Goal: Contribute content: Contribute content

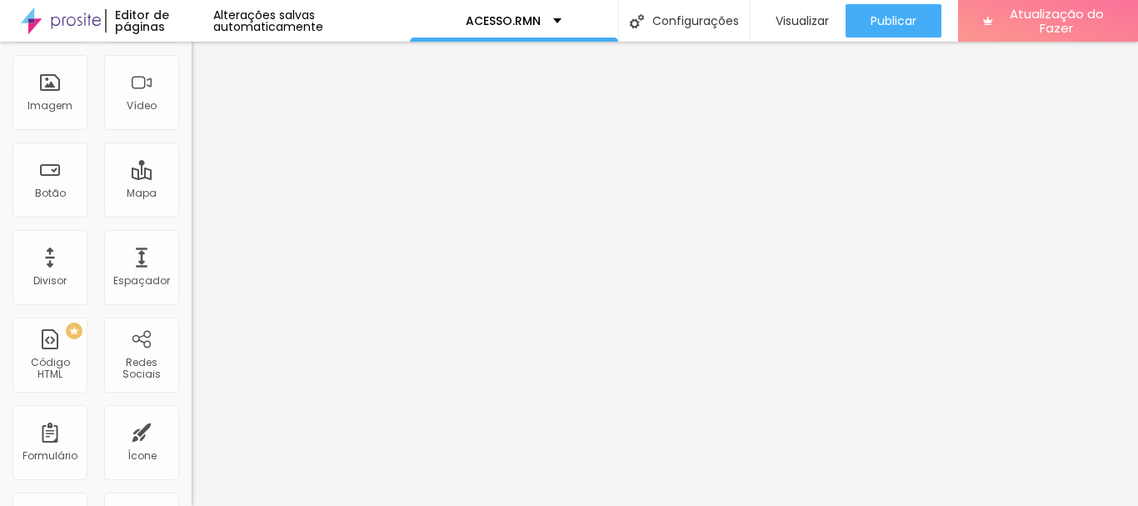
scroll to position [121, 0]
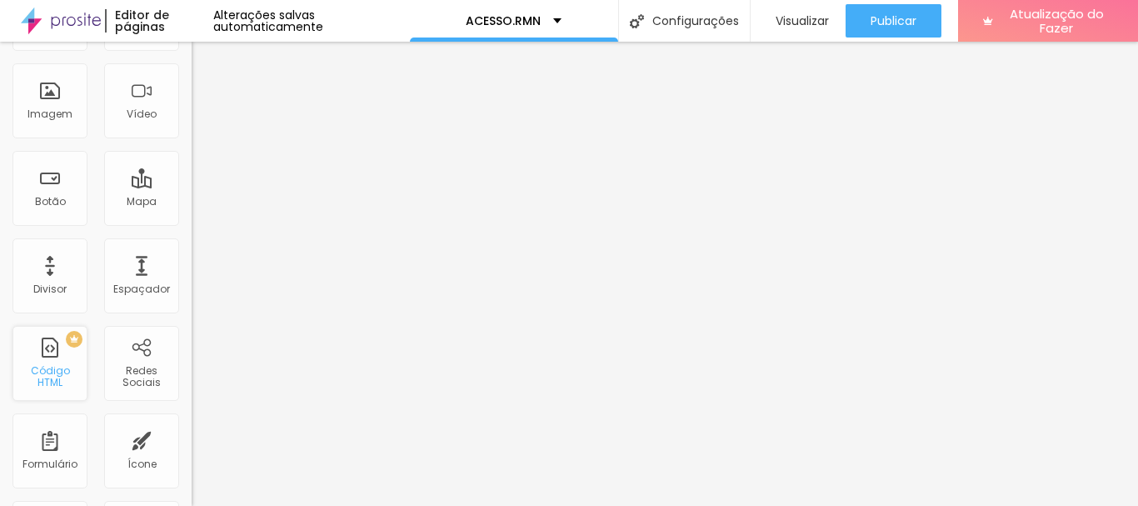
click at [63, 357] on div "PREMIUM Código HTML" at bounding box center [49, 363] width 75 height 75
click at [62, 372] on font "Código HTML" at bounding box center [50, 376] width 39 height 26
click at [47, 375] on font "Código HTML" at bounding box center [50, 376] width 39 height 26
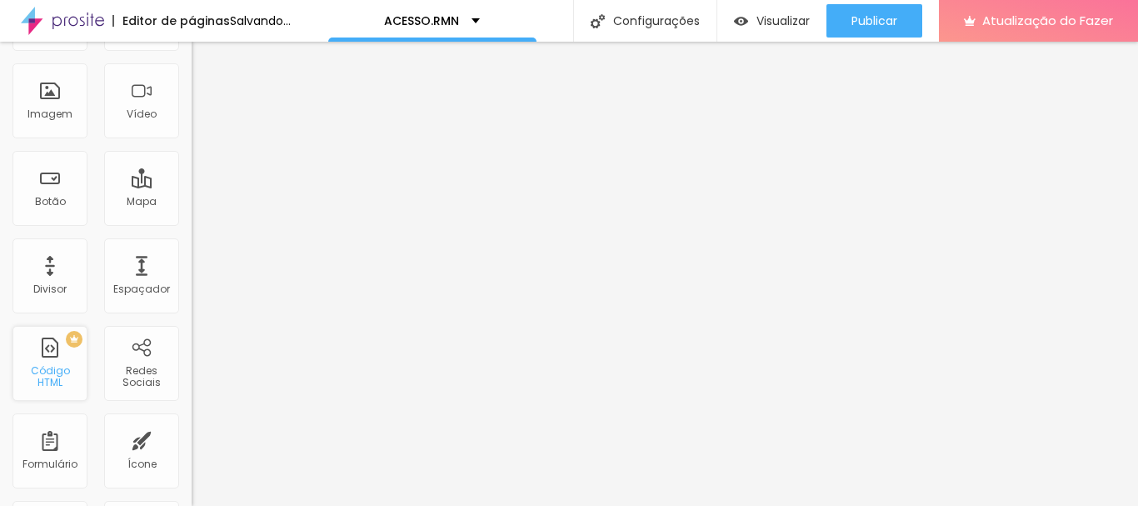
scroll to position [0, 0]
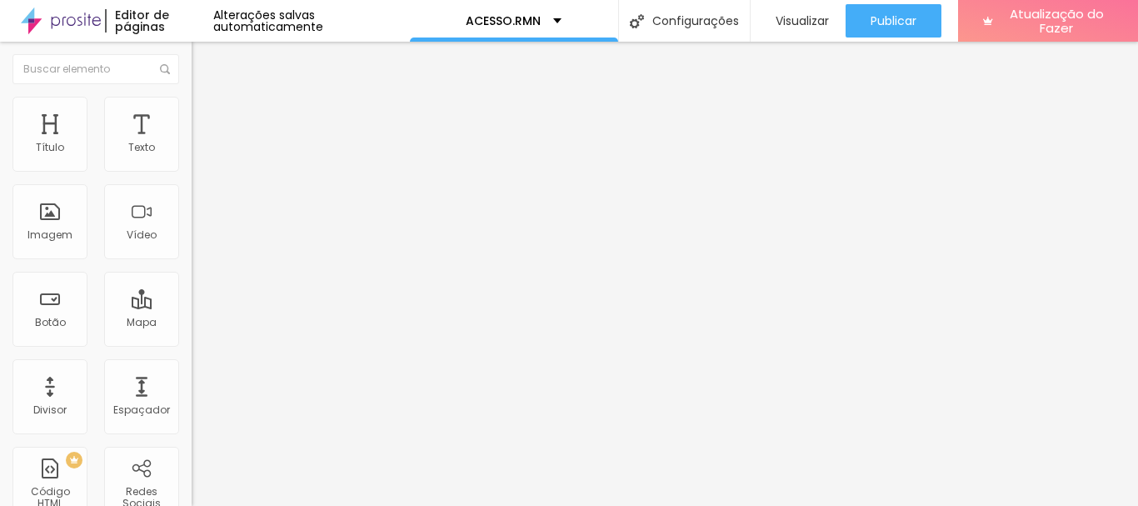
click at [192, 235] on div at bounding box center [288, 209] width 192 height 128
click at [207, 115] on span "Avançado" at bounding box center [234, 108] width 55 height 14
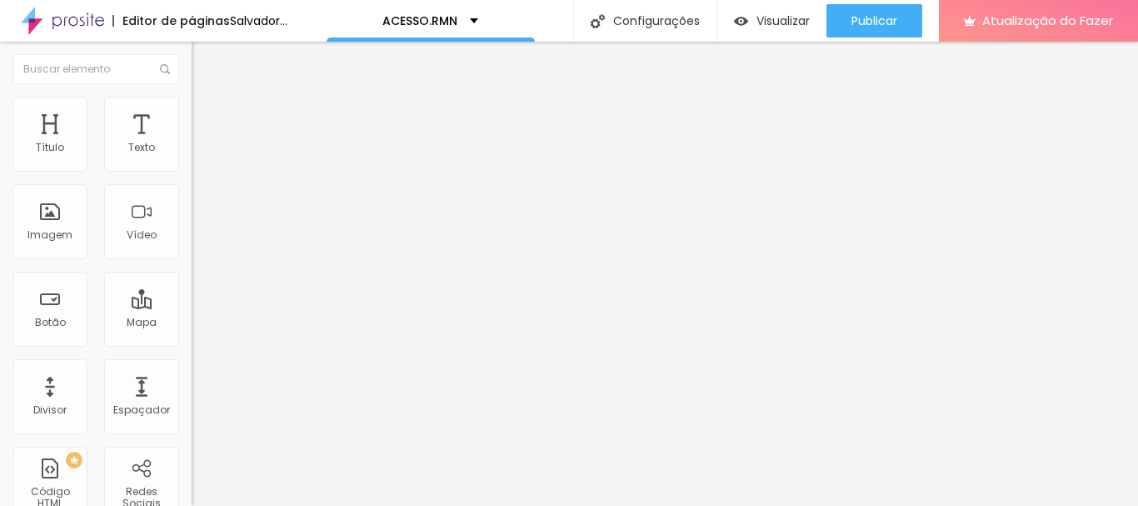
paste input "ACESSO.RMN"
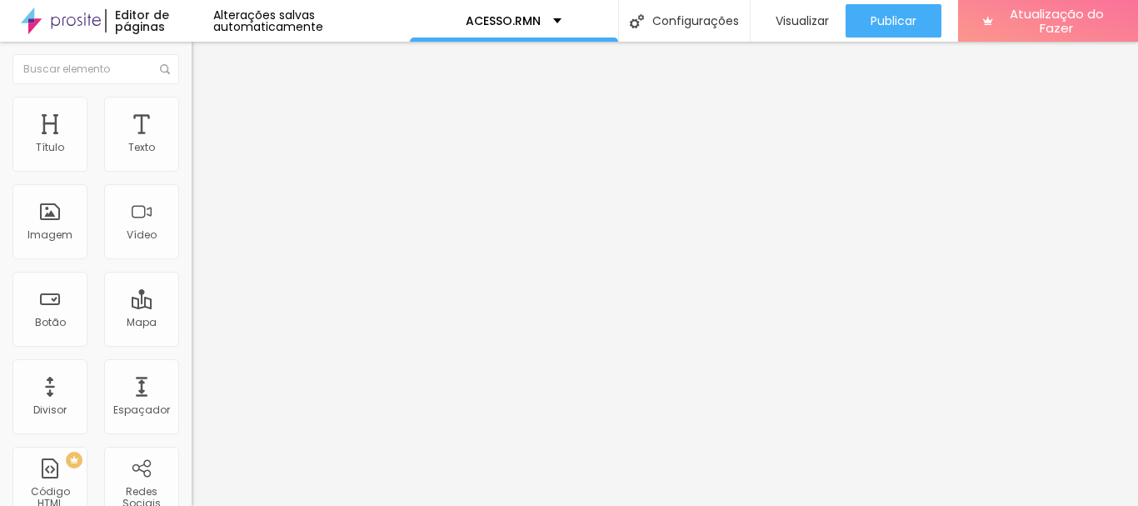
type input "A"
paste input "https://app7.meeventos.com.br/laddus/?x=14&c=&gp=l2jwn7g1&tipo=participantes"
type input "https://app7.meeventos.com.br/laddus/?x=14&c=&gp=l2jwn7g1&tipo=participantes"
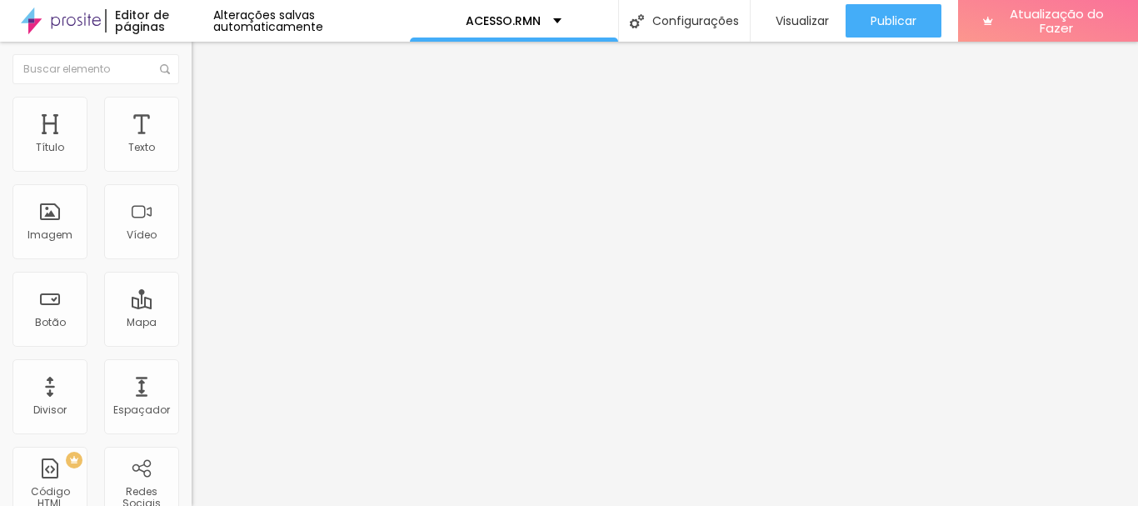
paste input "https://app7.meeventos.com.br/laddus/?x=14&c=&gp=l2jwn7g1&tipo=participantes"
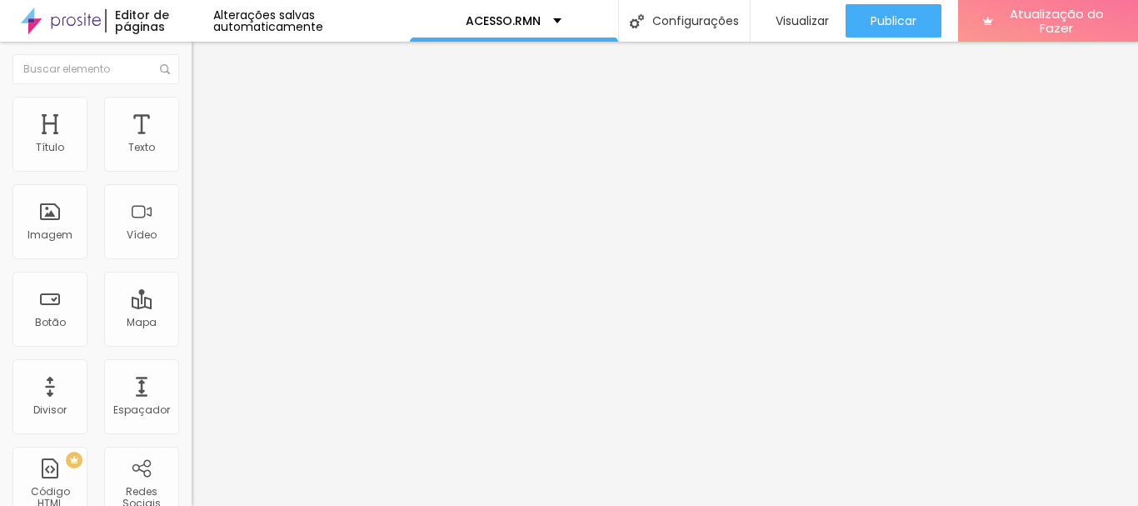
type input "https://app7.meeventos.com.br/laddus/?x=14&c=&gp=l2jwn7g1&tipo=participantes"
click at [780, 16] on font "Visualizar" at bounding box center [801, 20] width 53 height 17
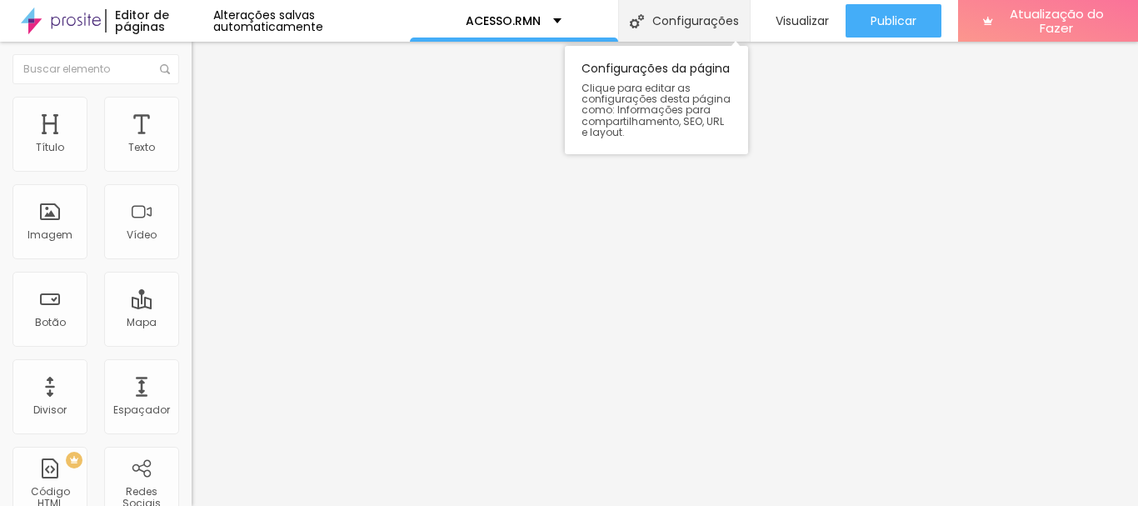
click at [716, 17] on font "Configurações" at bounding box center [695, 20] width 87 height 17
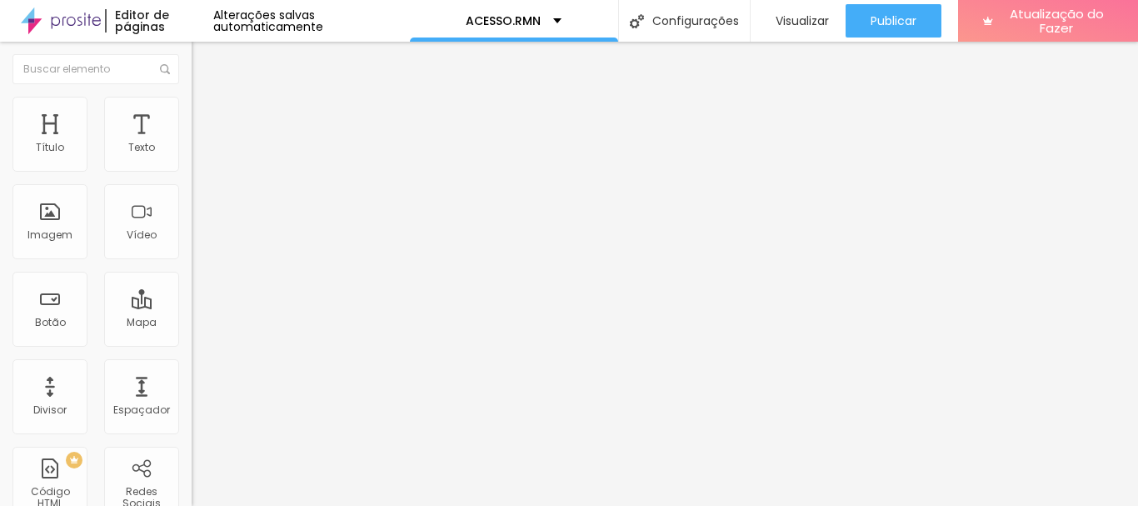
type input "/acesso.rmn"
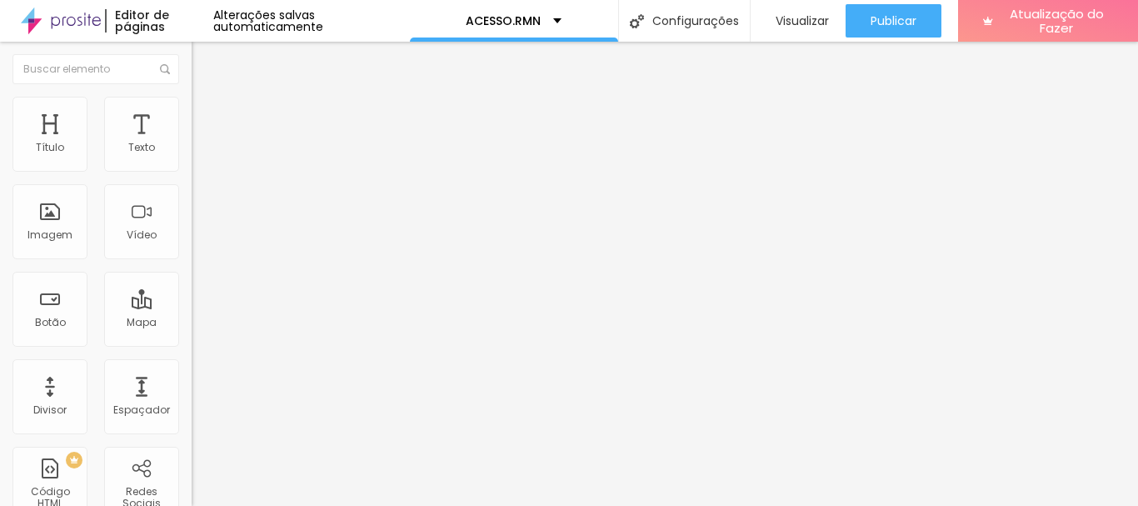
click at [207, 98] on font "Conteúdo" at bounding box center [233, 91] width 52 height 14
click at [199, 159] on font "Insira seu código aqui" at bounding box center [257, 152] width 116 height 14
click at [192, 113] on li "Avançado" at bounding box center [288, 105] width 192 height 17
click at [192, 97] on li "Conteúdo" at bounding box center [288, 88] width 192 height 17
click at [192, 214] on div at bounding box center [288, 209] width 192 height 128
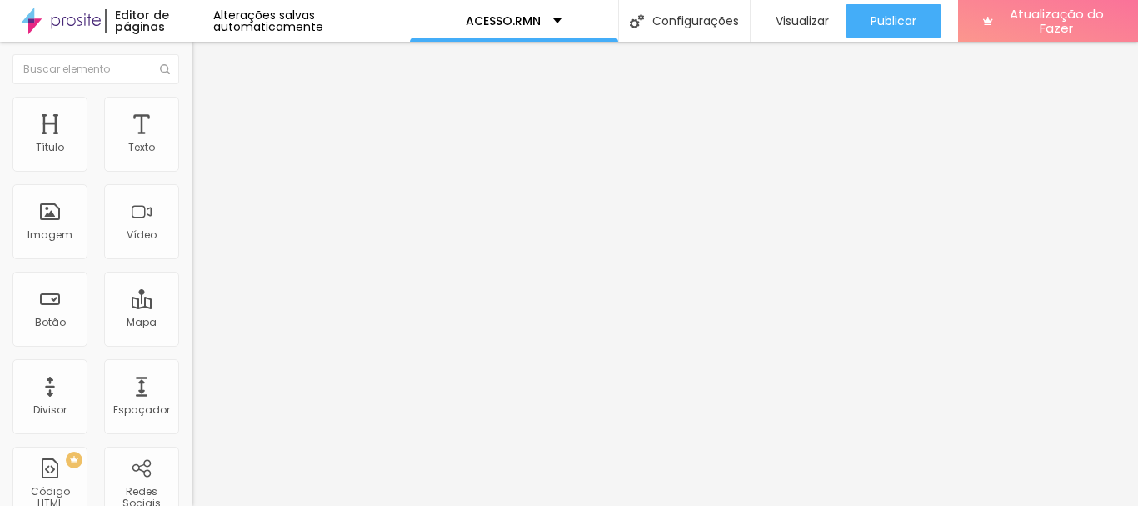
click at [192, 221] on div at bounding box center [288, 209] width 192 height 128
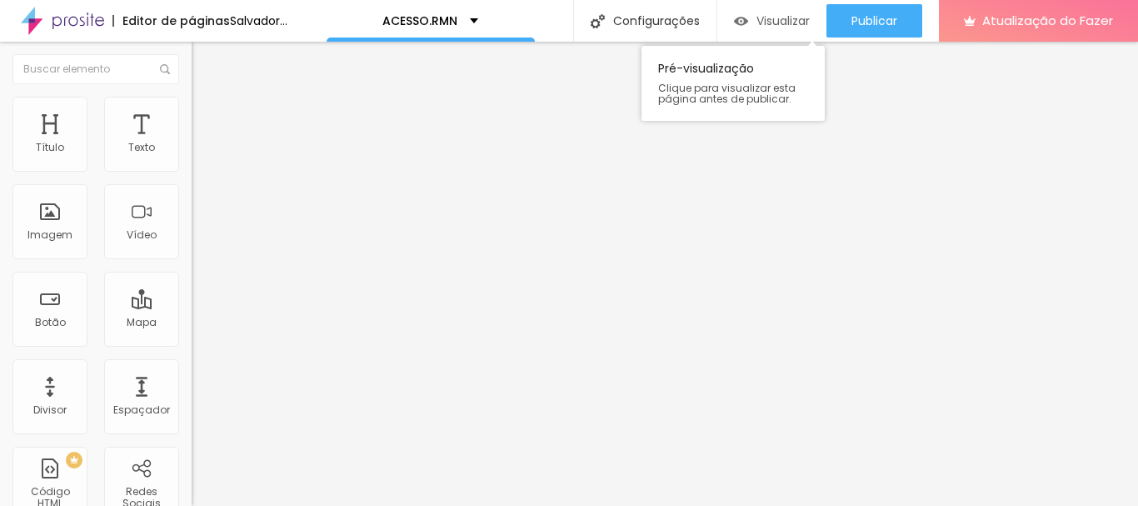
click at [796, 32] on div "Visualizar" at bounding box center [772, 20] width 76 height 33
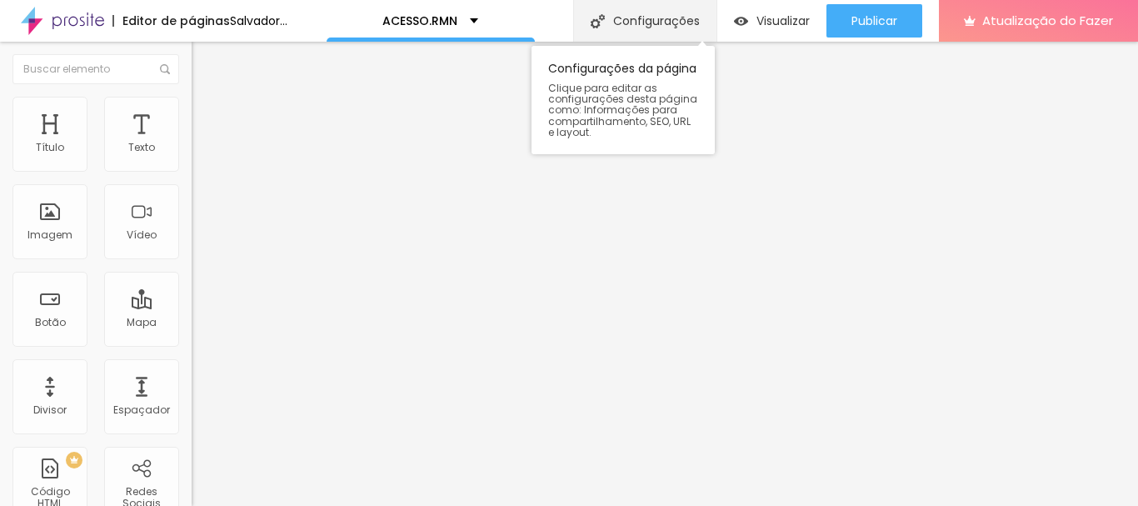
click at [695, 31] on div "Configurações" at bounding box center [644, 21] width 143 height 42
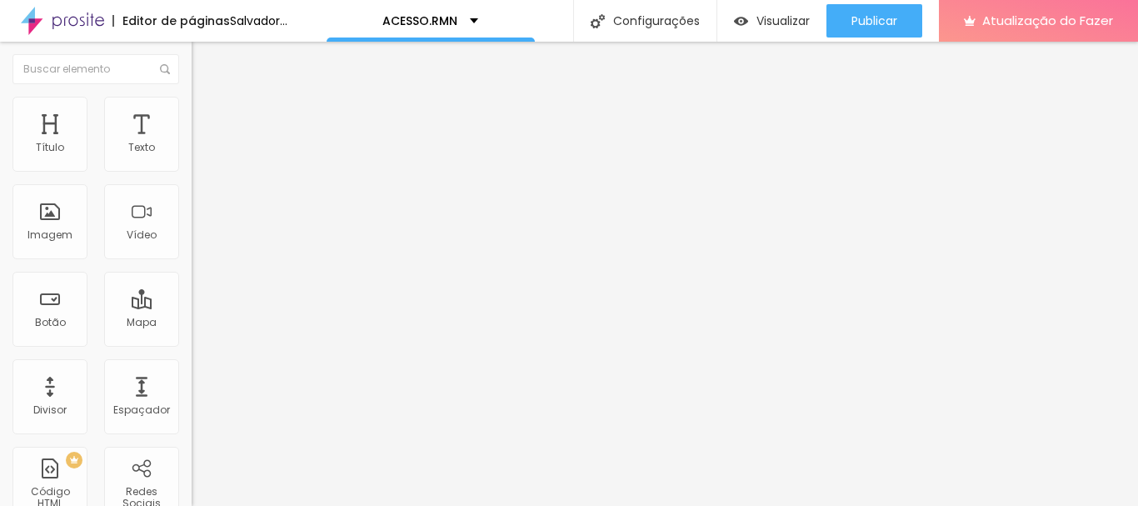
click at [810, 17] on font "Visualizar" at bounding box center [782, 20] width 53 height 17
click at [192, 167] on img at bounding box center [198, 161] width 12 height 12
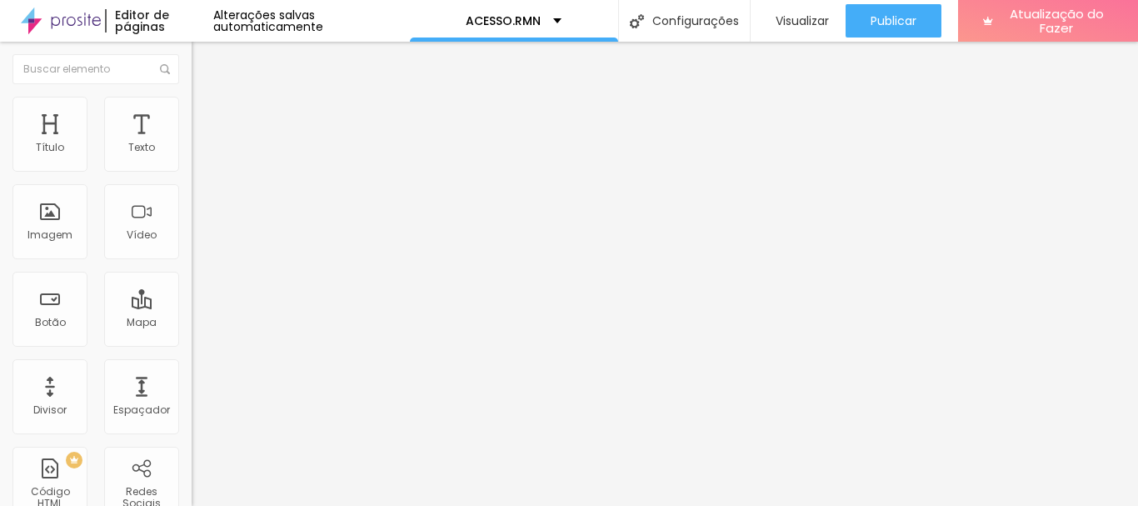
click at [207, 115] on font "Avançado" at bounding box center [234, 108] width 55 height 14
type input "1"
type input "7"
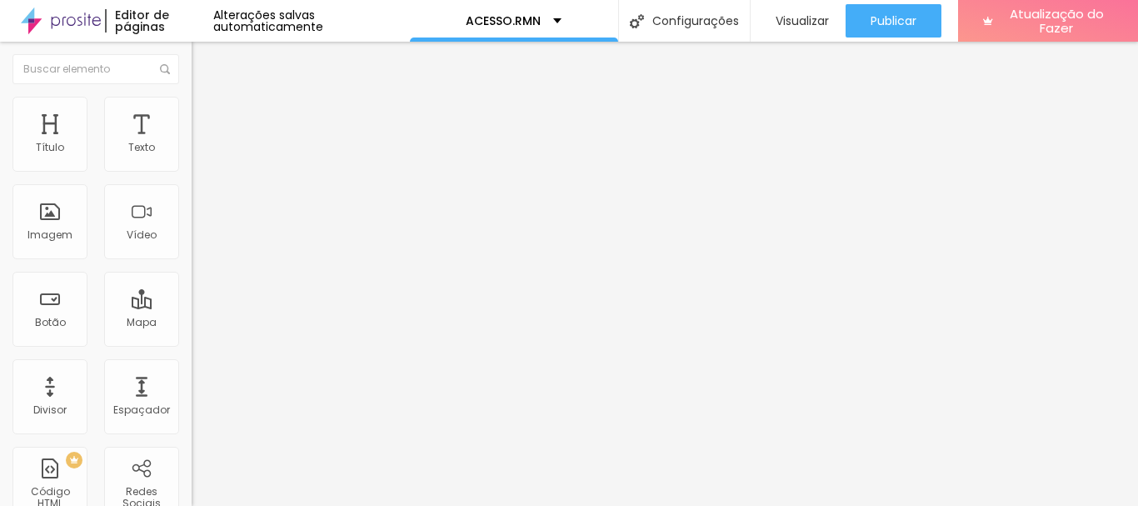
type input "8"
type input "9"
type input "10"
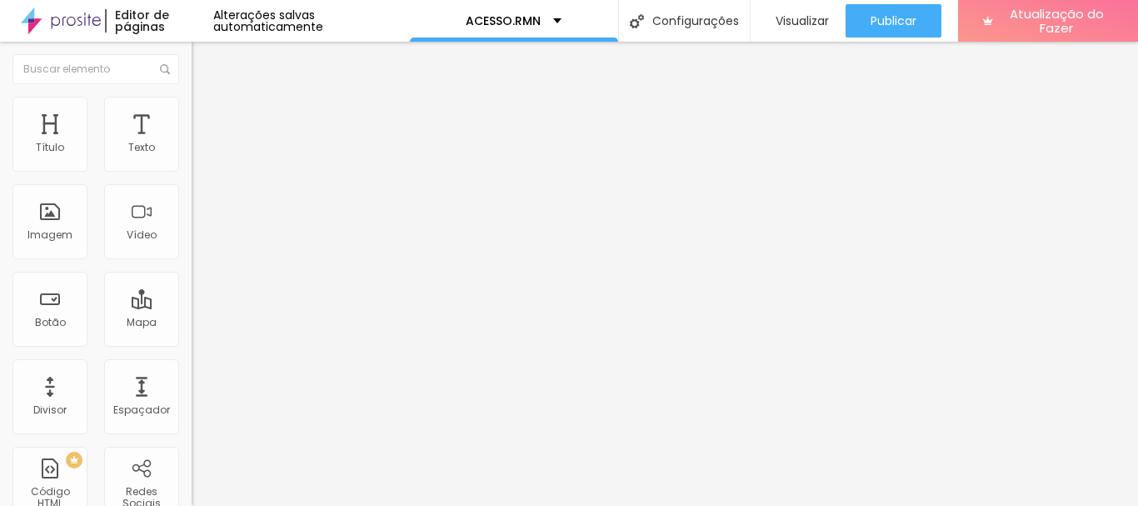
type input "10"
type input "12"
type input "13"
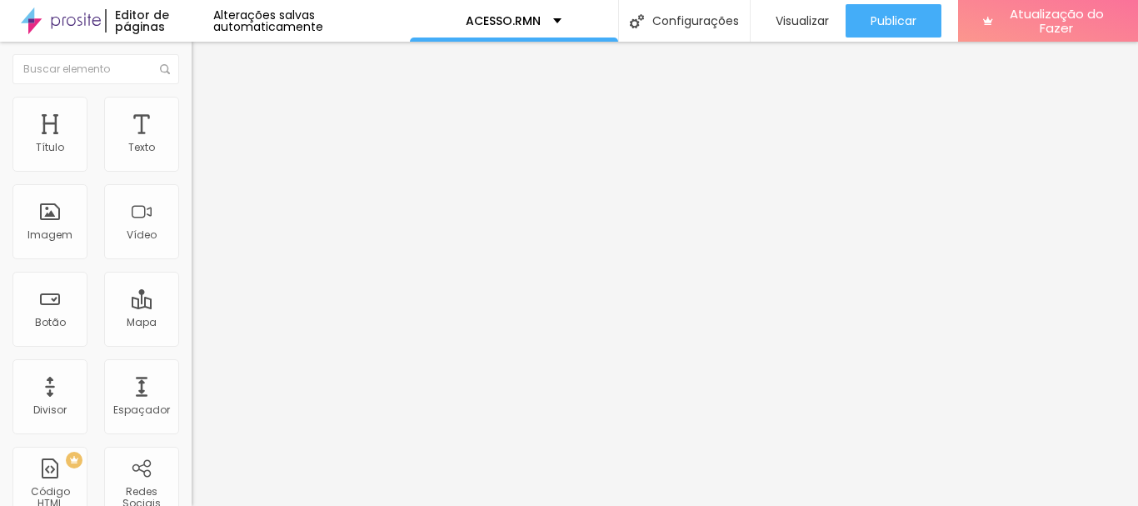
type input "14"
type input "15"
type input "16"
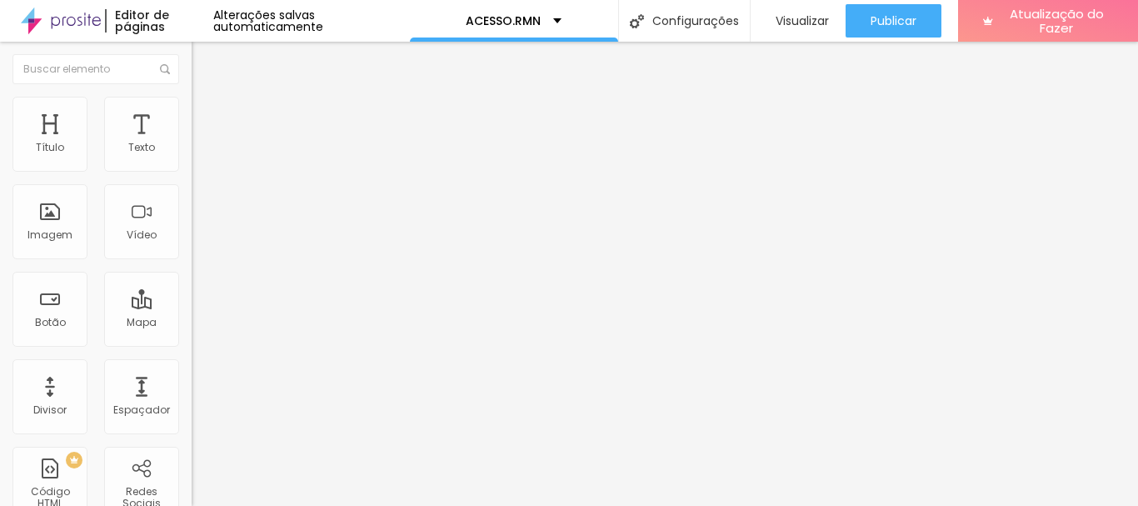
type input "16"
type input "17"
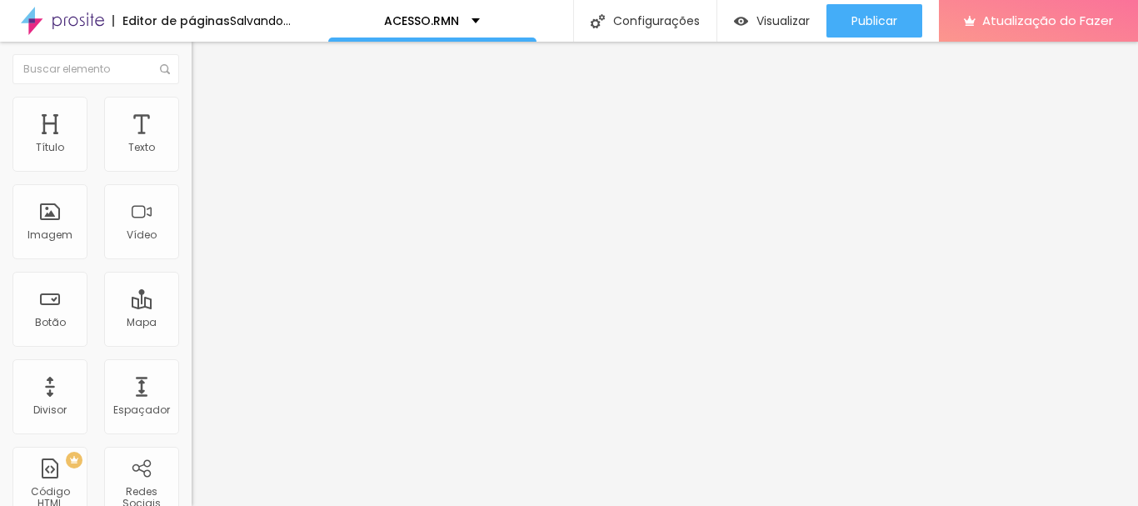
type input "18"
type input "19"
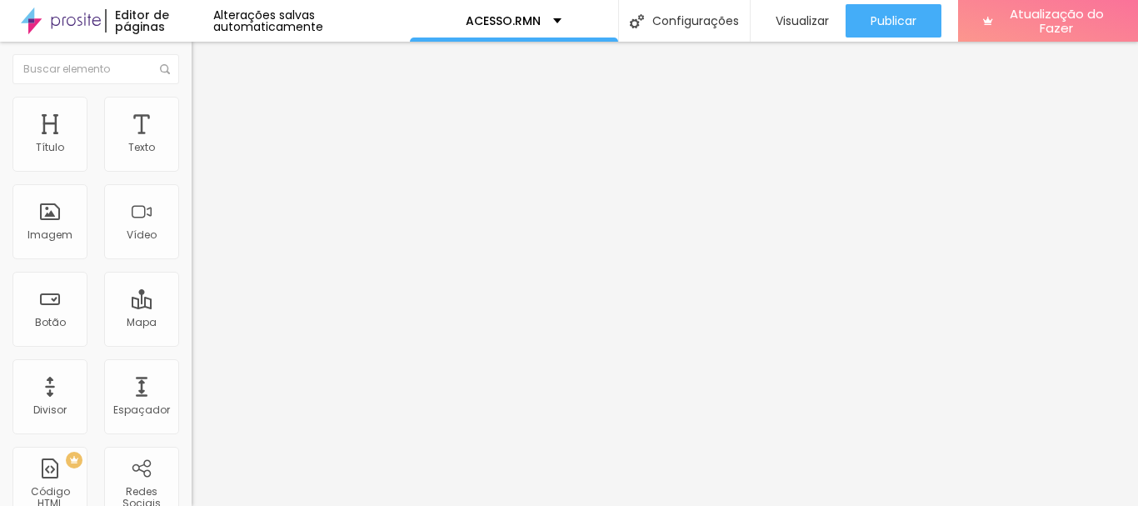
type input "18"
type input "17"
type input "16"
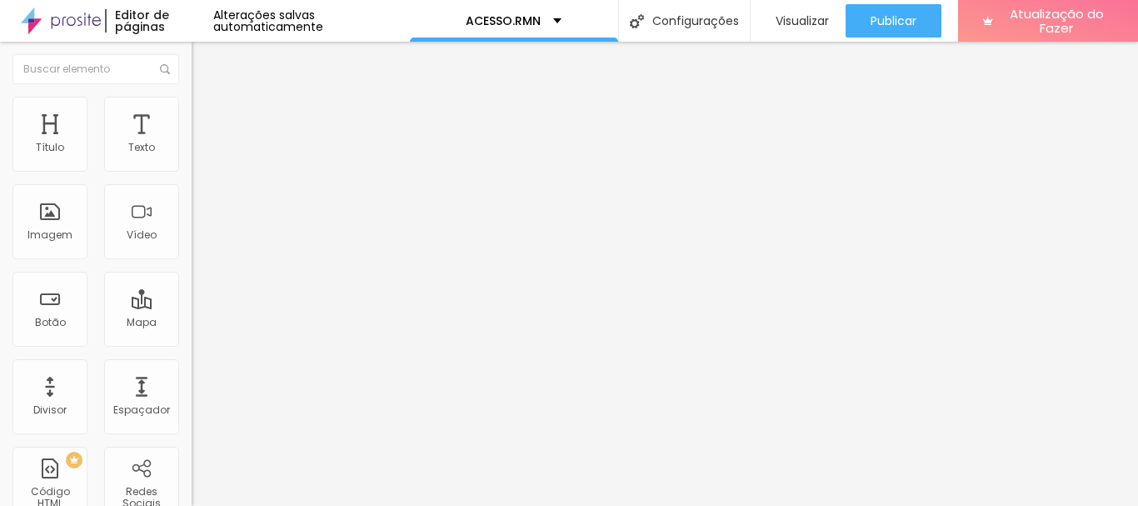
type input "16"
type input "15"
type input "14"
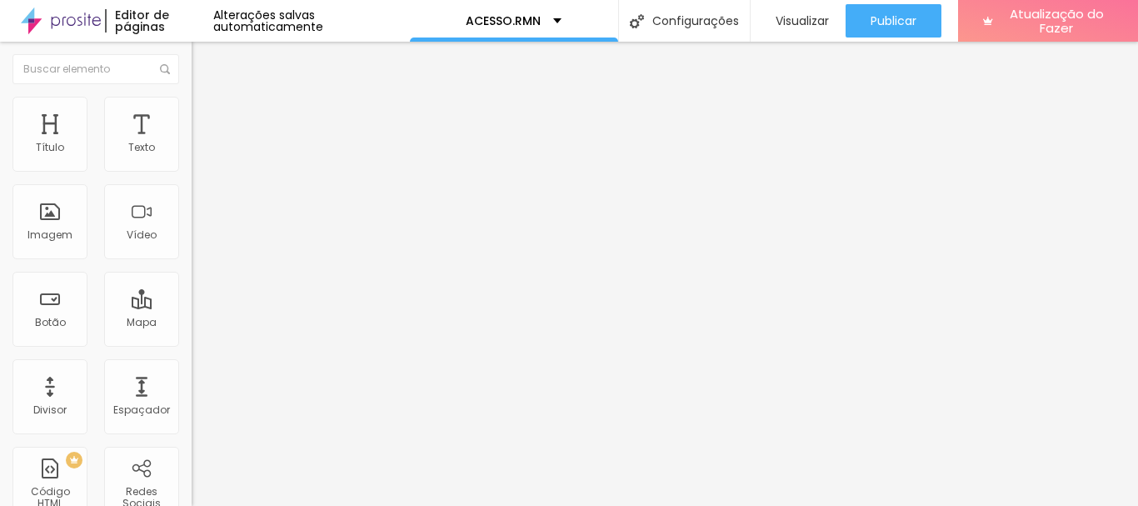
type input "12"
type input "10"
type input "7"
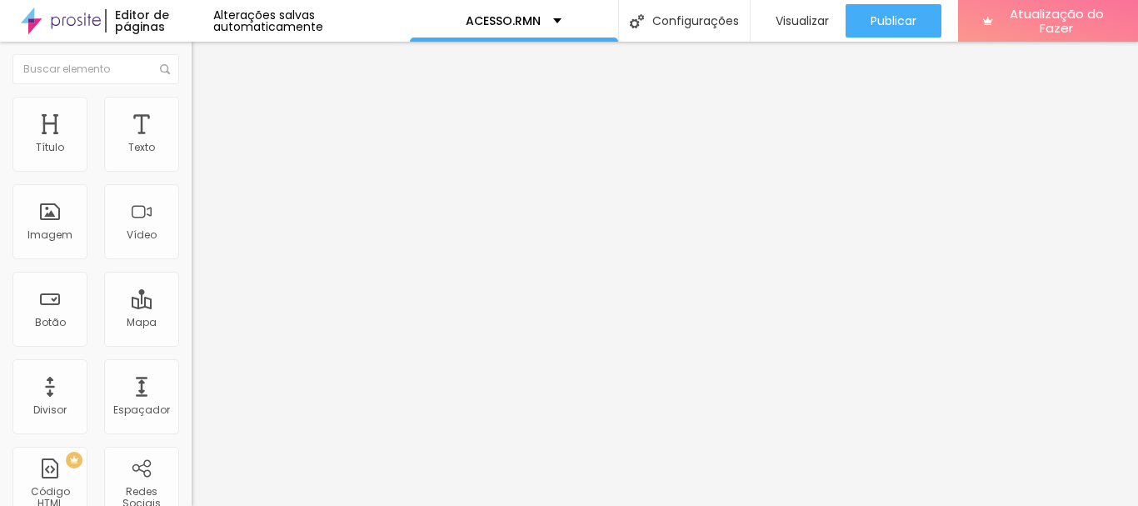
type input "7"
type input "1"
type input "0"
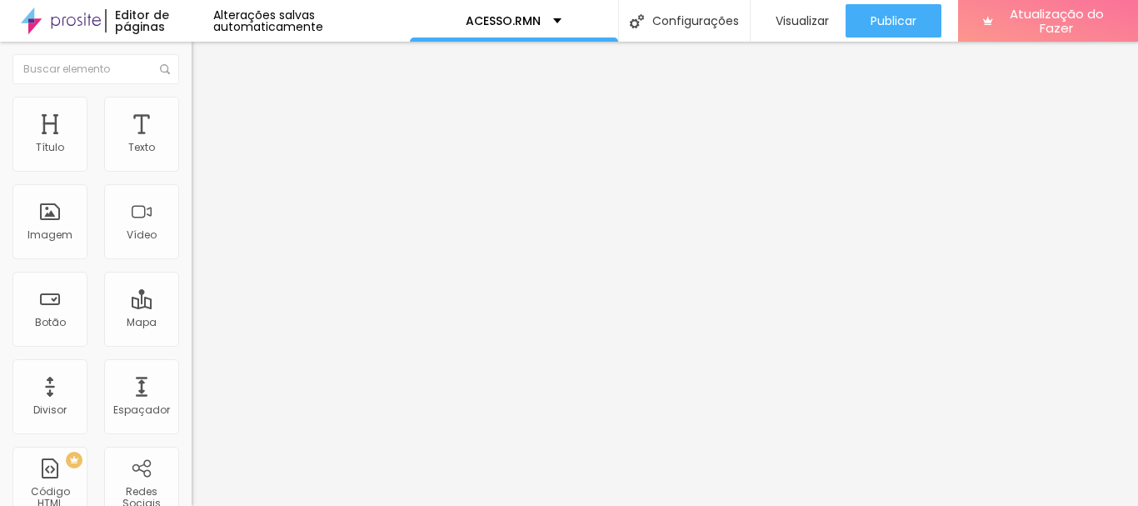
drag, startPoint x: 38, startPoint y: 197, endPoint x: 9, endPoint y: 192, distance: 29.6
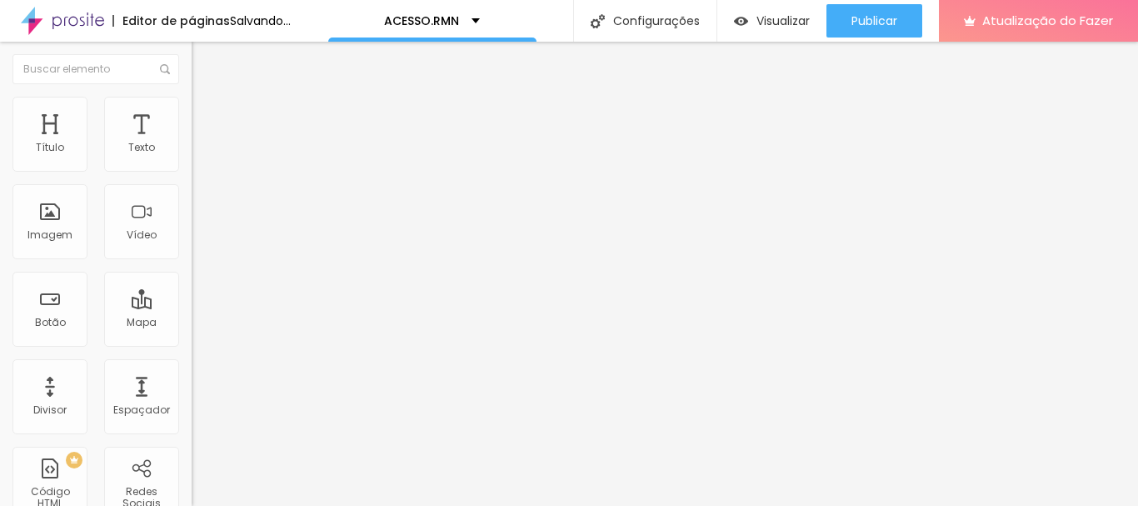
type input "3"
type input "7"
type input "51"
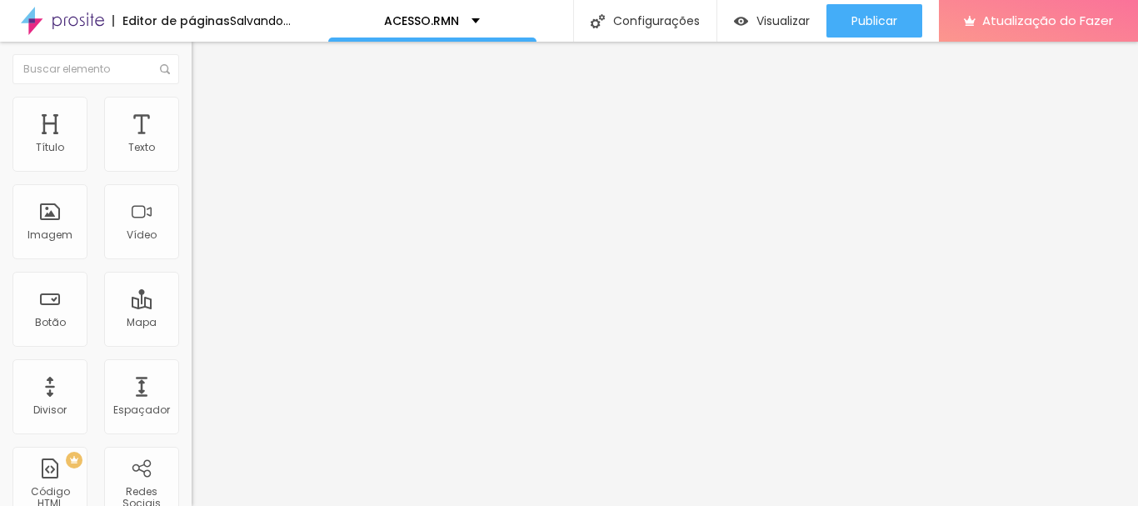
type input "51"
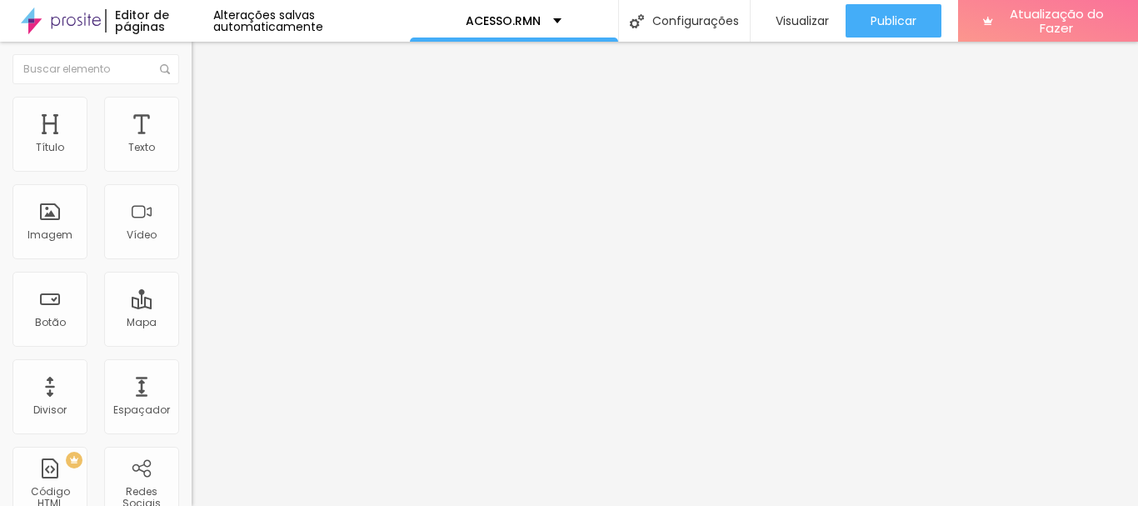
type input "52"
type input "53"
type input "54"
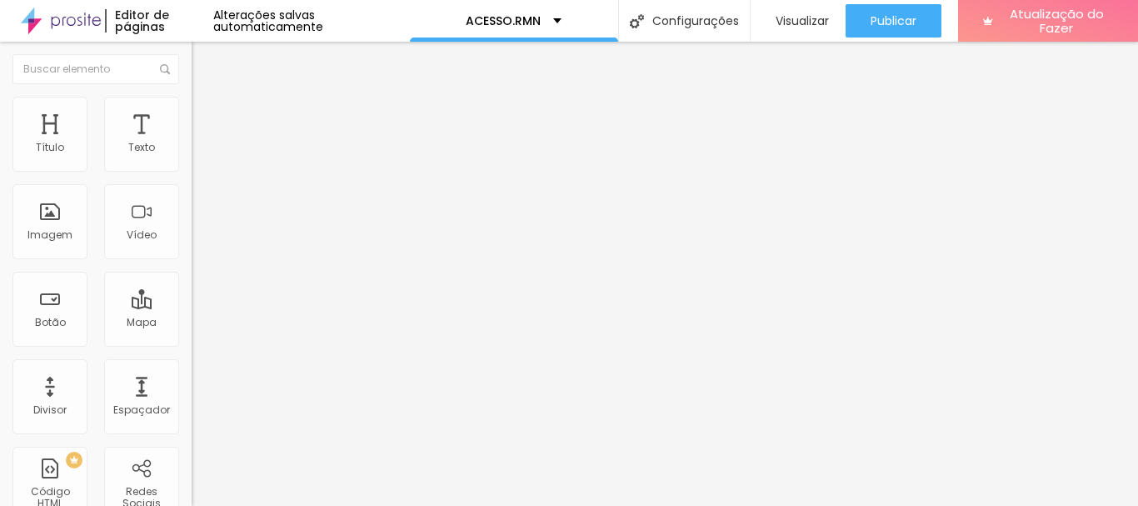
type input "54"
type input "55"
type input "57"
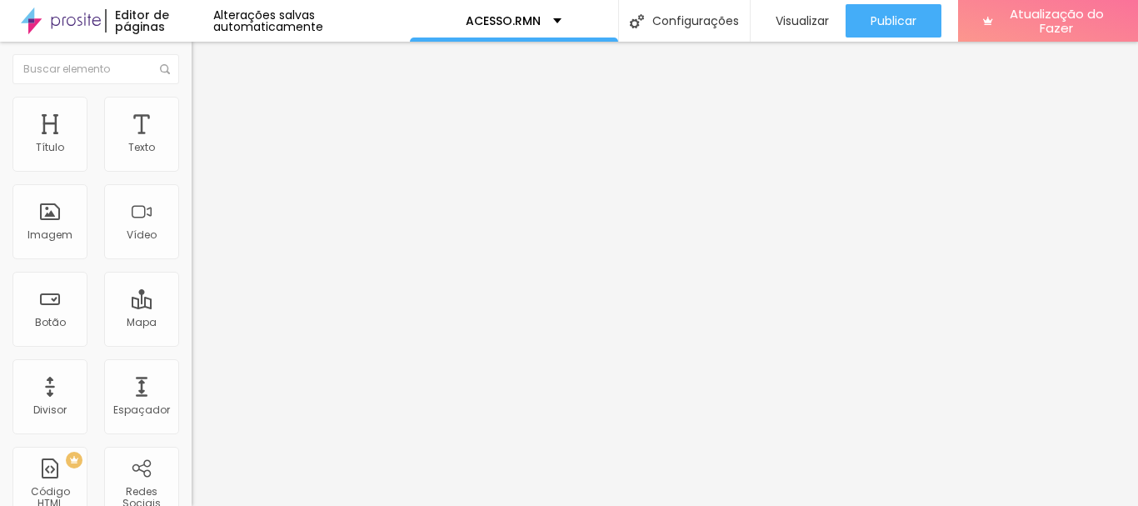
type input "58"
type input "59"
type input "60"
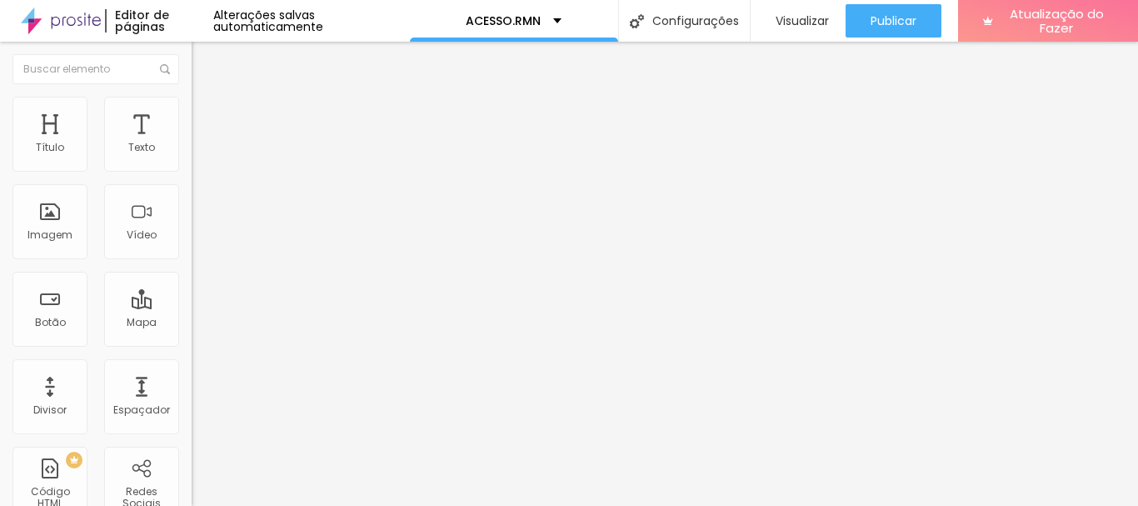
type input "60"
type input "61"
type input "62"
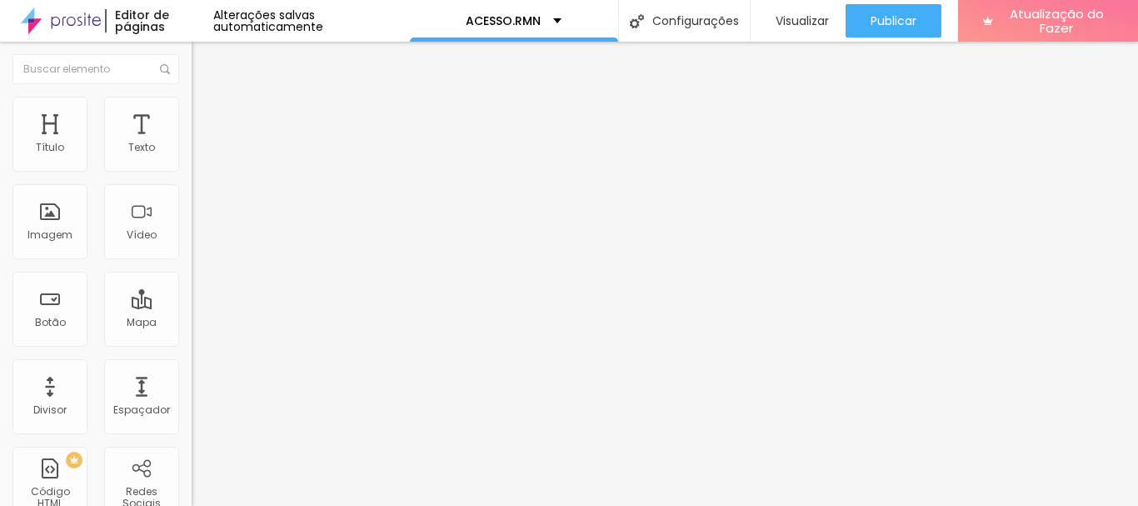
type input "63"
type input "64"
type input "65"
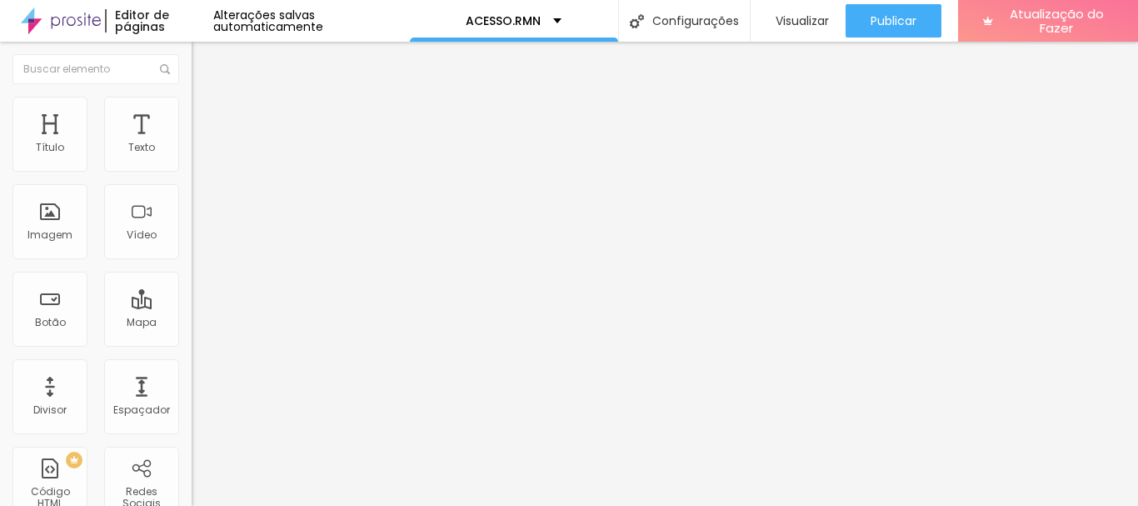
type input "65"
type input "72"
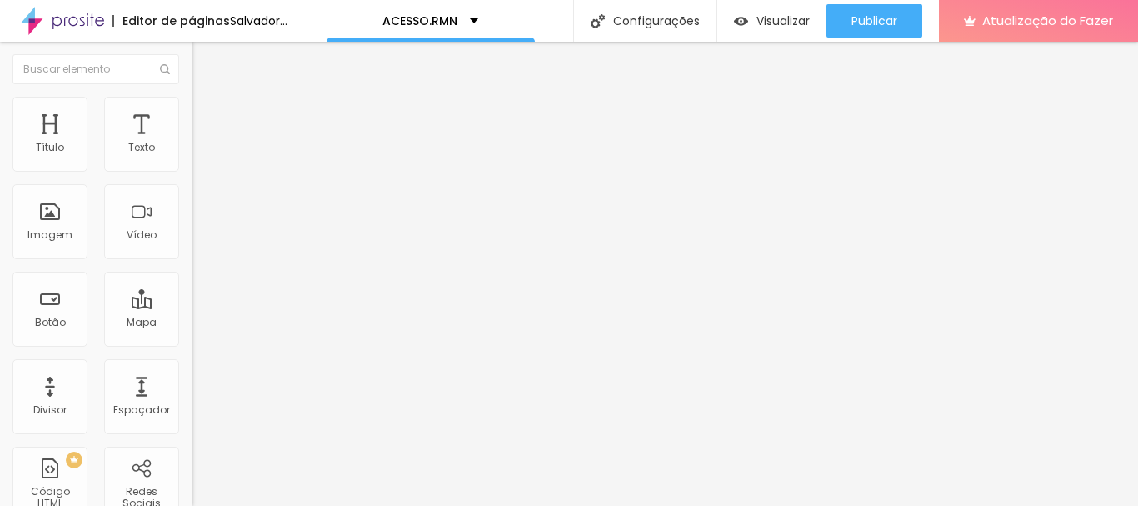
type input "68"
type input "67"
type input "66"
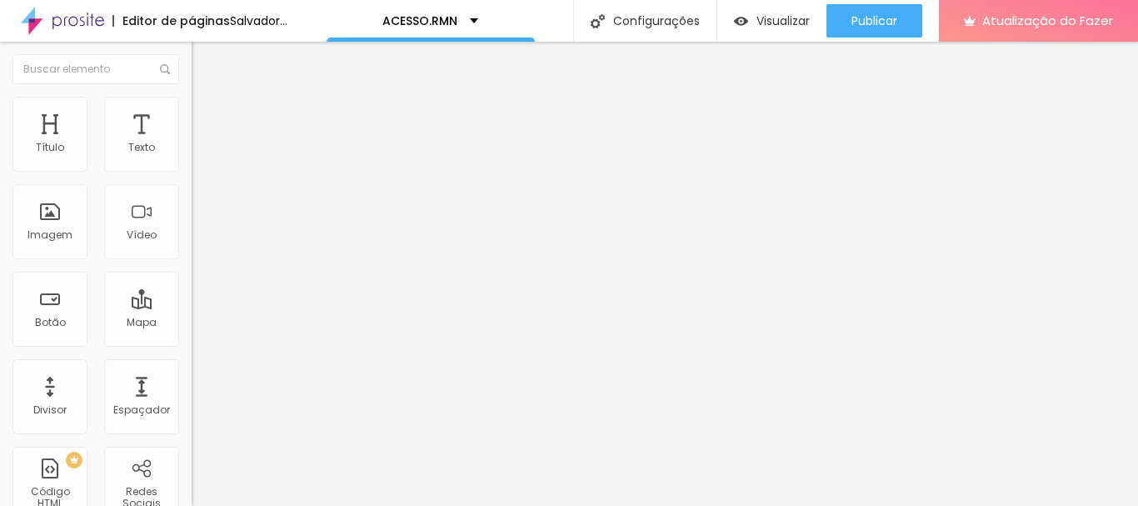
type input "66"
type input "65"
type input "63"
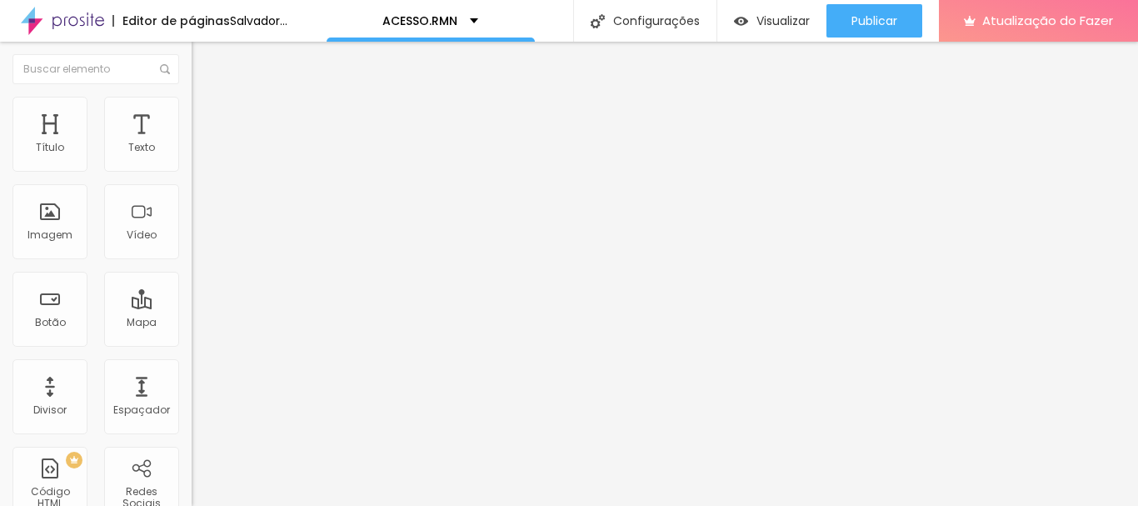
type input "62"
type input "61"
type input "59"
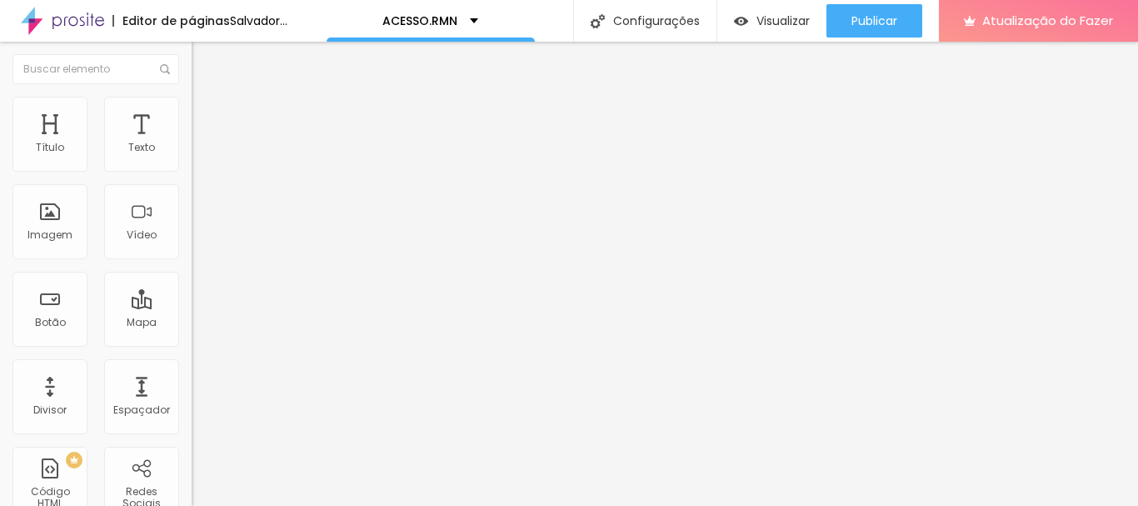
type input "59"
type input "58"
type input "56"
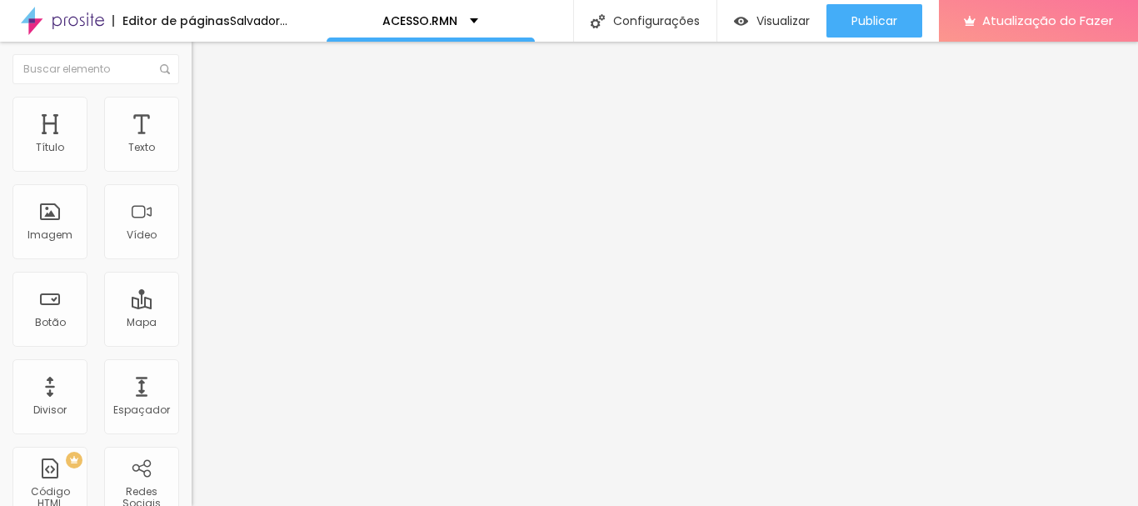
type input "54"
type input "53"
type input "52"
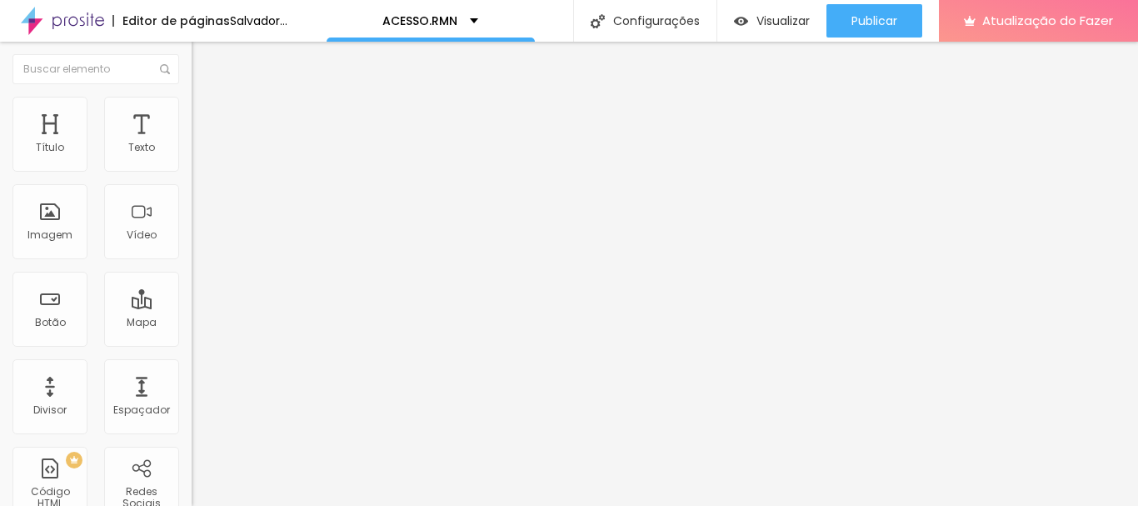
type input "52"
type input "51"
type input "50"
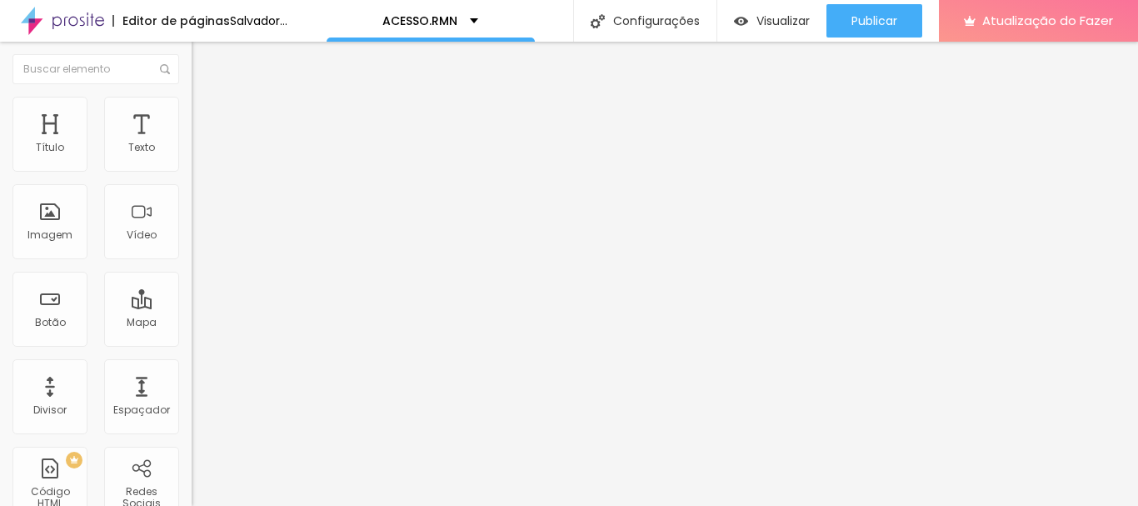
type input "49"
type input "48"
type input "47"
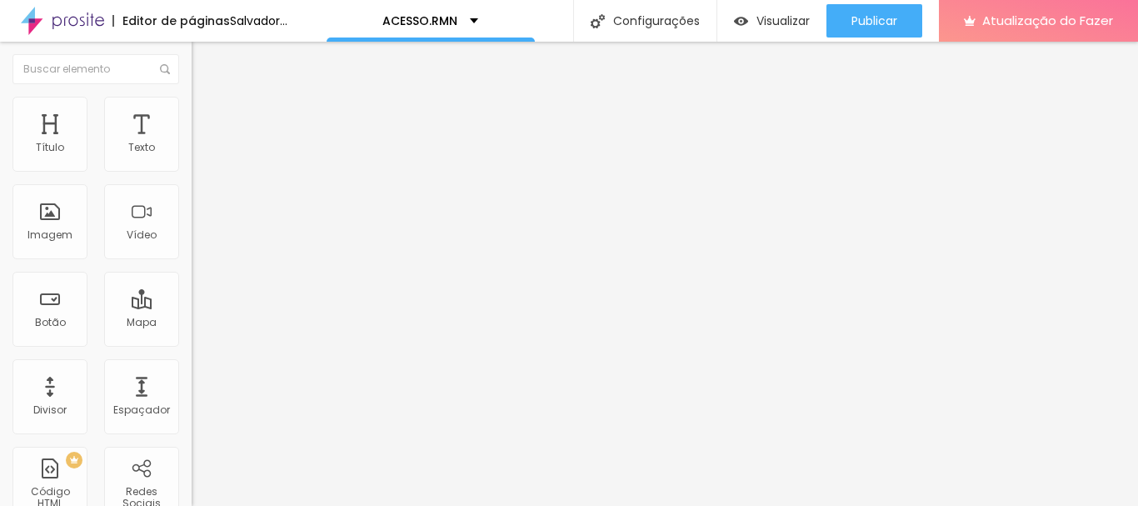
type input "47"
type input "46"
type input "45"
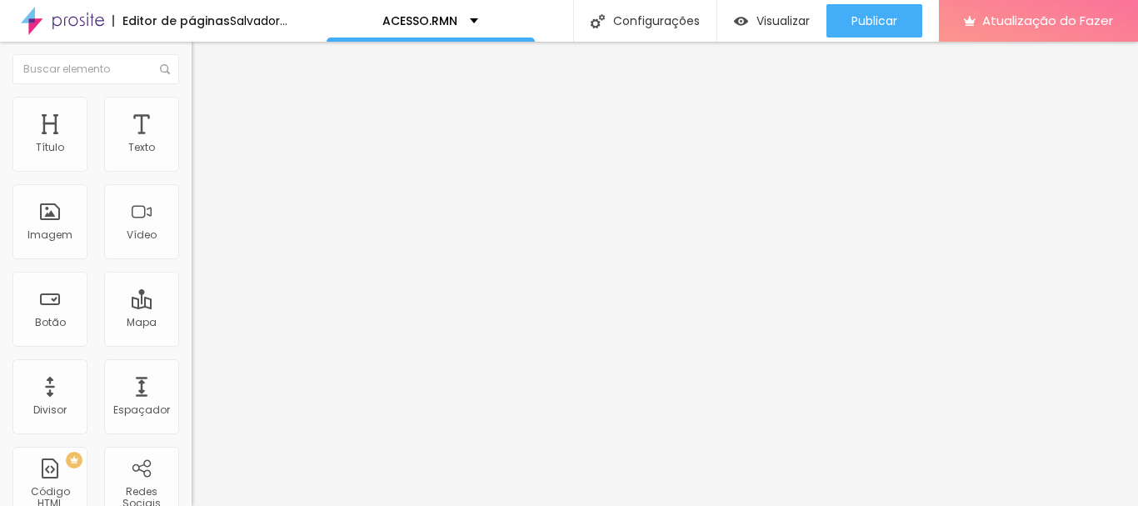
type input "44"
type input "43"
type input "41"
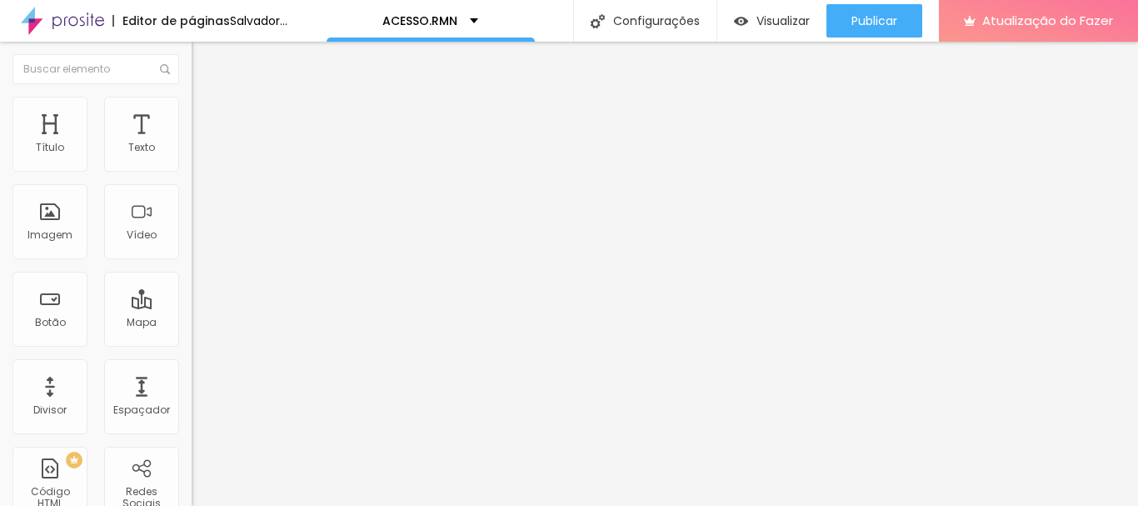
type input "41"
type input "40"
type input "41"
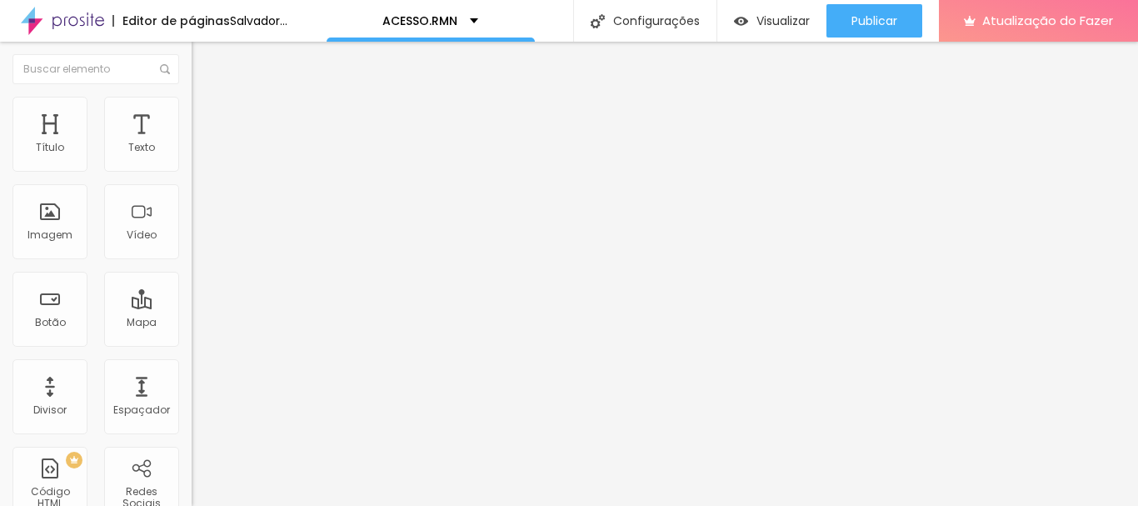
type input "42"
type input "43"
drag, startPoint x: 40, startPoint y: 166, endPoint x: 82, endPoint y: 169, distance: 42.6
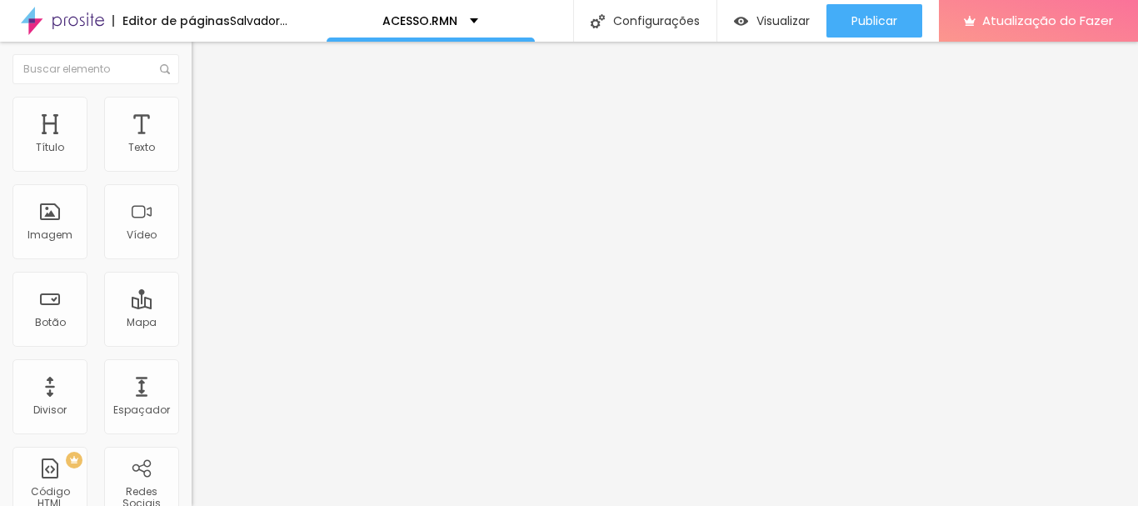
type input "43"
click at [192, 307] on input "range" at bounding box center [245, 313] width 107 height 13
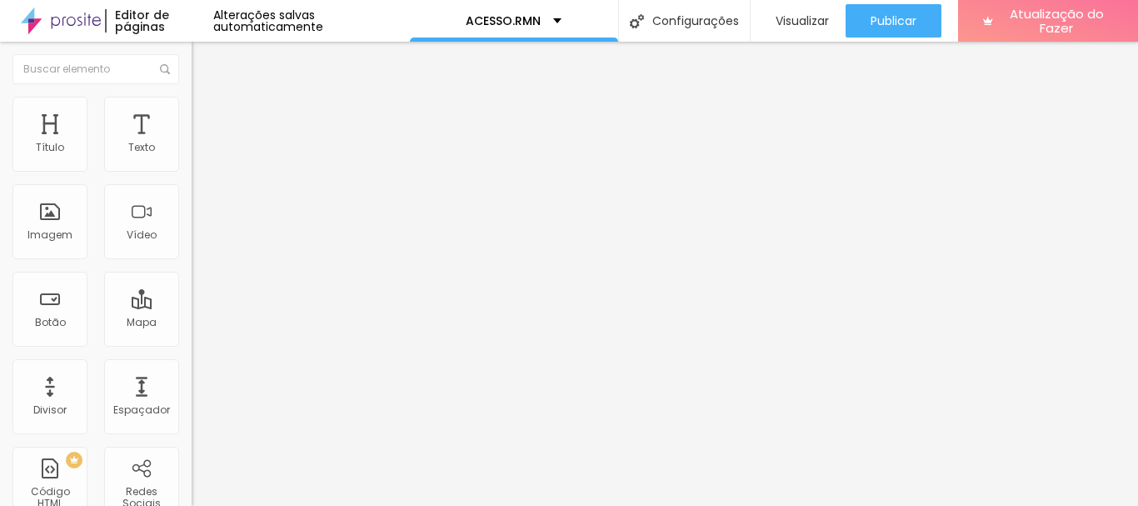
type input "16"
type input "21"
type input "24"
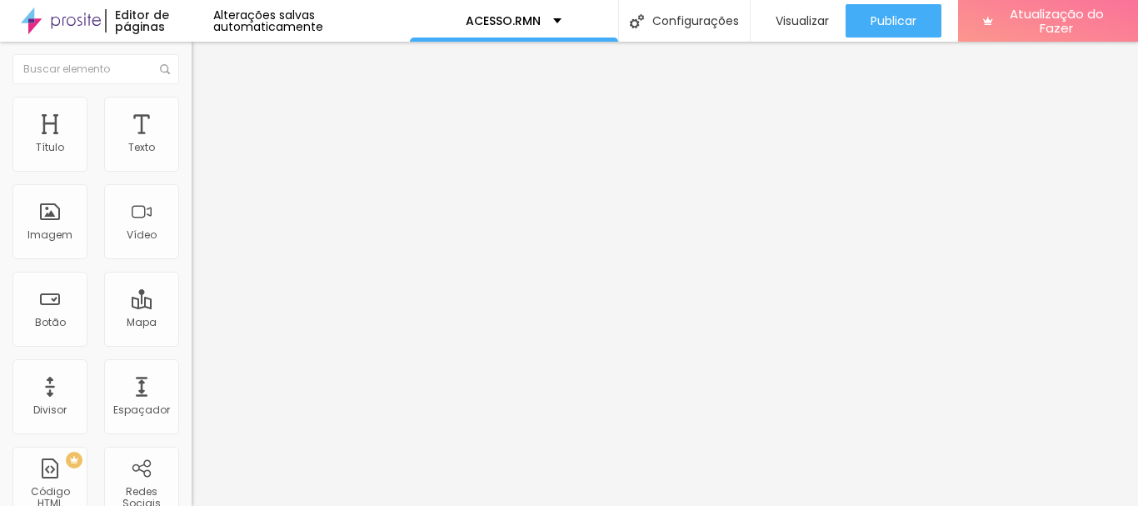
type input "24"
type input "27"
type input "29"
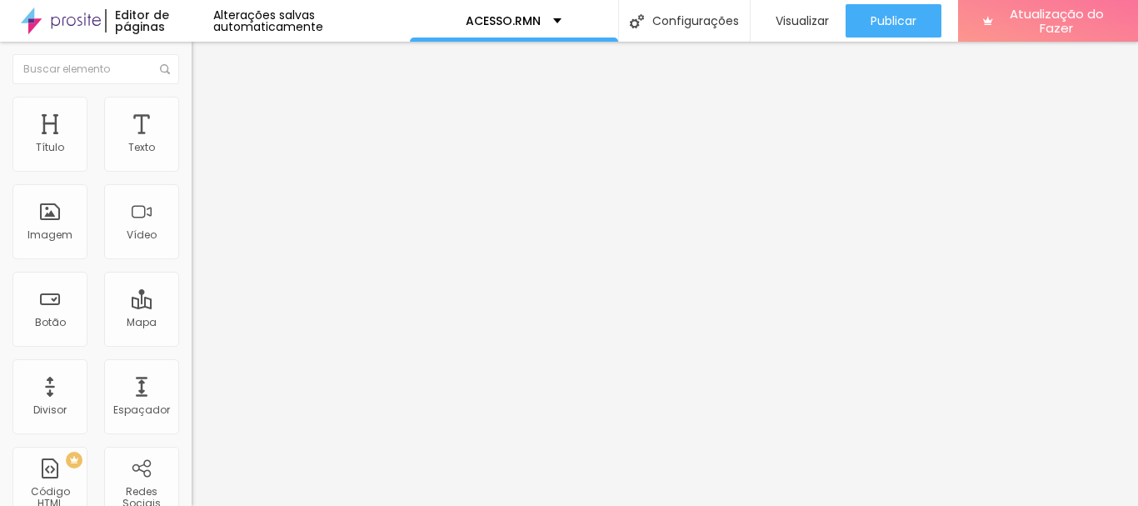
type input "30"
type input "31"
type input "33"
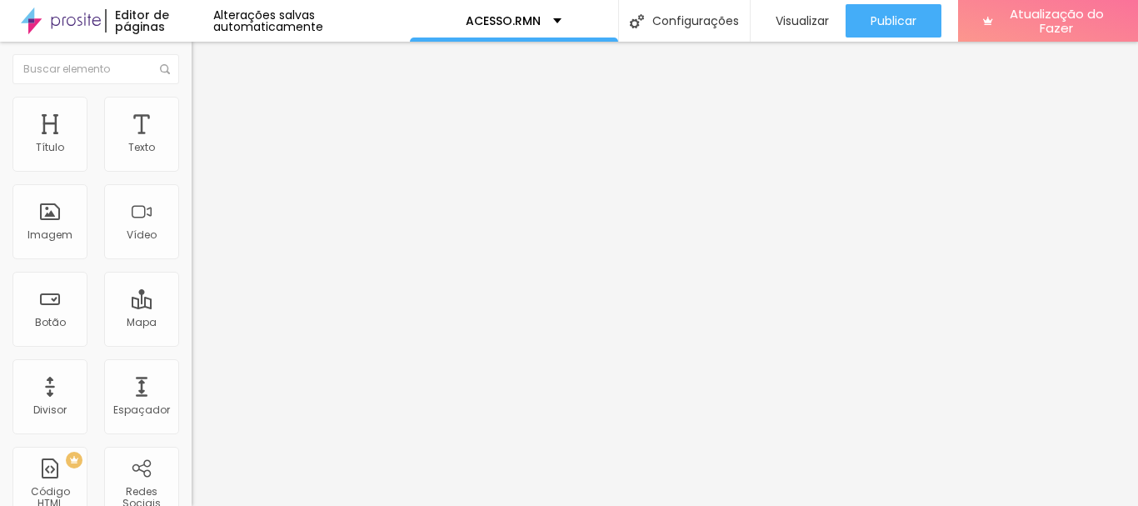
type input "33"
type input "34"
type input "35"
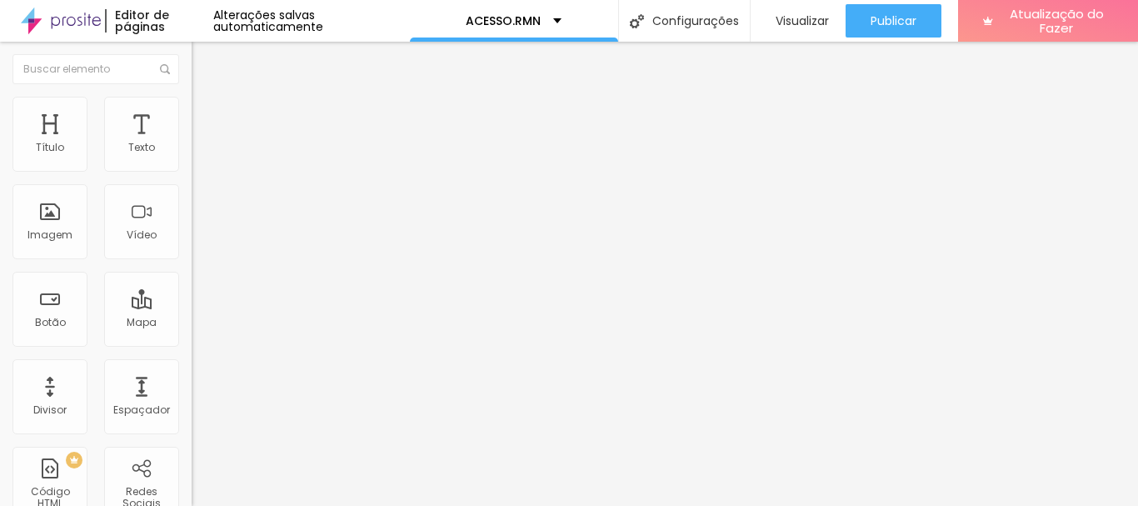
type input "36"
type input "37"
type input "38"
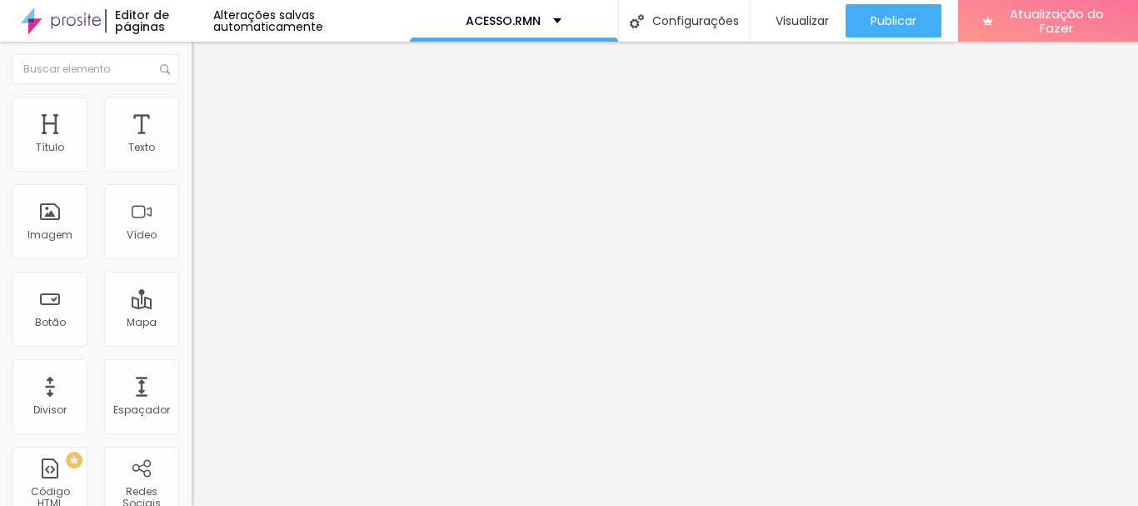
type input "38"
type input "39"
type input "38"
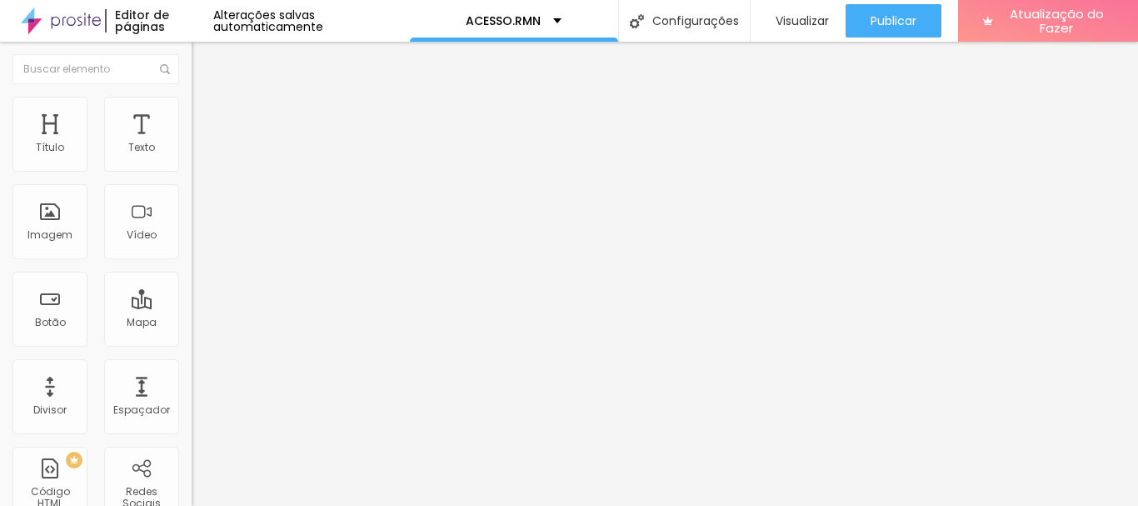
type input "37"
type input "35"
type input "33"
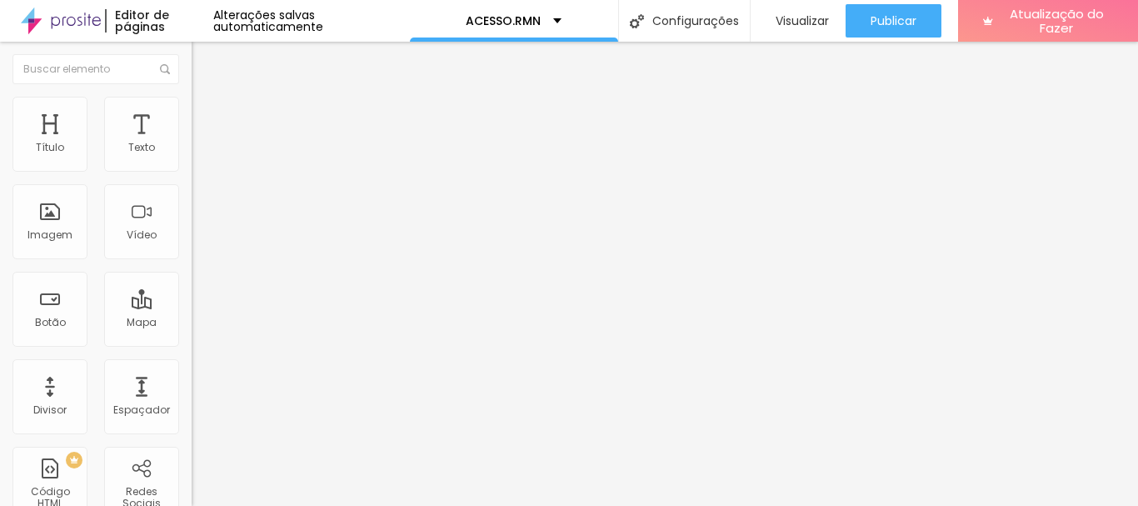
type input "33"
type input "32"
type input "30"
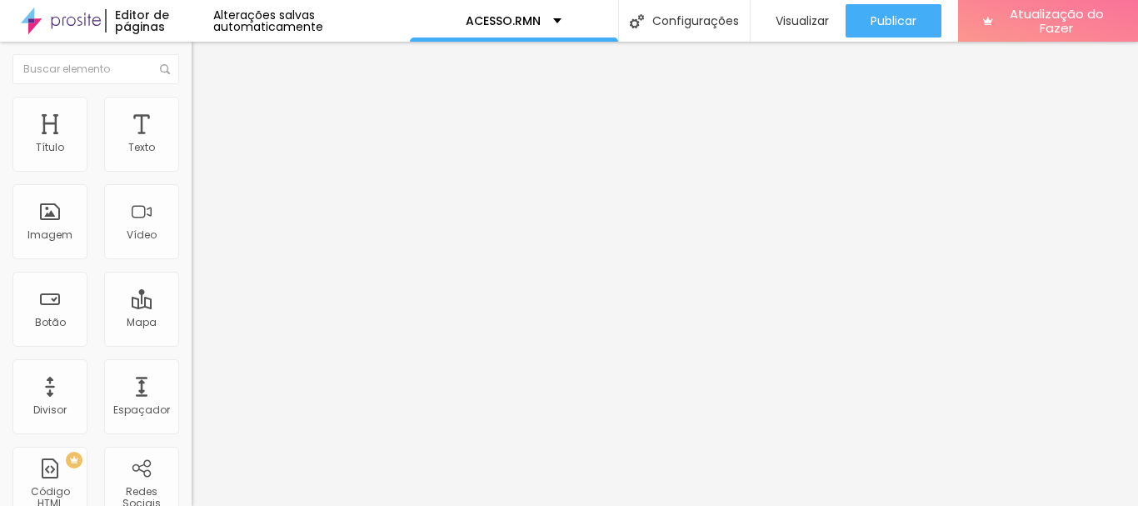
type input "28"
type input "27"
type input "24"
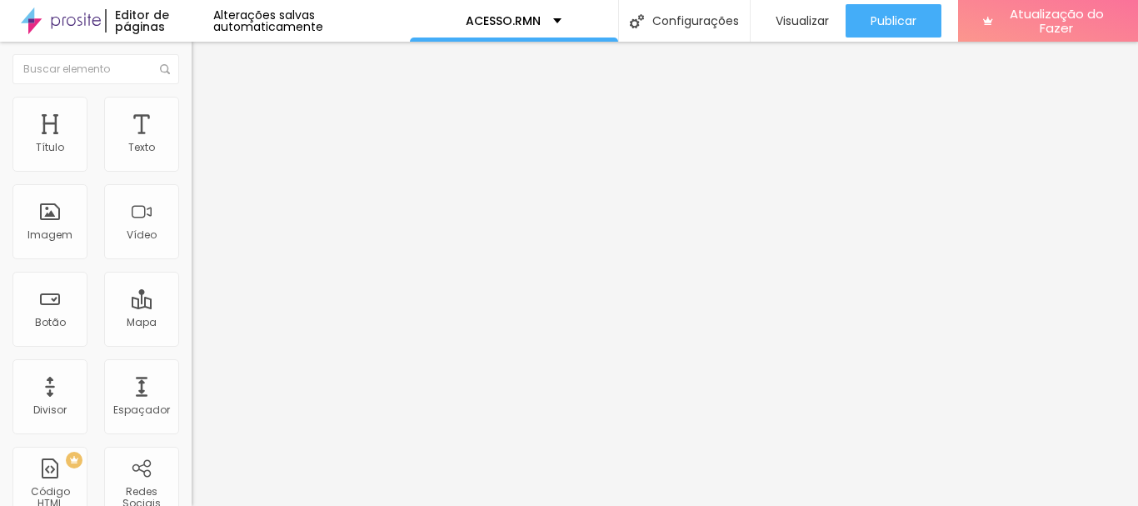
type input "24"
type input "22"
type input "19"
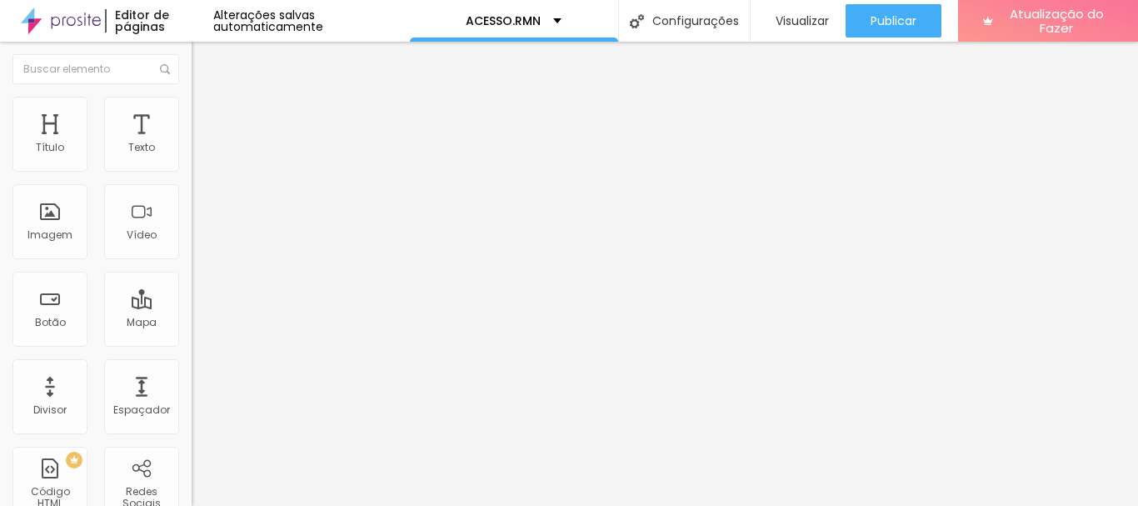
type input "16"
type input "13"
type input "11"
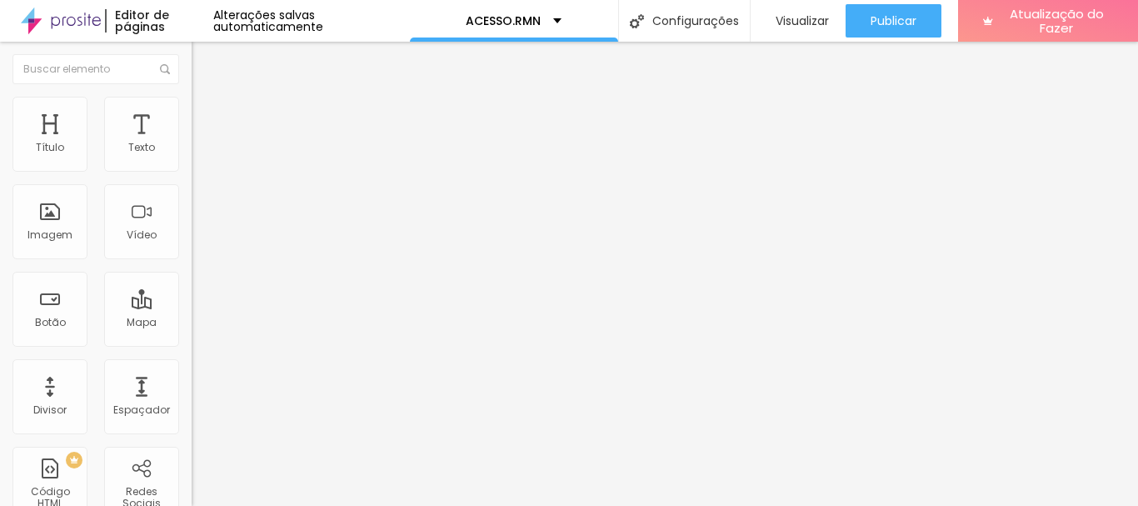
type input "11"
type input "8"
type input "7"
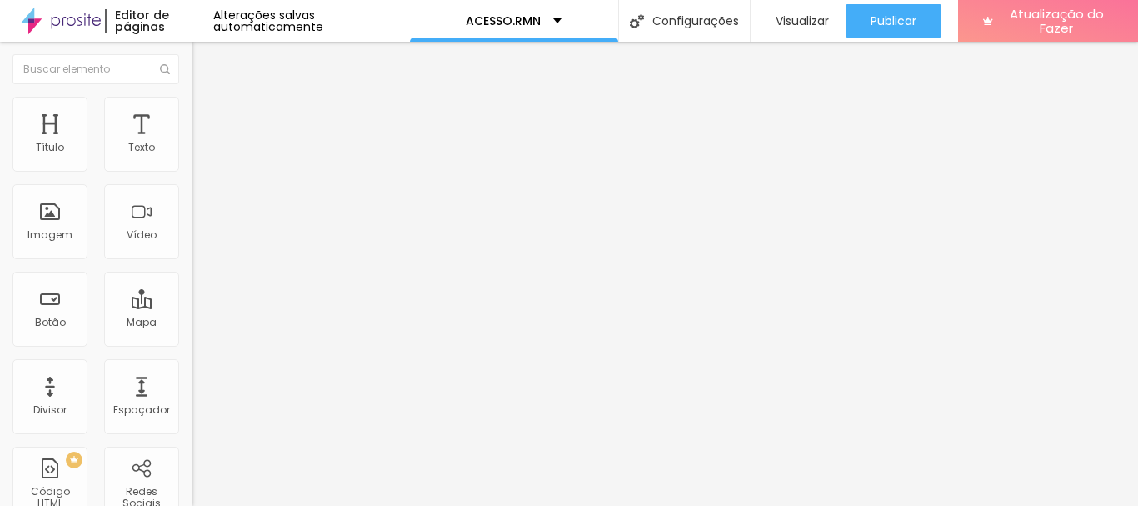
type input "6"
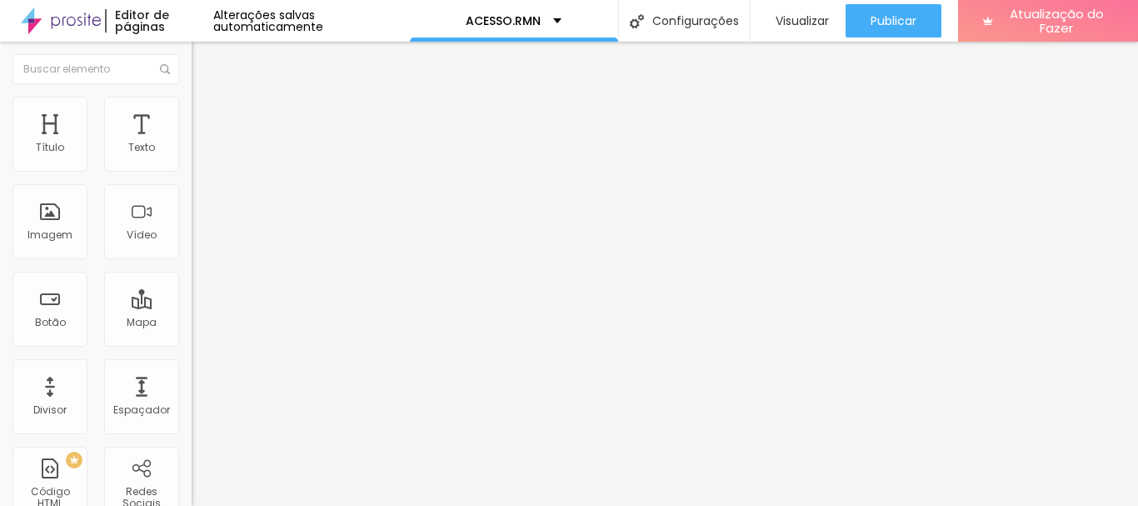
click at [813, 20] on font "Visualizar" at bounding box center [801, 20] width 53 height 17
drag, startPoint x: 85, startPoint y: 167, endPoint x: 70, endPoint y: 157, distance: 18.0
click at [192, 307] on input "range" at bounding box center [245, 313] width 107 height 13
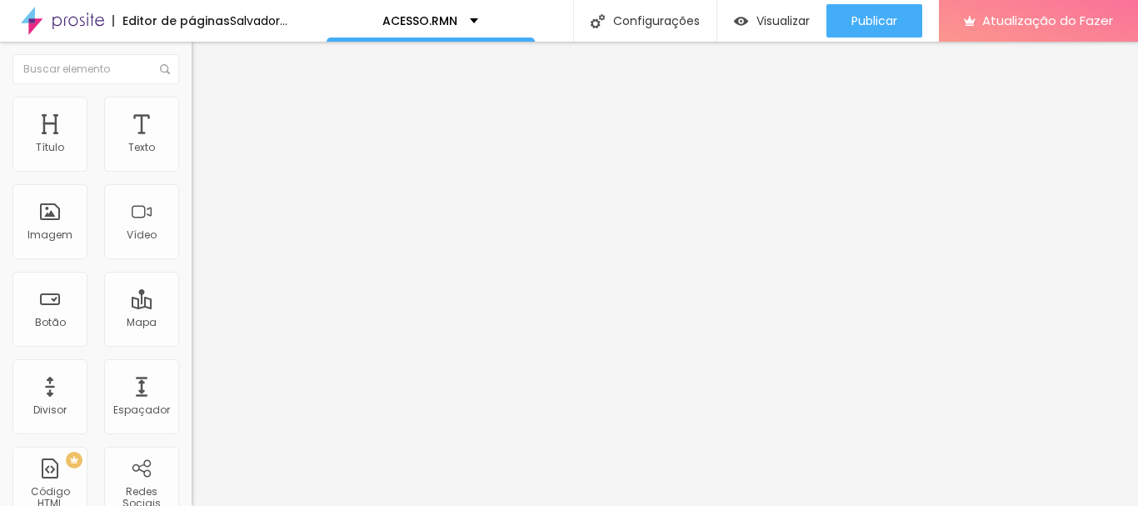
drag, startPoint x: 42, startPoint y: 199, endPoint x: 3, endPoint y: 191, distance: 39.2
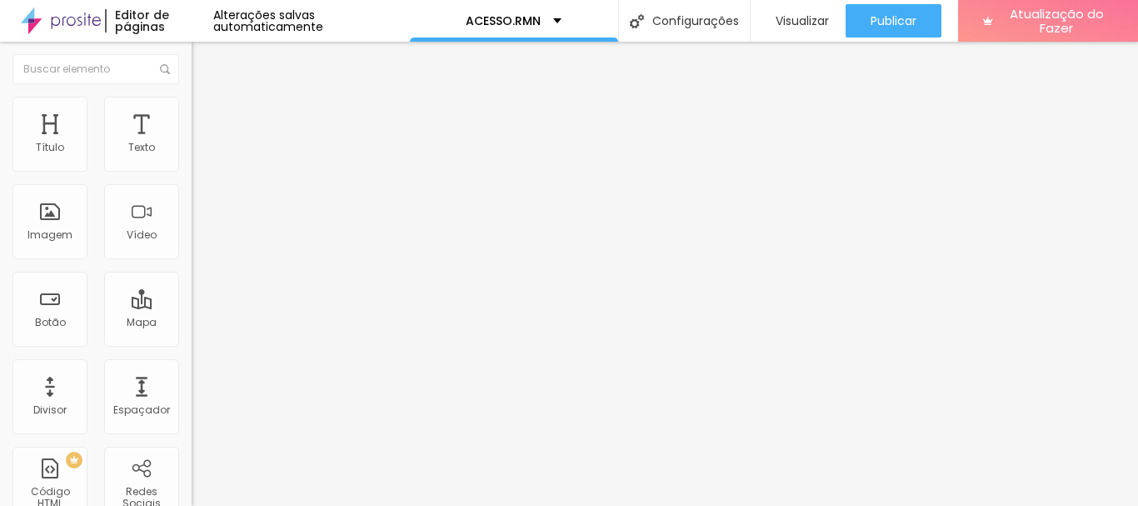
click at [207, 98] on font "Conteúdo" at bounding box center [233, 91] width 52 height 14
click at [784, 6] on div "Visualizar" at bounding box center [798, 20] width 62 height 33
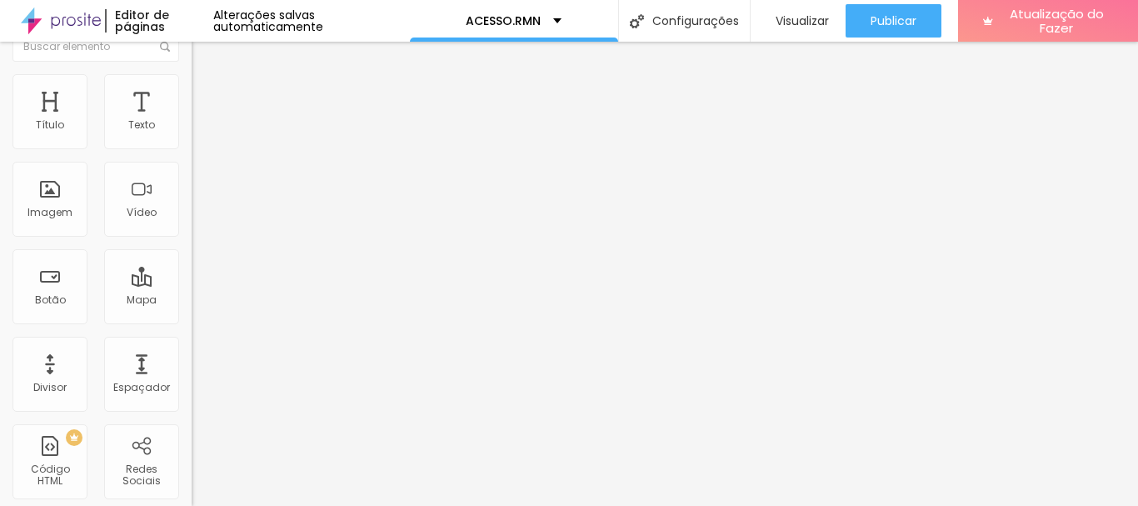
scroll to position [0, 0]
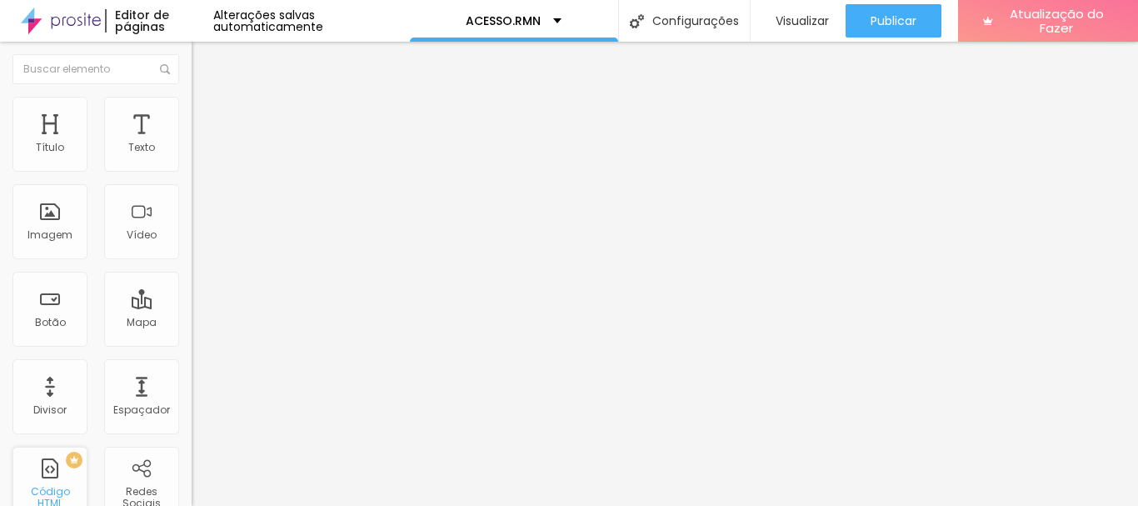
click at [54, 489] on div "PREMIUM Código HTML" at bounding box center [49, 483] width 75 height 75
click at [44, 493] on font "Código HTML" at bounding box center [50, 497] width 39 height 26
click at [49, 486] on div "PREMIUM Código HTML" at bounding box center [49, 483] width 75 height 75
click at [58, 488] on div "PREMIUM Código HTML" at bounding box center [49, 483] width 75 height 75
click at [192, 217] on div at bounding box center [288, 209] width 192 height 128
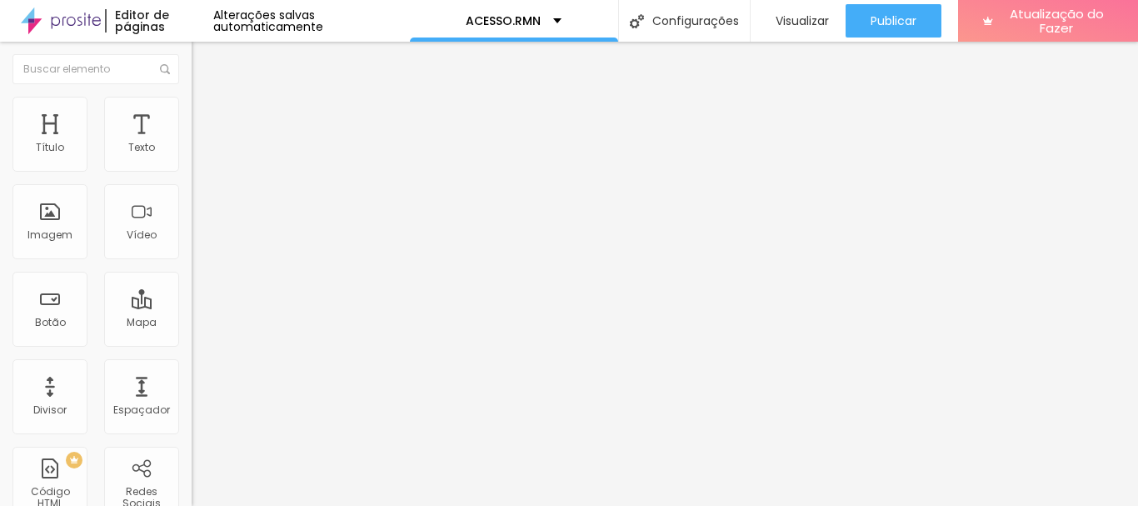
click at [192, 102] on img at bounding box center [199, 104] width 15 height 15
click at [192, 112] on ul "Conteúdo Estilo Avançado" at bounding box center [288, 105] width 192 height 50
click at [207, 112] on font "Estilo" at bounding box center [220, 108] width 26 height 14
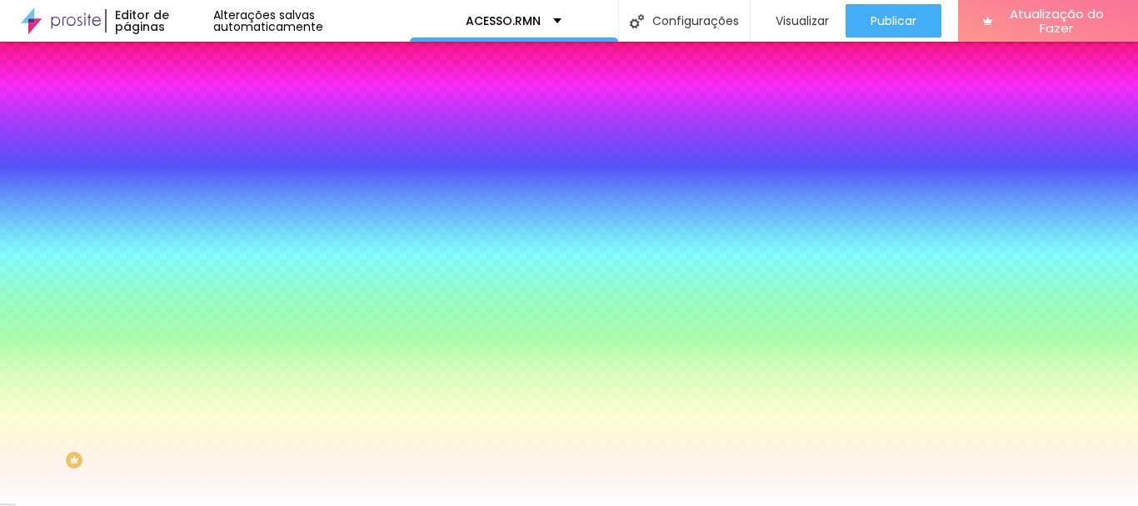
click at [207, 117] on font "Avançado" at bounding box center [234, 124] width 55 height 14
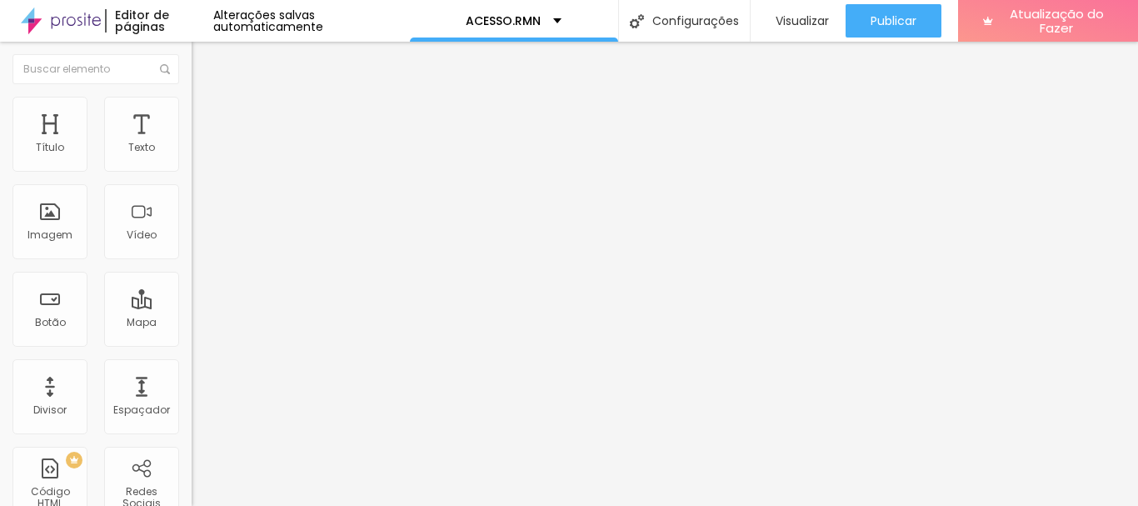
scroll to position [91, 0]
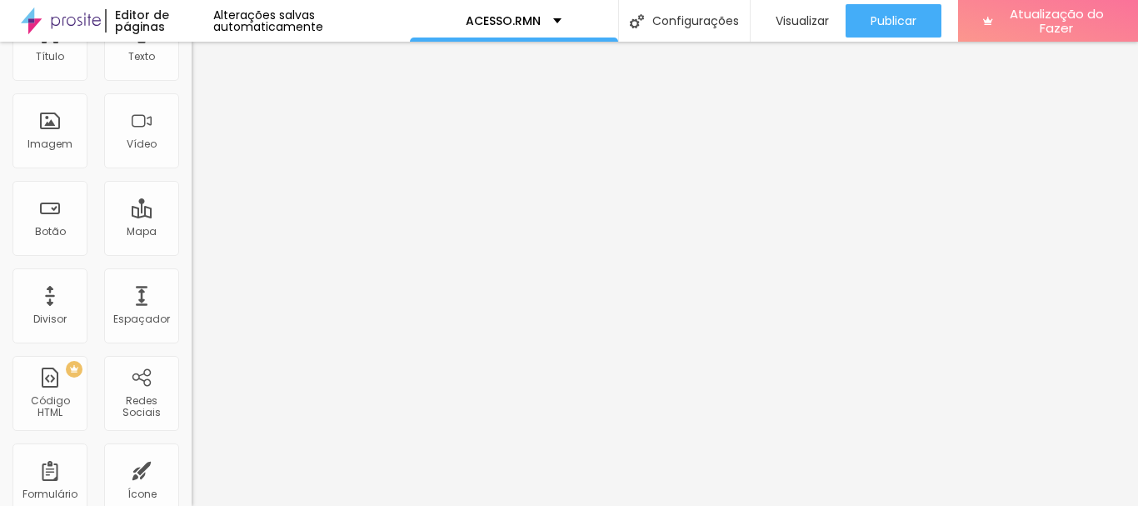
click at [192, 332] on input "text" at bounding box center [292, 340] width 200 height 17
paste input "https://app7.meeventos.com.br/laddus/?x=14&c=&gp=l2jwn7g1&tipo=participantes"
type input "https://app7.meeventos.com.br/laddus/?x=14&c=&gp=l2jwn7g1&tipo=participantes"
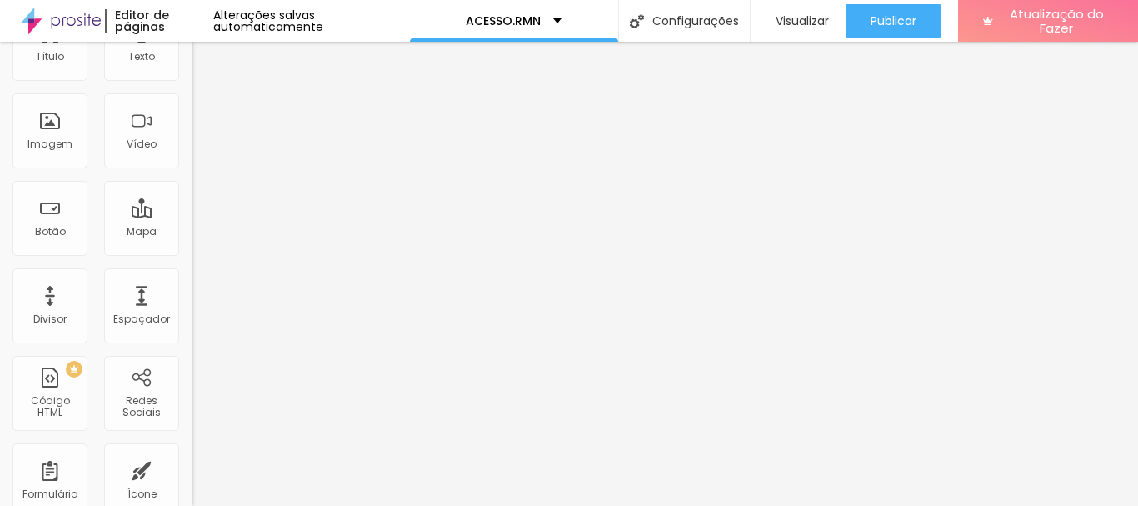
scroll to position [0, 0]
click at [791, 5] on div "Visualizar" at bounding box center [798, 20] width 62 height 33
click at [192, 332] on input "https://app7.meeventos.com.br/laddus/?x=14&c=&gp=l2jwn7g1&tipo=participantes" at bounding box center [292, 340] width 200 height 17
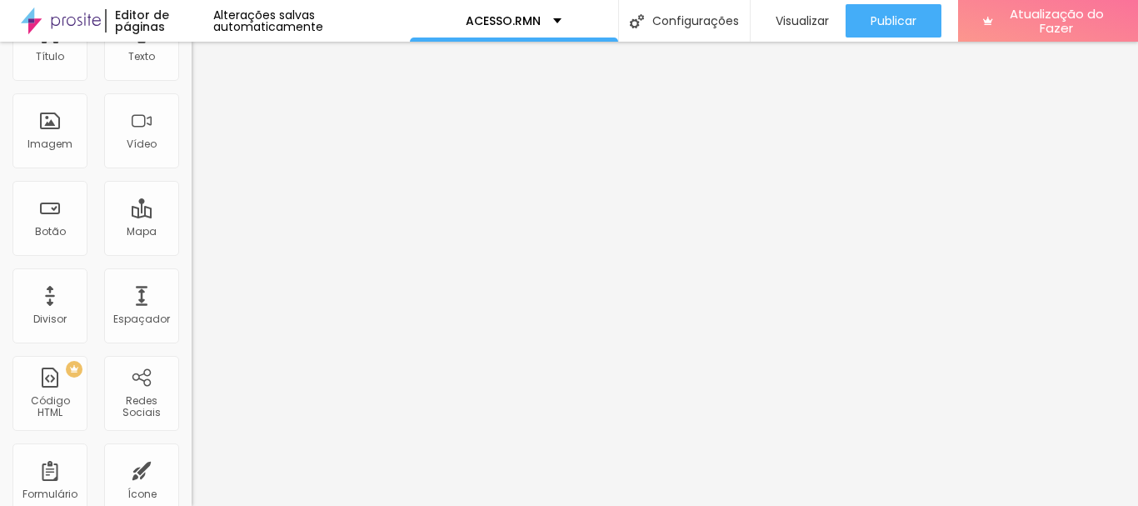
click at [192, 332] on input "https://app7.meeventos.com.br/laddus/?x=14&c=&gp=l2jwn7g1&tipo=participantes" at bounding box center [292, 340] width 200 height 17
click at [192, 285] on input "text" at bounding box center [292, 293] width 200 height 17
paste input "https://app7.meeventos.com.br/laddus/?x=14&c=&gp=l2jwn7g1&tipo=participantes"
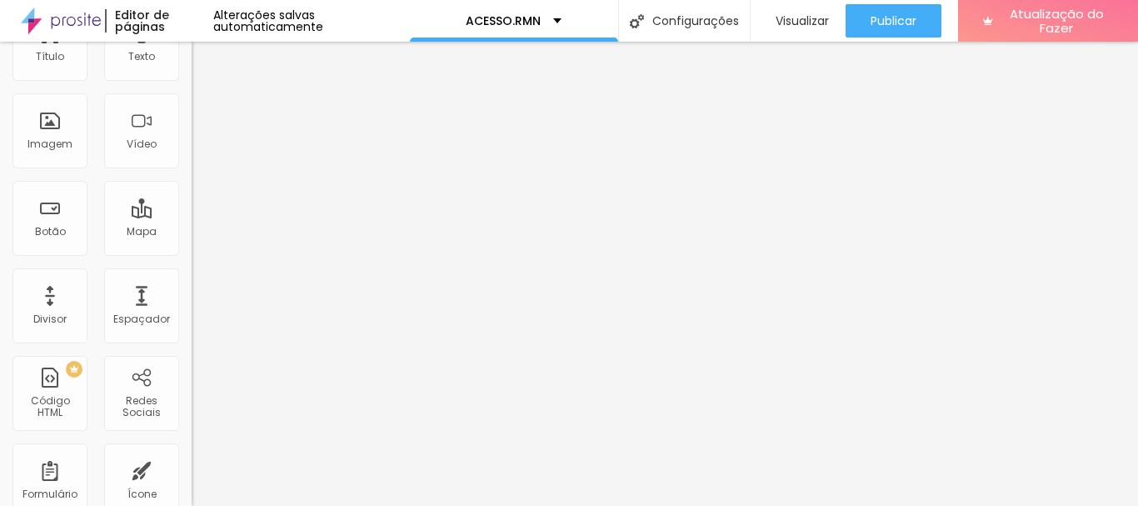
type input "https://app7.meeventos.com.br/laddus/?x=14&c=&gp=l2jwn7g1&tipo=participantes"
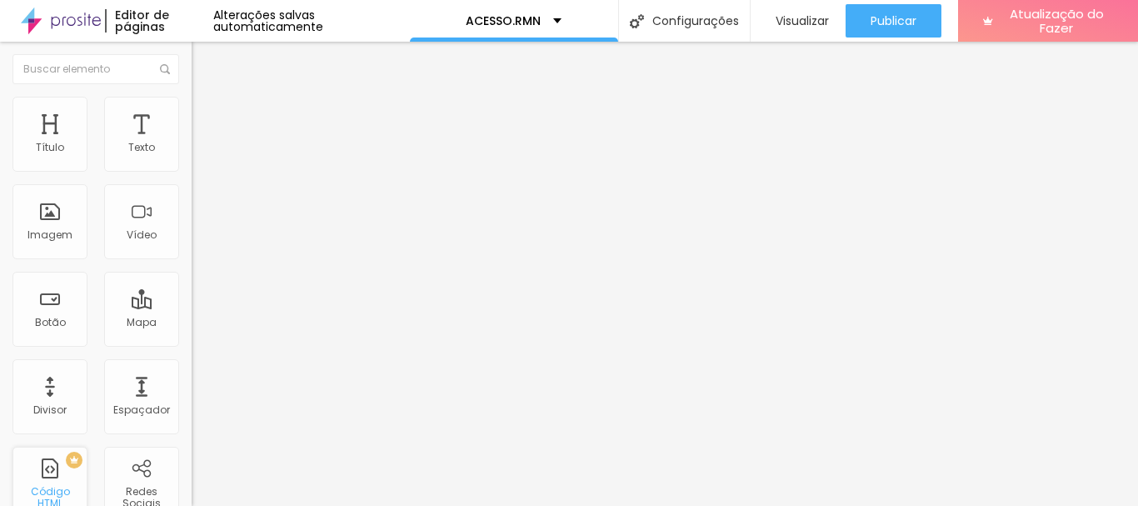
click at [52, 460] on div "PREMIUM Código HTML" at bounding box center [49, 483] width 75 height 75
click at [207, 114] on font "Avançado" at bounding box center [234, 108] width 55 height 14
click at [207, 98] on font "Conteúdo" at bounding box center [233, 91] width 52 height 14
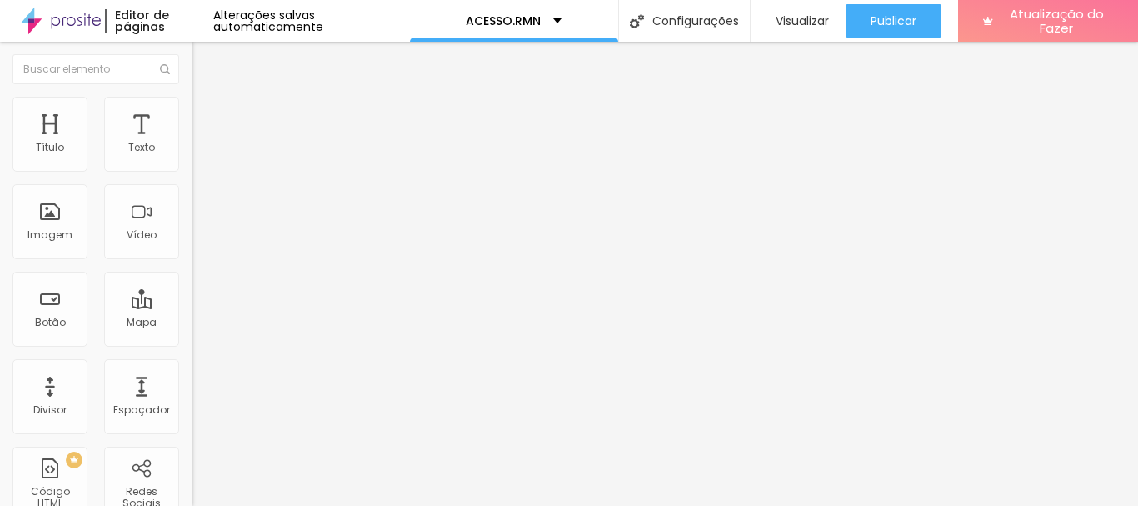
click at [192, 109] on li "Avançado" at bounding box center [288, 105] width 192 height 17
click at [192, 233] on div at bounding box center [288, 209] width 192 height 128
click at [192, 101] on img at bounding box center [199, 104] width 15 height 15
click at [207, 98] on font "Conteúdo" at bounding box center [233, 91] width 52 height 14
click at [199, 159] on font "Insira seu código aqui" at bounding box center [257, 152] width 116 height 14
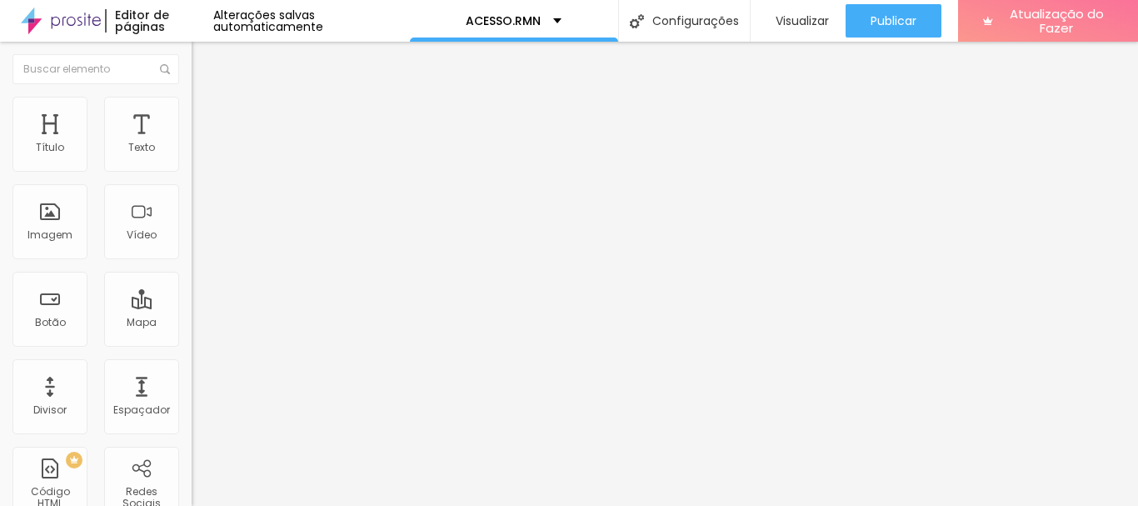
scroll to position [0, 261]
click at [797, 26] on font "Visualizar" at bounding box center [801, 20] width 53 height 17
click at [143, 247] on div "https://app7.meeventos.com.br/laddus/?x=14&c=&gp=l2jwn7g1&tipo=participantes" at bounding box center [143, 203] width 424 height 116
click at [207, 112] on font "Avançado" at bounding box center [234, 108] width 55 height 14
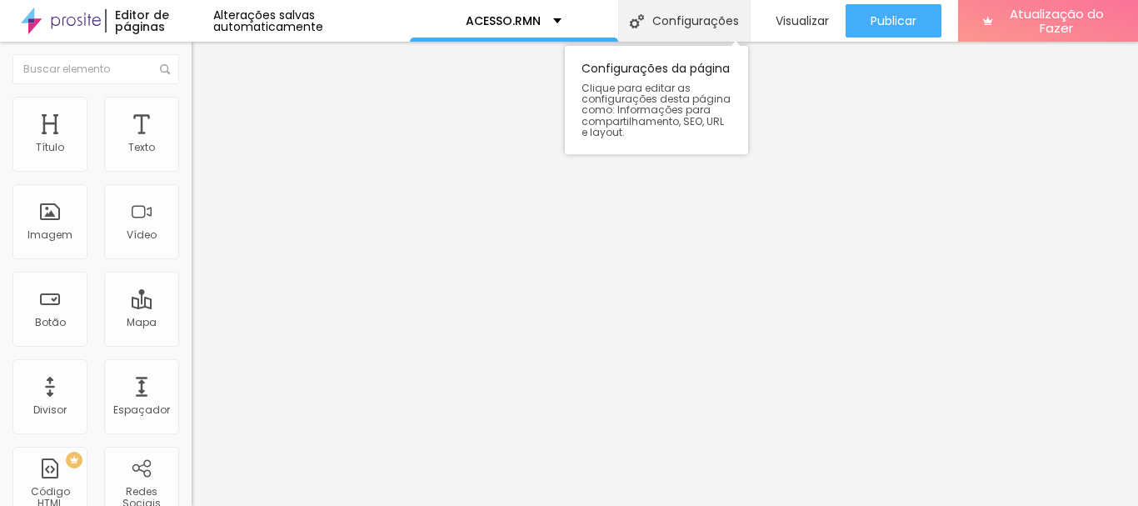
click at [679, 37] on div "Configurações" at bounding box center [684, 21] width 132 height 42
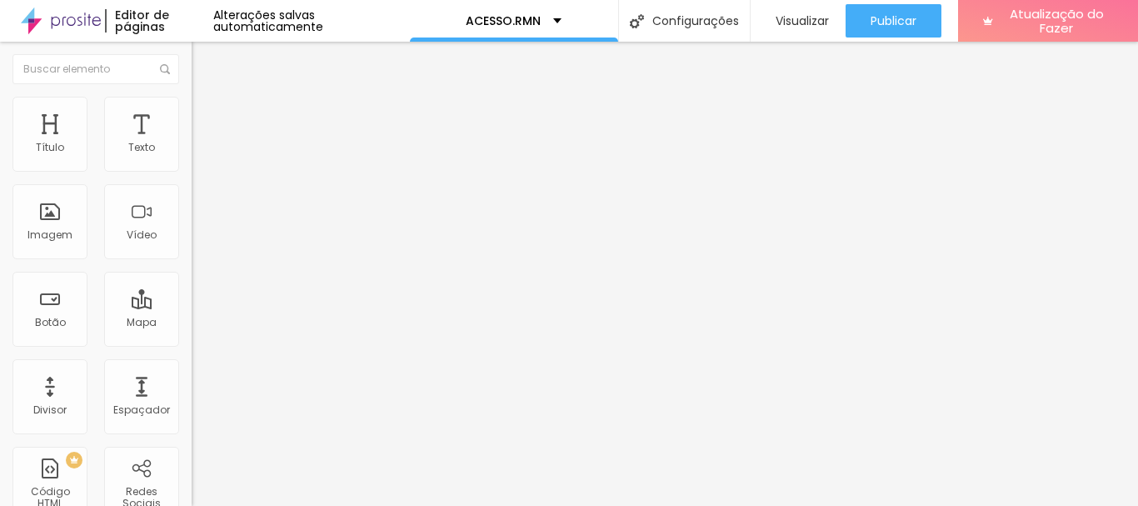
click at [799, 27] on font "Visualizar" at bounding box center [801, 20] width 53 height 17
click at [207, 117] on font "Avançado" at bounding box center [234, 124] width 55 height 14
click at [192, 376] on input "text" at bounding box center [292, 384] width 200 height 17
paste input "https://app7.meeventos.com.br/laddus/?x=14&c=&gp=l2jwn7g1&tipo=participantes"
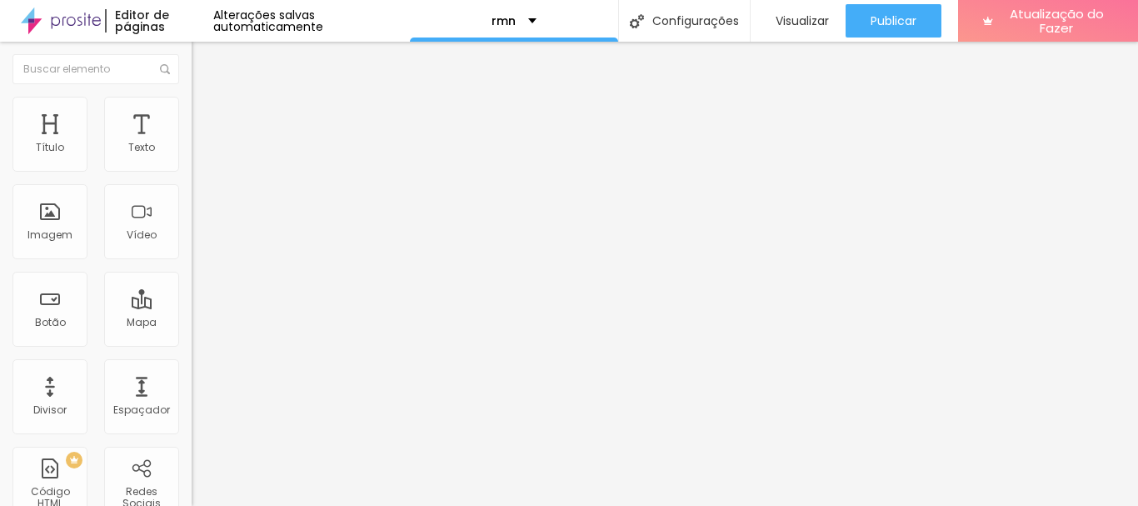
scroll to position [0, 283]
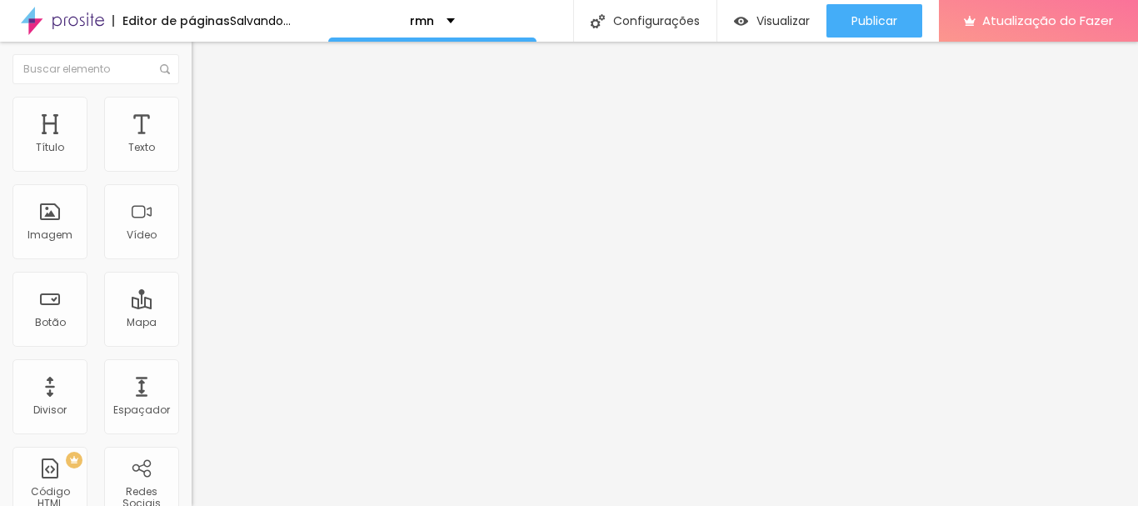
type input "https://app7.meeventos.com.br/laddus/?x=14&c=&gp=l2jwn7g1&tipo=participantes"
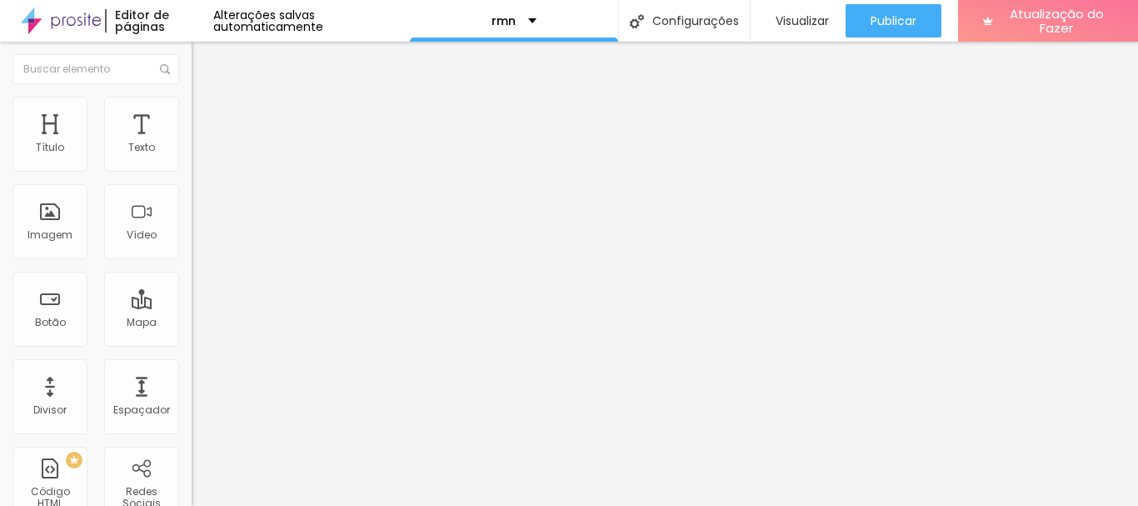
scroll to position [0, 0]
click at [192, 106] on li "Estilo" at bounding box center [288, 105] width 192 height 17
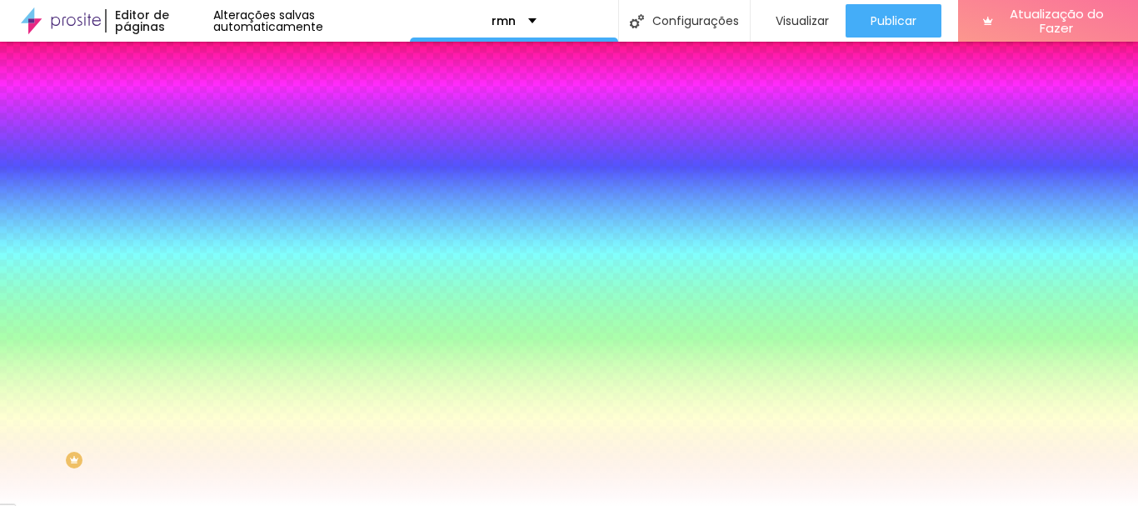
click at [192, 95] on img at bounding box center [199, 87] width 15 height 15
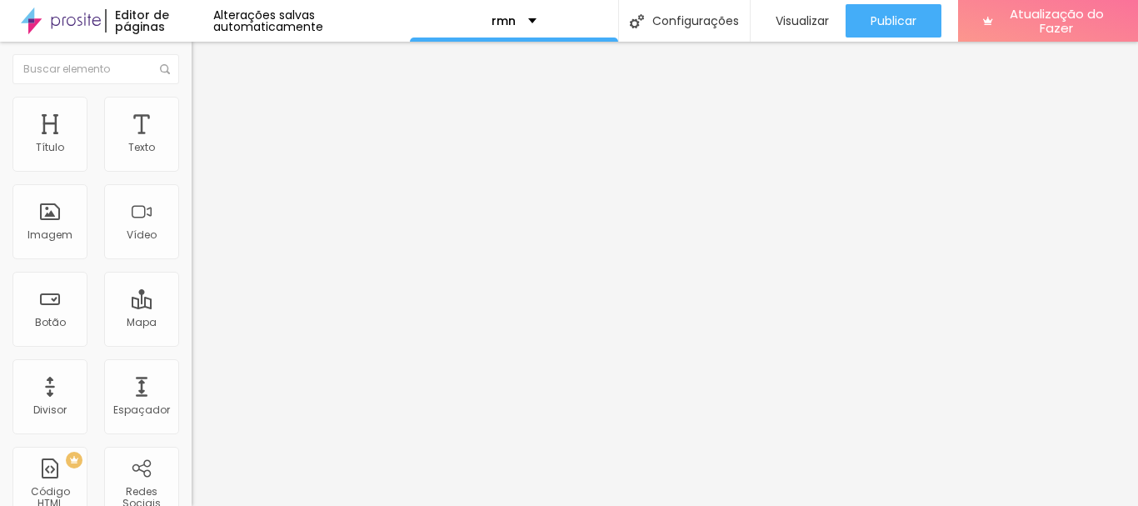
click at [207, 117] on font "Avançado" at bounding box center [234, 124] width 55 height 14
click at [192, 376] on input "https://app7.meeventos.com.br/laddus/?x=14&c=&gp=l2jwn7g1&tipo=participantes" at bounding box center [292, 384] width 200 height 17
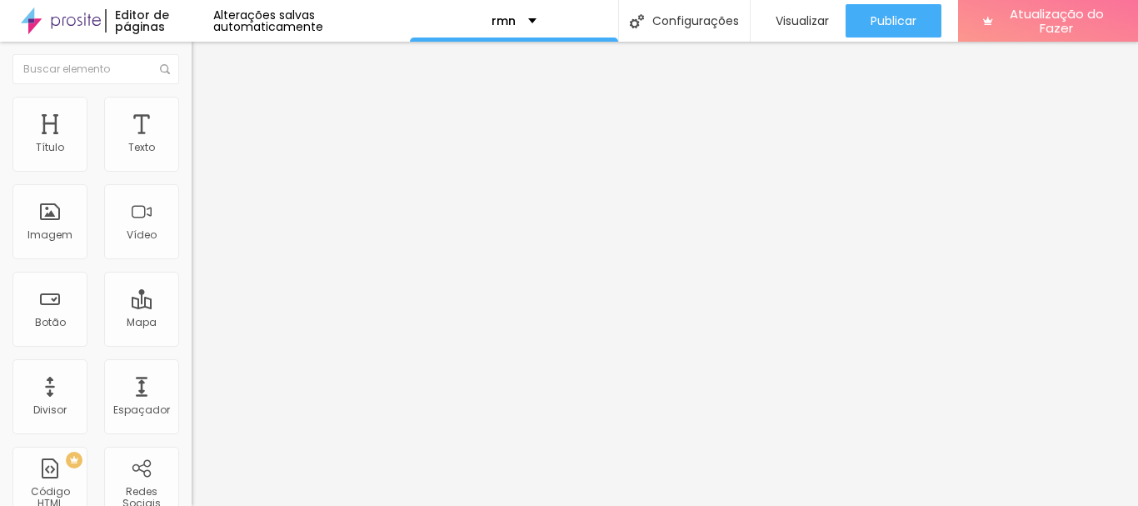
click at [192, 376] on input "https://app7.meeventos.com.br/laddus/?x=14&c=&gp=l2jwn7g1&tipo=participantes" at bounding box center [292, 384] width 200 height 17
drag, startPoint x: 58, startPoint y: 216, endPoint x: 2, endPoint y: 223, distance: 57.1
click at [192, 223] on div "0 px Espaçamento Interno ID HTML https://app7.meeventos.com.br/laddus/?x=14&c=&…" at bounding box center [288, 363] width 192 height 466
type input "app7.meeventos.com.br/laddus/?x=14&c=&gp=l2jwn7g1&tipo=participantes"
drag, startPoint x: 125, startPoint y: 202, endPoint x: 122, endPoint y: 215, distance: 12.9
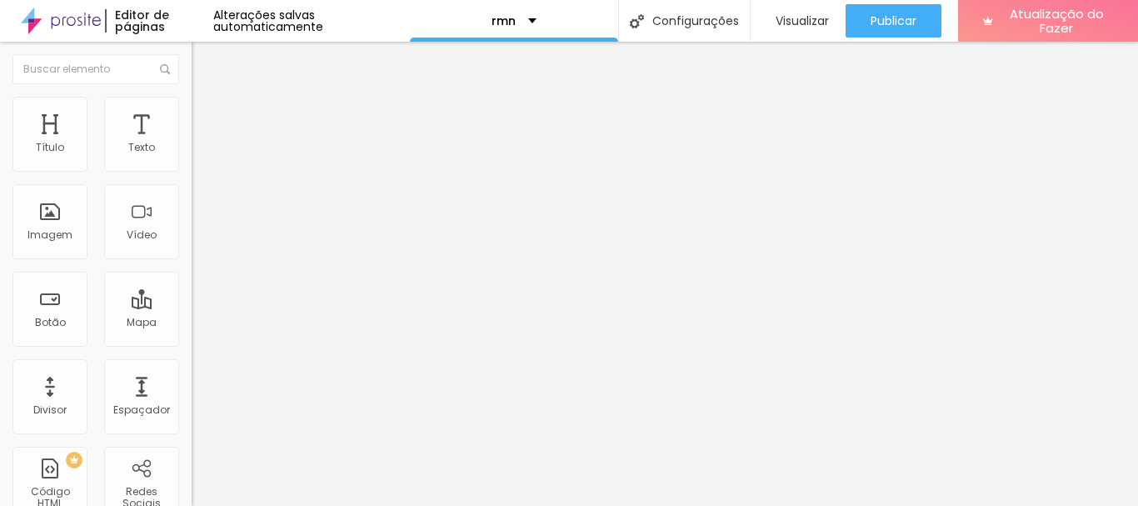
click at [192, 366] on div "ID HTML app7.meeventos.com.br/laddus/?x=14&c=&gp=l2jwn7g1&tipo=participantes" at bounding box center [288, 386] width 192 height 41
click at [192, 376] on input "app7.meeventos.com.br/laddus/?x=14&c=&gp=l2jwn7g1&tipo=participantes" at bounding box center [292, 384] width 200 height 17
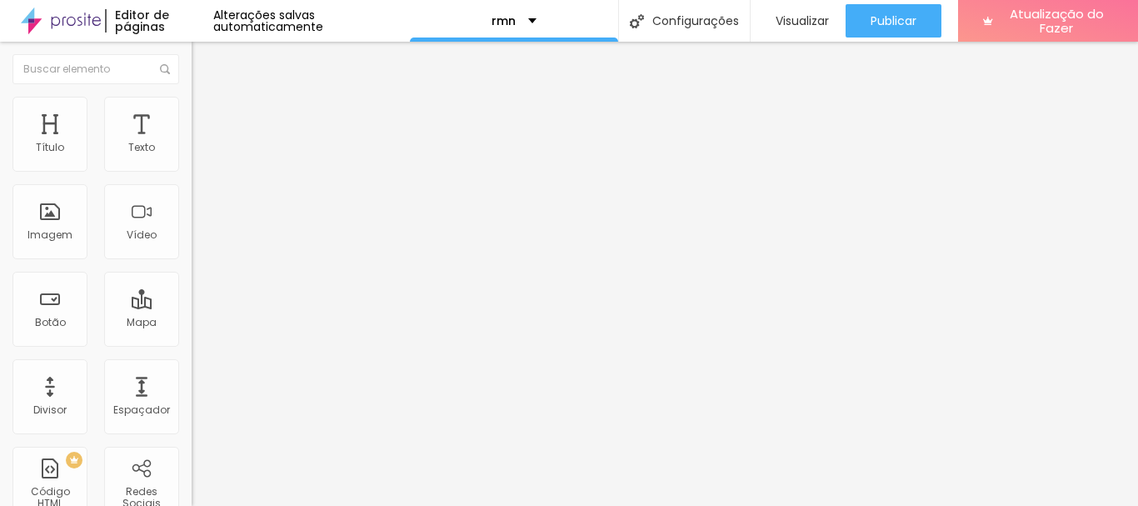
click at [192, 423] on input "text" at bounding box center [292, 431] width 200 height 17
paste input "https://app7.meeventos.com.br/laddus/?x=14&c=&gp=l2jwn7g1&tipo=participantes"
type input "https://app7.meeventos.com.br/laddus/?x=14&c=&gp=l2jwn7g1&tipo=participantes"
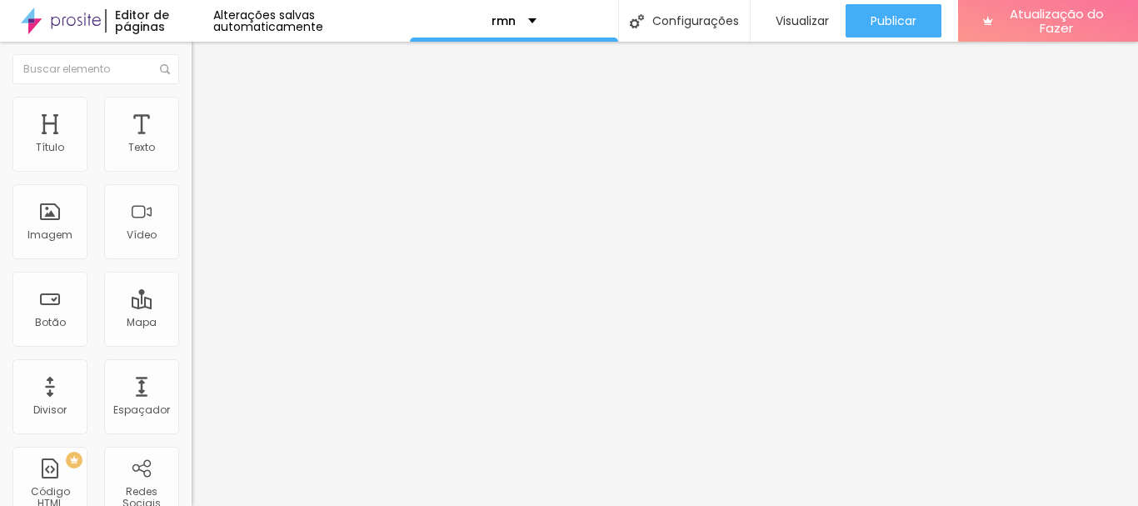
click at [192, 423] on input "https://app7.meeventos.com.br/laddus/?x=14&c=&gp=l2jwn7g1&tipo=participantes" at bounding box center [292, 431] width 200 height 17
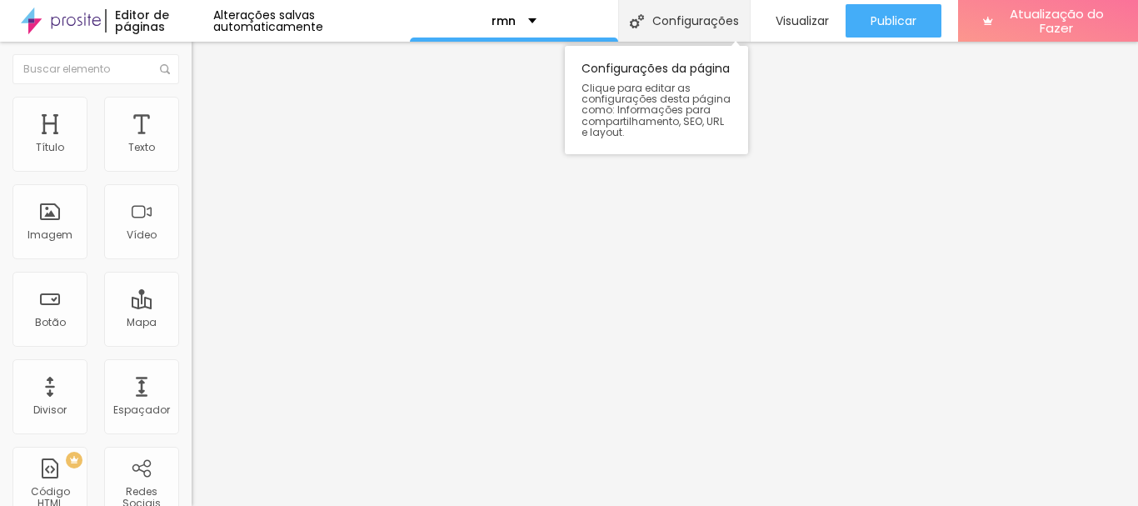
click at [691, 21] on font "Configurações" at bounding box center [695, 20] width 87 height 17
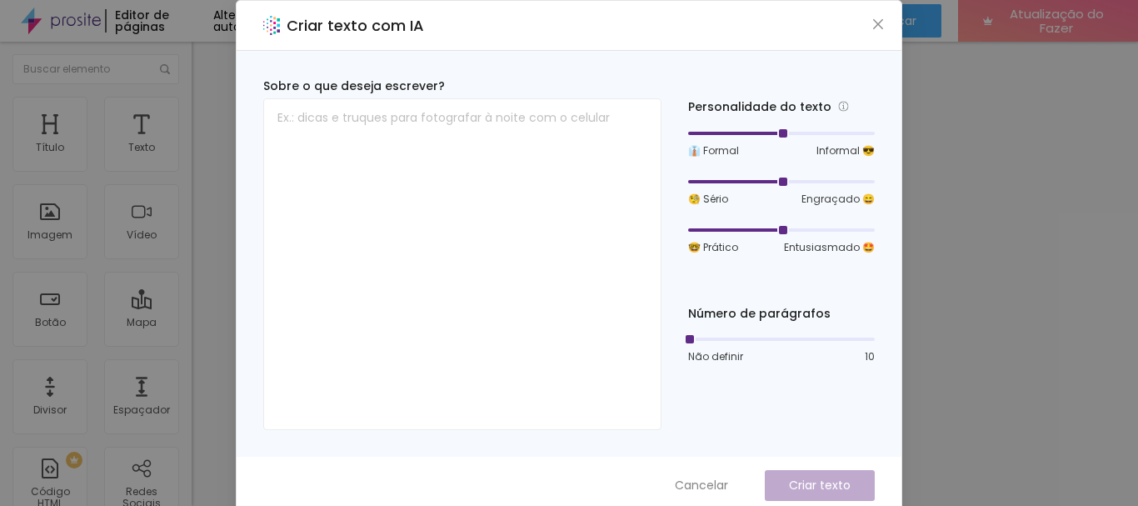
click at [670, 177] on div "Sobre o que deseja escrever? Personalidade do texto 👔 Formal Informal 😎 🧐 Sério…" at bounding box center [568, 253] width 611 height 352
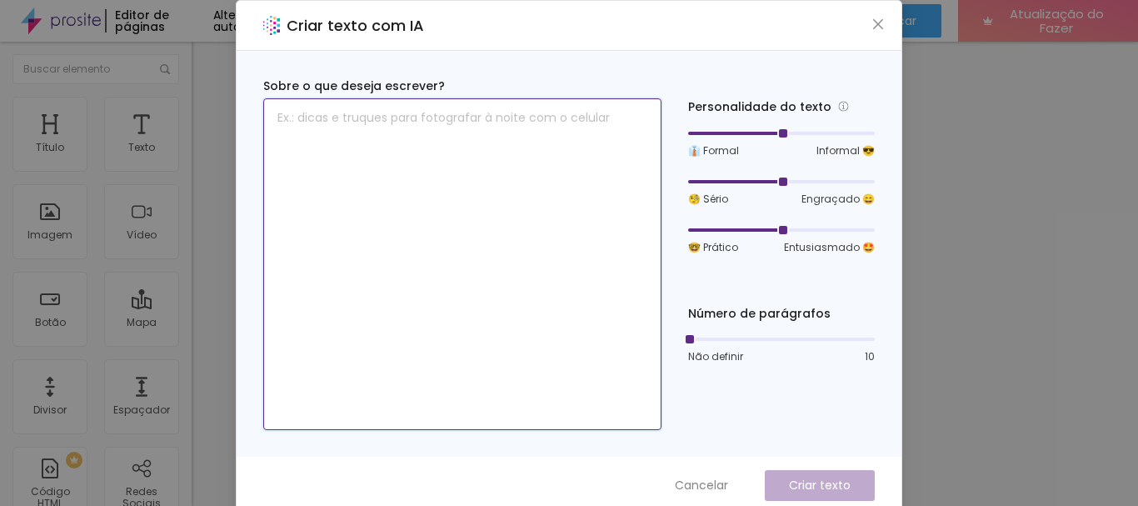
click at [526, 175] on textarea at bounding box center [462, 264] width 398 height 332
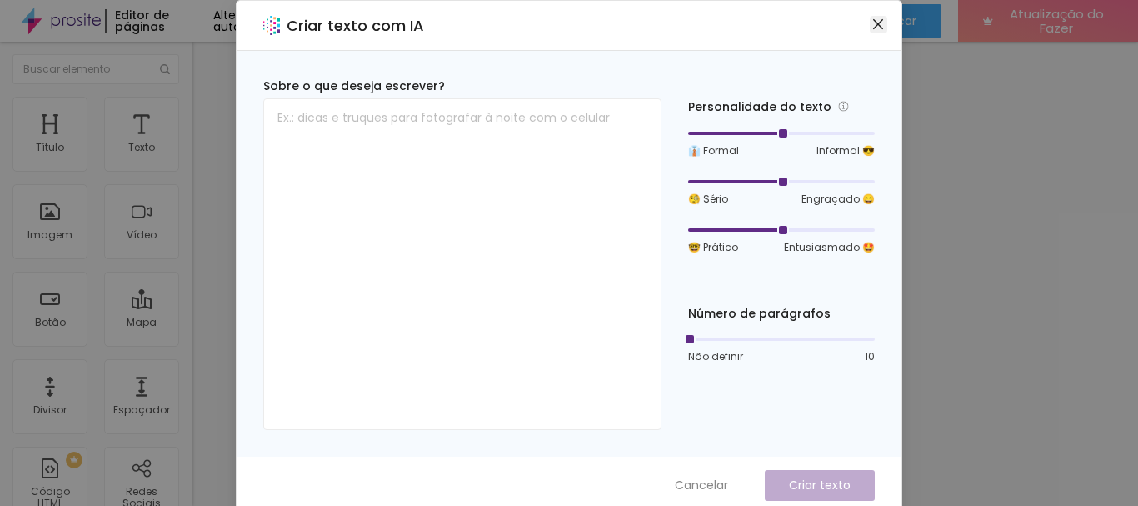
click at [876, 32] on button "Fechar" at bounding box center [878, 24] width 17 height 17
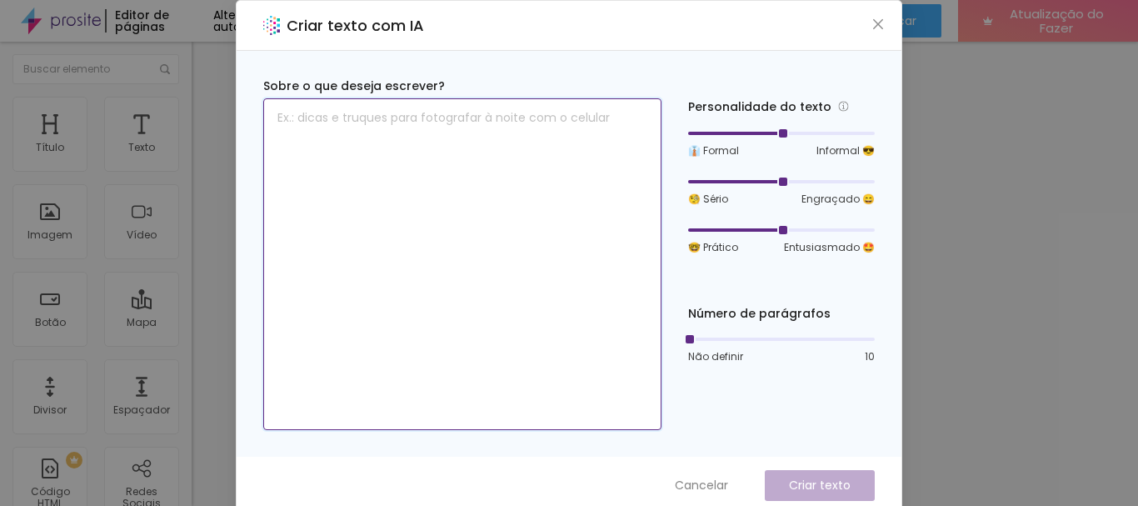
click at [485, 139] on textarea at bounding box center [462, 264] width 398 height 332
paste textarea "Qualquer evento merece ser devidamente lembrado e para isso, é necessário ter c…"
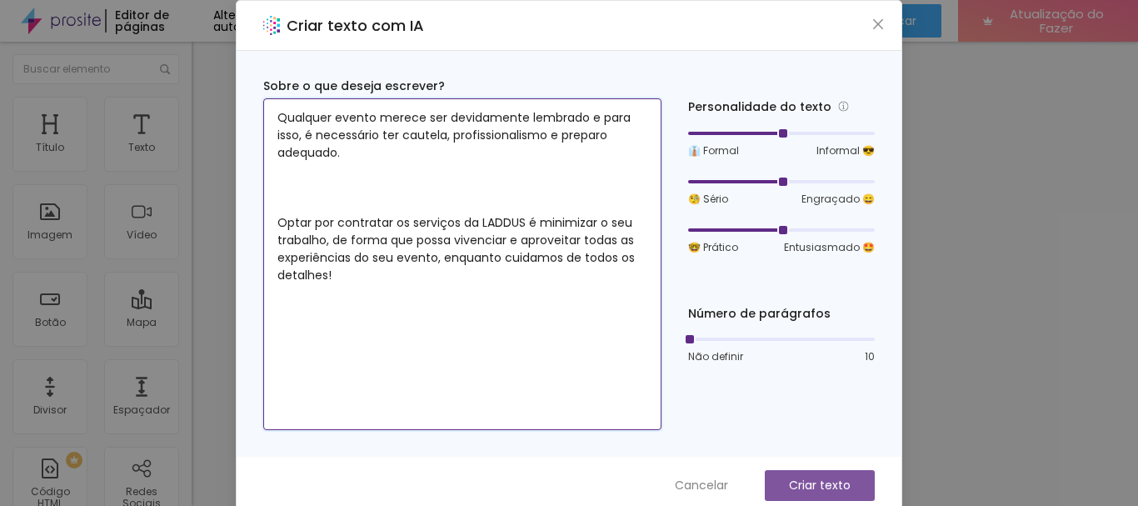
type textarea "Qualquer evento merece ser devidamente lembrado e para isso, é necessário ter c…"
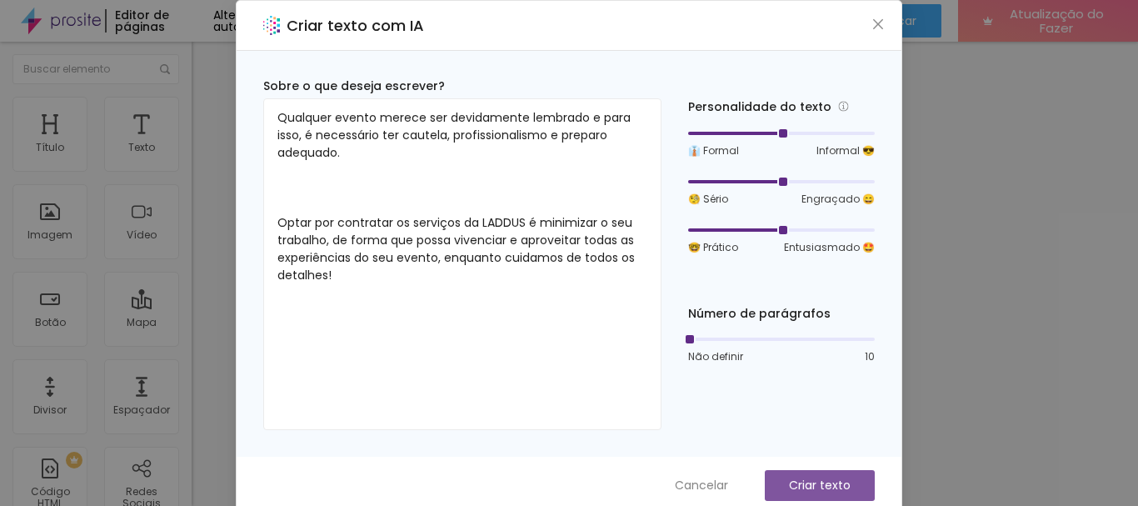
click at [829, 485] on font "Criar texto" at bounding box center [820, 484] width 62 height 17
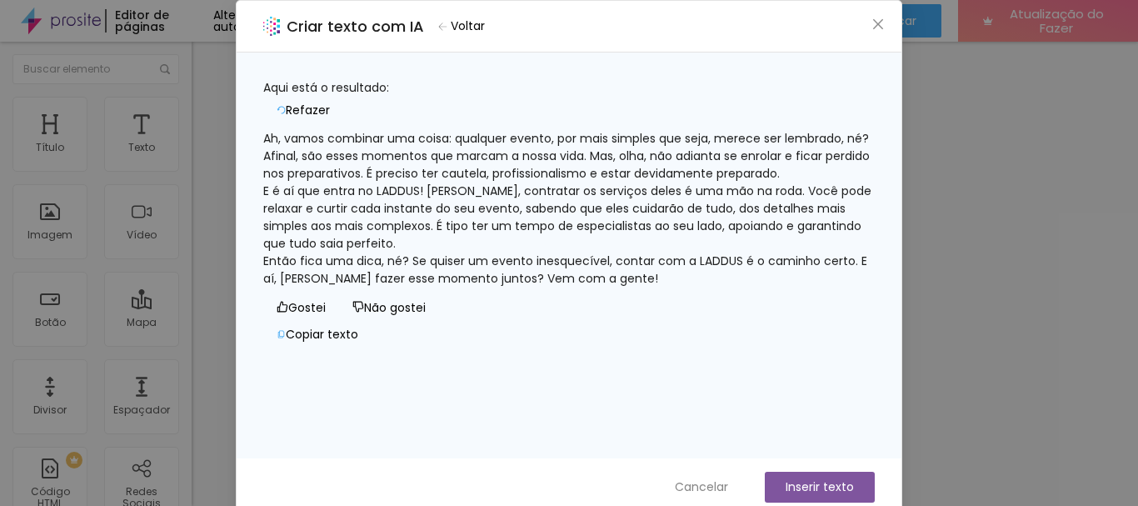
click at [343, 97] on button "Refazer" at bounding box center [303, 110] width 80 height 27
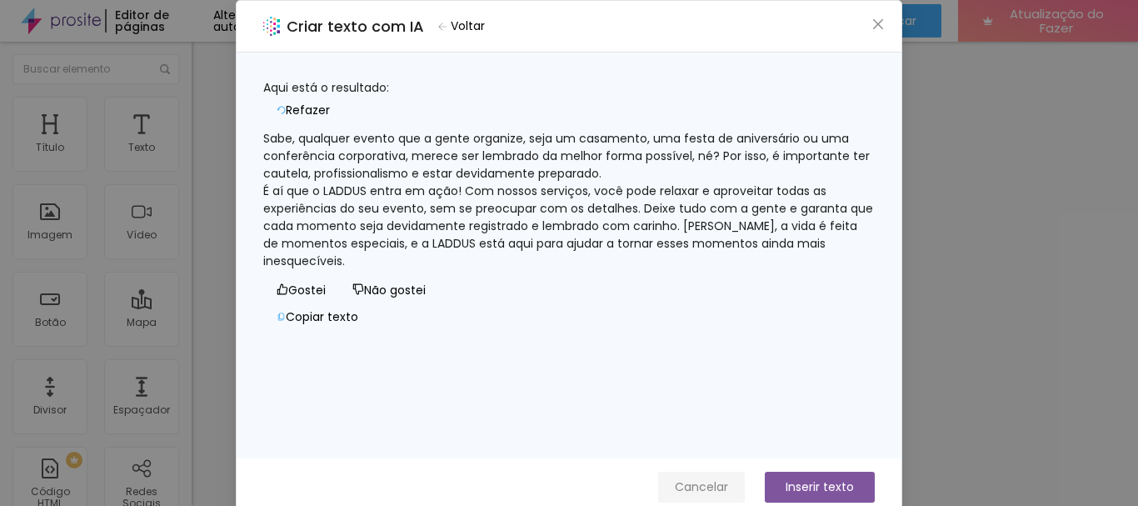
click at [701, 481] on font "Cancelar" at bounding box center [701, 486] width 53 height 17
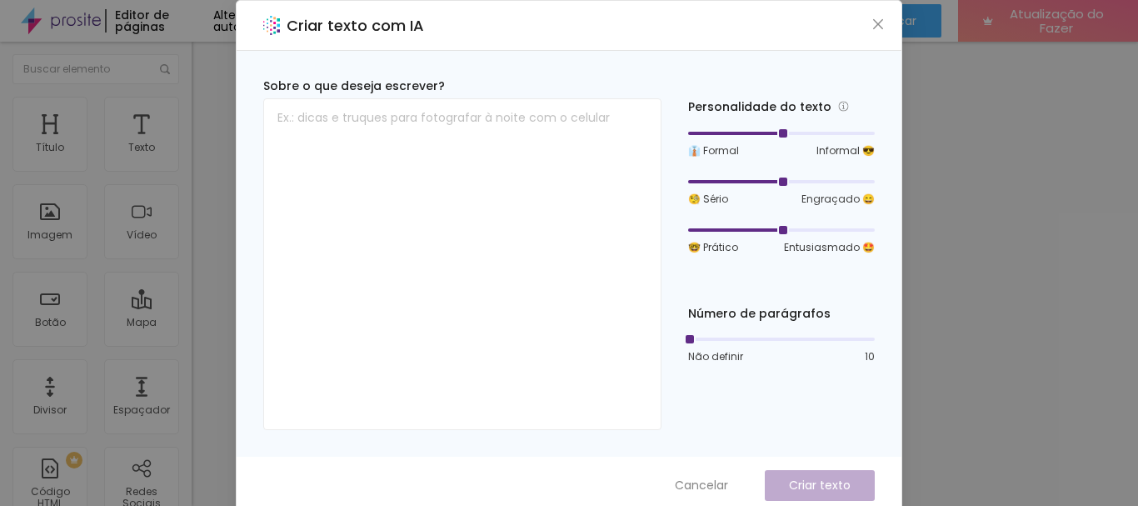
drag, startPoint x: 779, startPoint y: 137, endPoint x: 798, endPoint y: 138, distance: 19.2
click at [798, 138] on div "👔 Formal Informal 😎" at bounding box center [781, 143] width 187 height 32
click at [810, 134] on div at bounding box center [758, 133] width 140 height 3
click at [753, 181] on div at bounding box center [734, 181] width 93 height 3
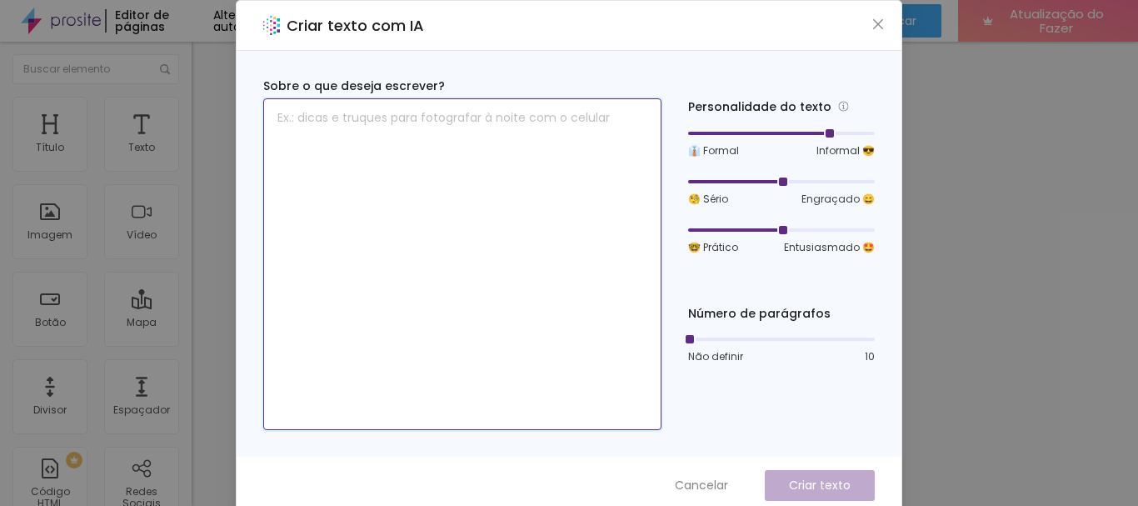
click at [439, 244] on textarea at bounding box center [462, 264] width 398 height 332
paste textarea "Qualquer evento merece ser devidamente lembrado e para isso, é necessário ter c…"
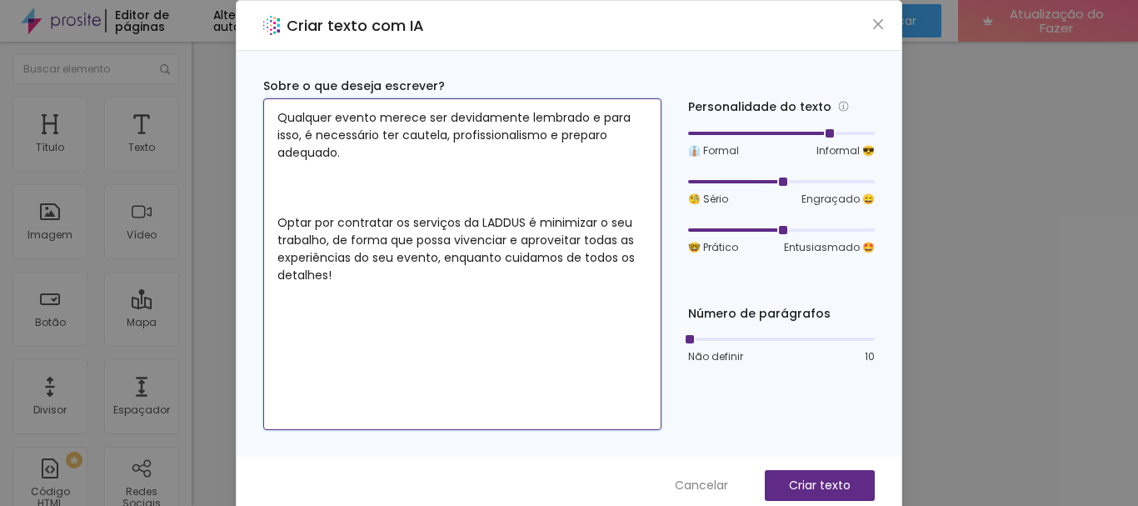
click at [398, 199] on textarea "Qualquer evento merece ser devidamente lembrado e para isso, é necessário ter c…" at bounding box center [462, 264] width 398 height 332
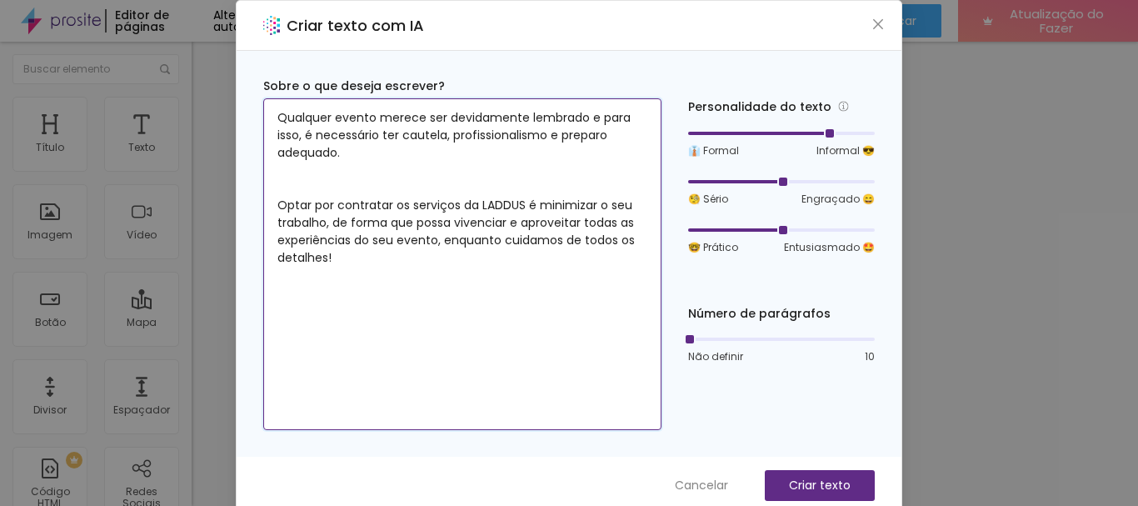
click at [519, 212] on textarea "Qualquer evento merece ser devidamente lembrado e para isso, é necessário ter c…" at bounding box center [462, 264] width 398 height 332
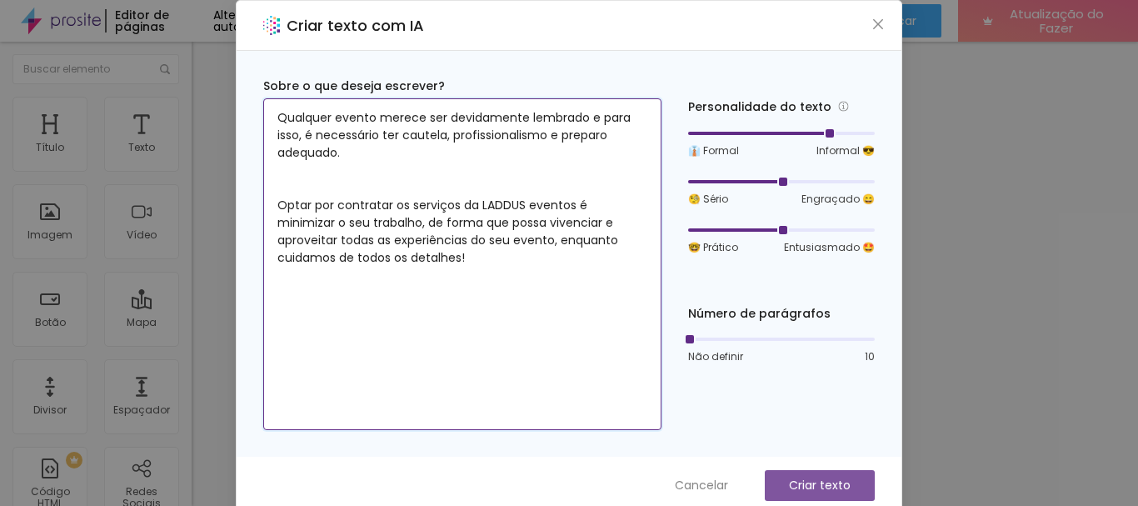
type textarea "Qualquer evento merece ser devidamente lembrado e para isso, é necessário ter c…"
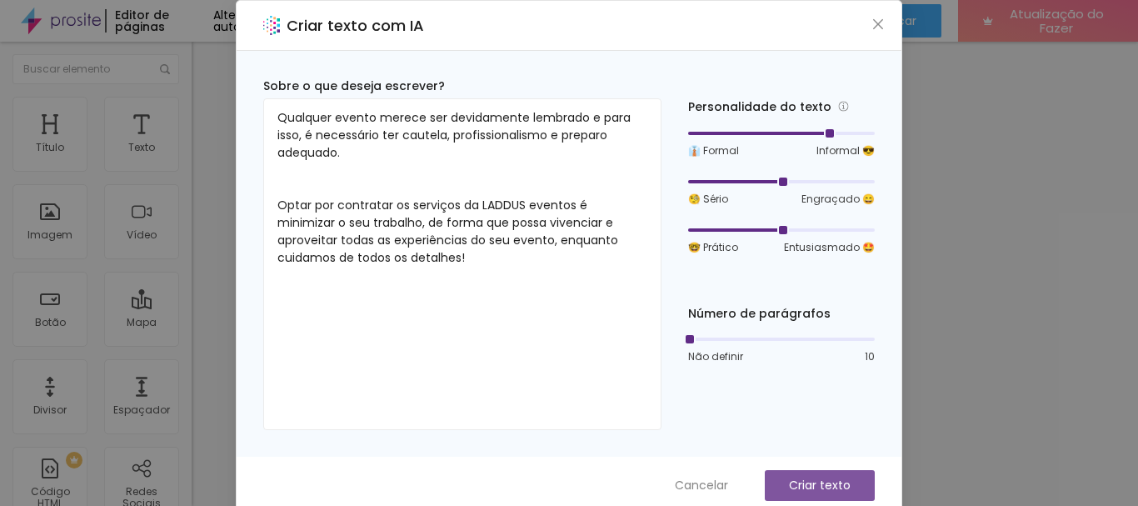
click at [845, 487] on button "Criar texto" at bounding box center [820, 485] width 110 height 31
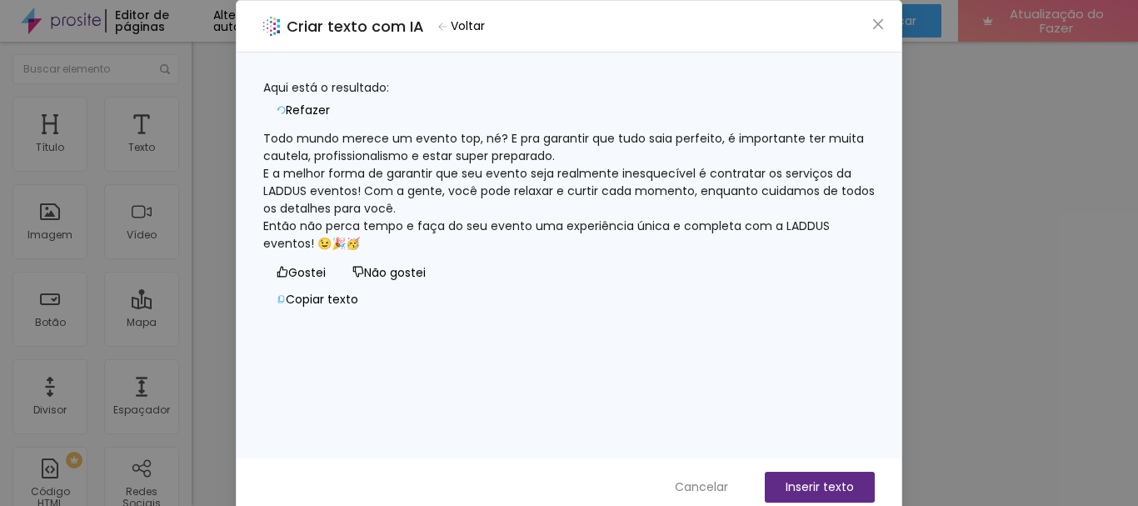
click at [480, 32] on font "Voltar" at bounding box center [468, 25] width 34 height 17
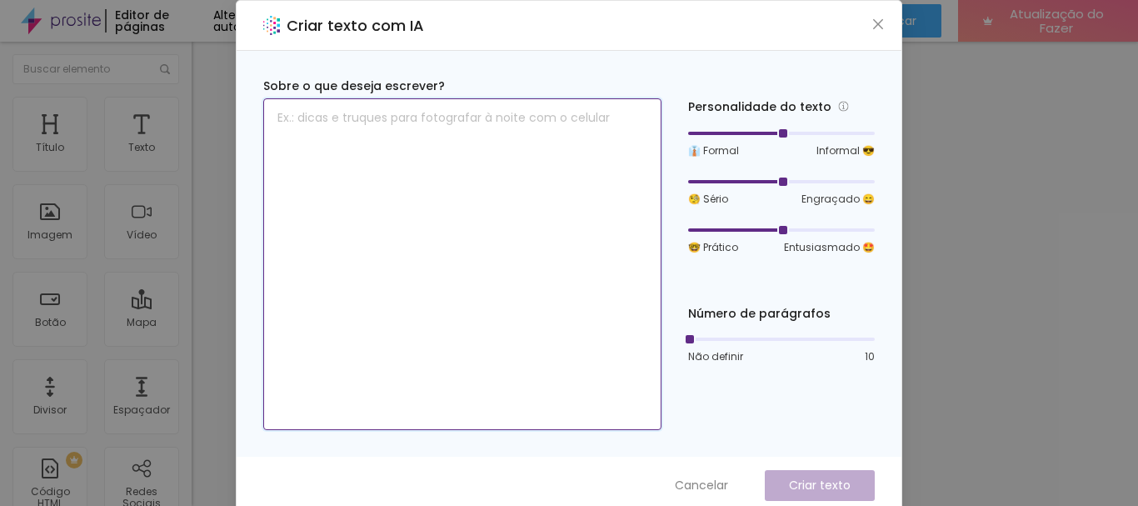
click at [540, 180] on textarea at bounding box center [462, 264] width 398 height 332
paste textarea "Qualquer evento merece ser devidamente lembrado e para isso, é necessário ter c…"
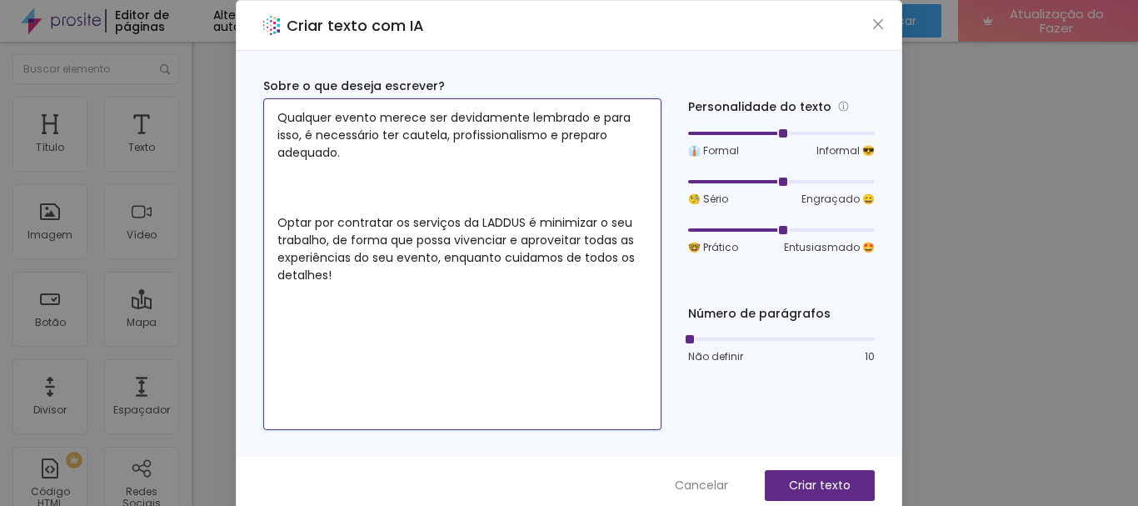
click at [822, 184] on div at bounding box center [781, 182] width 187 height 10
click at [732, 182] on div at bounding box center [781, 182] width 187 height 10
click at [805, 133] on div at bounding box center [781, 133] width 187 height 10
type textarea "Qualquer evento merece ser devidamente lembrado e para isso, é necessário ter c…"
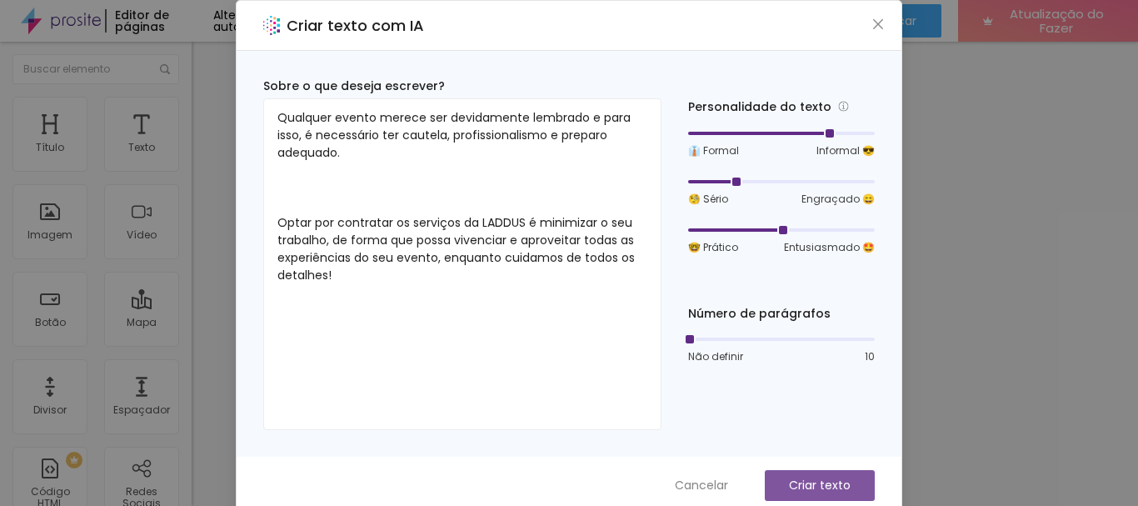
click at [798, 485] on font "Criar texto" at bounding box center [820, 484] width 62 height 17
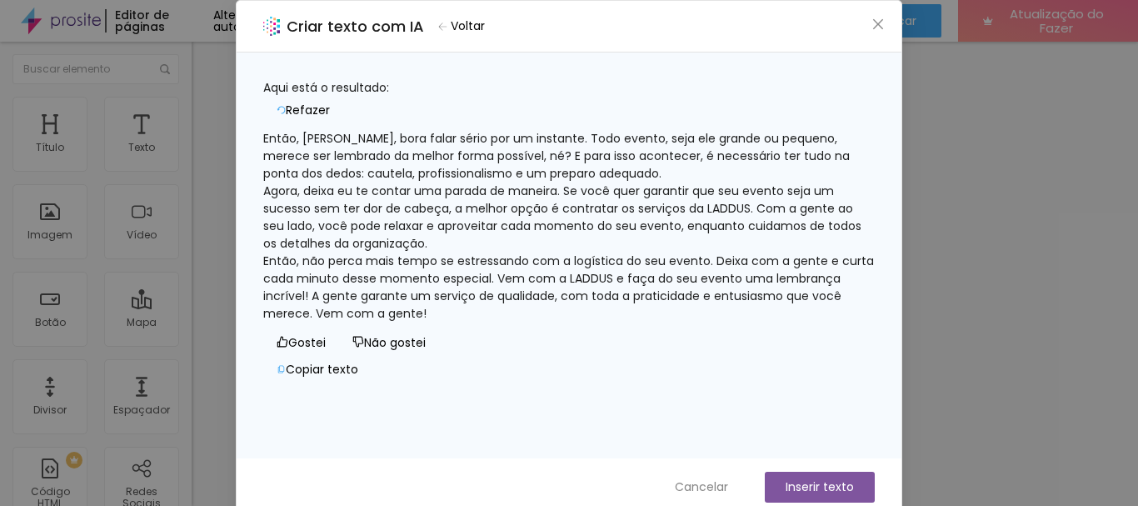
click at [472, 24] on font "Voltar" at bounding box center [468, 25] width 34 height 17
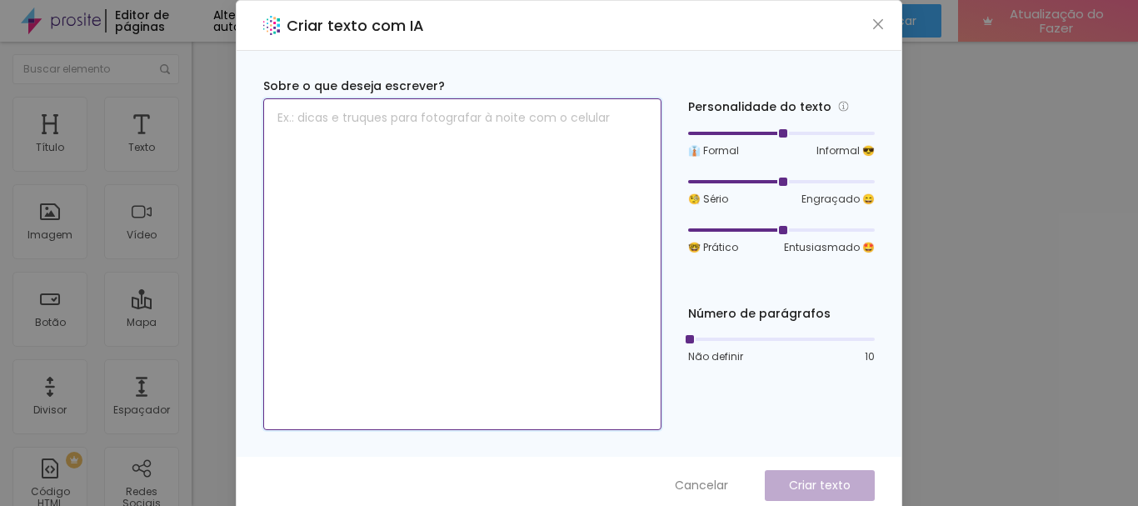
click at [534, 240] on textarea at bounding box center [462, 264] width 398 height 332
paste textarea "Qualquer evento merece ser devidamente lembrado e para isso, é necessário ter c…"
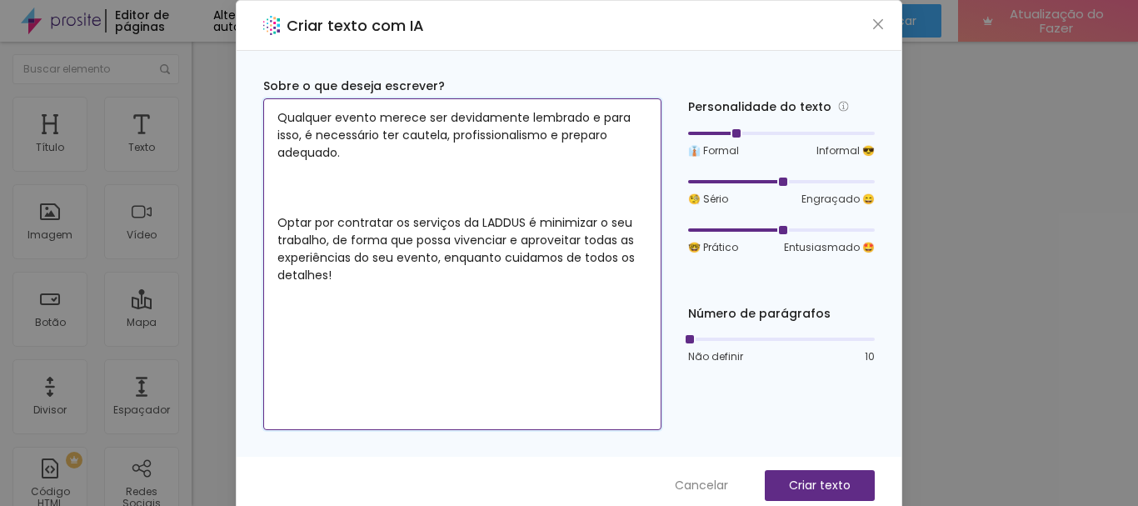
click at [720, 132] on div at bounding box center [711, 133] width 47 height 3
click at [819, 227] on div at bounding box center [781, 230] width 187 height 10
type textarea "Qualquer evento merece ser devidamente lembrado e para isso, é necessário ter c…"
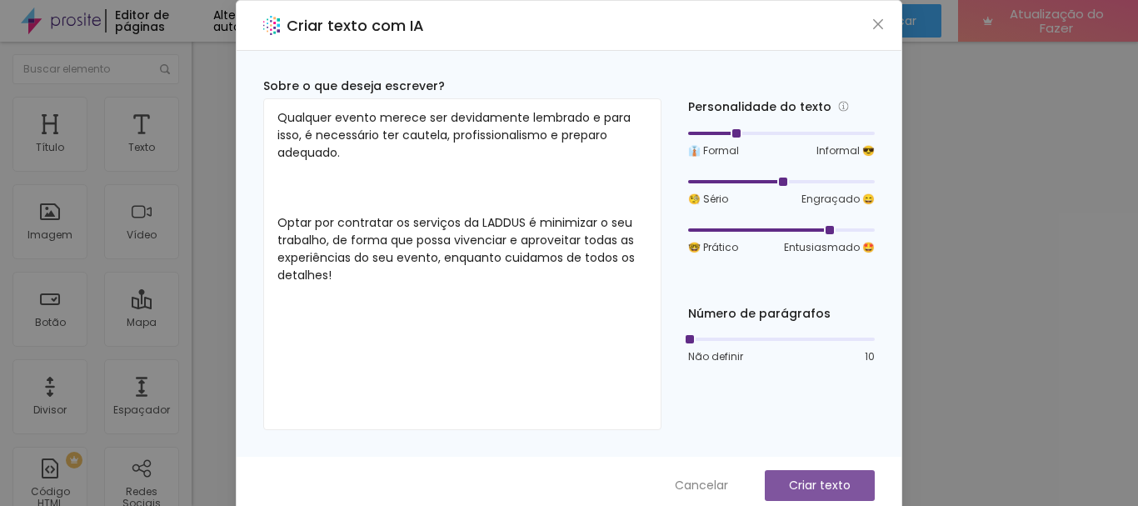
click at [825, 473] on button "Criar texto" at bounding box center [820, 485] width 110 height 31
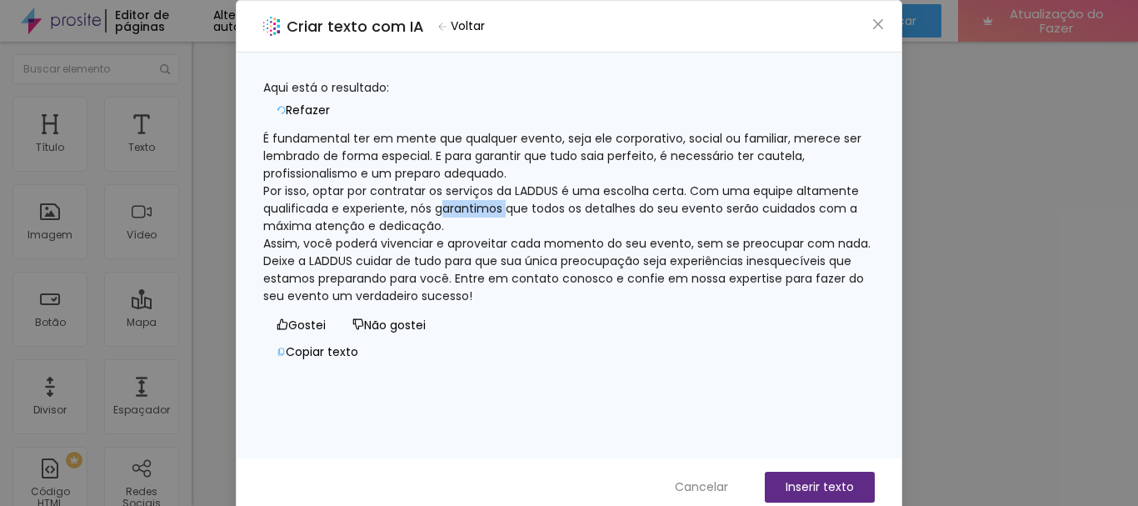
drag, startPoint x: 579, startPoint y: 218, endPoint x: 514, endPoint y: 216, distance: 65.0
click at [514, 216] on font "Por isso, optar por contratar os serviços da LADDUS é uma escolha certa. Com um…" at bounding box center [562, 208] width 599 height 52
click at [685, 247] on div "É fundamental ter em mente que qualquer evento, seja ele corporativo, social ou…" at bounding box center [568, 217] width 611 height 175
click at [576, 223] on font "Por isso, optar por contratar os serviços da LADDUS é uma escolha certa. Com um…" at bounding box center [562, 208] width 599 height 52
click at [330, 102] on font "Refazer" at bounding box center [308, 110] width 44 height 17
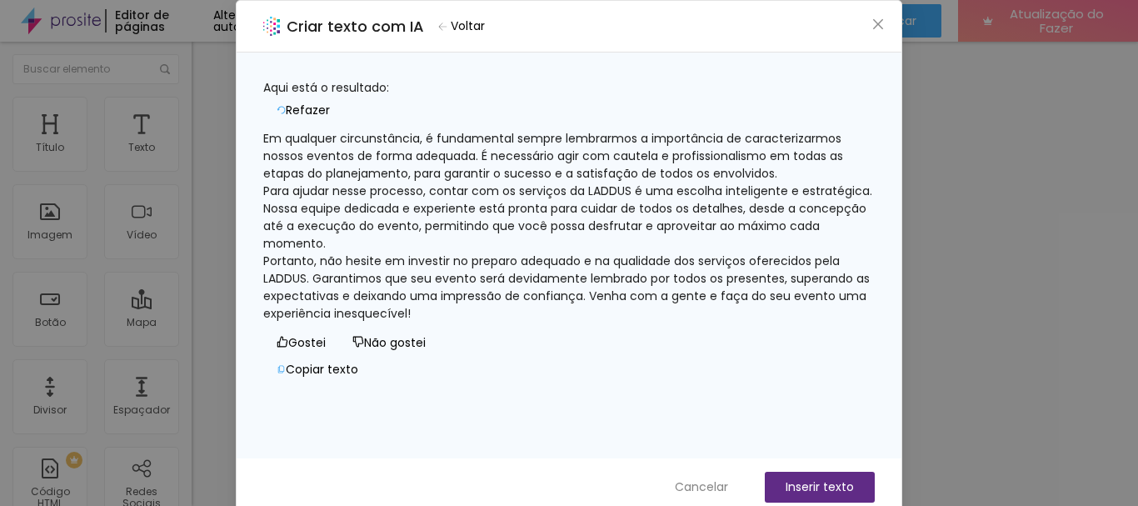
scroll to position [16, 0]
click at [836, 478] on font "Inserir texto" at bounding box center [819, 486] width 68 height 17
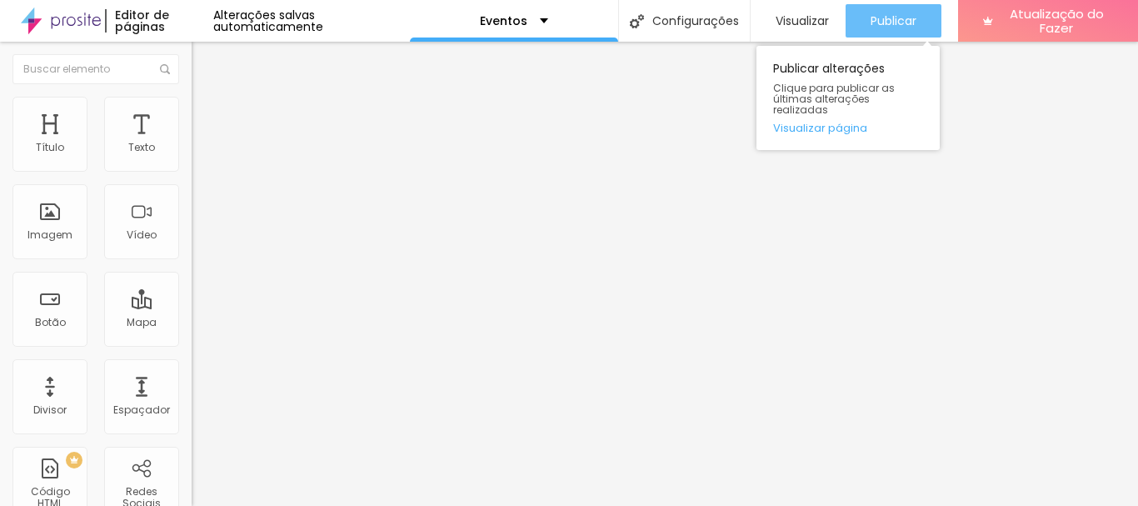
click at [889, 19] on font "Publicar" at bounding box center [893, 20] width 46 height 17
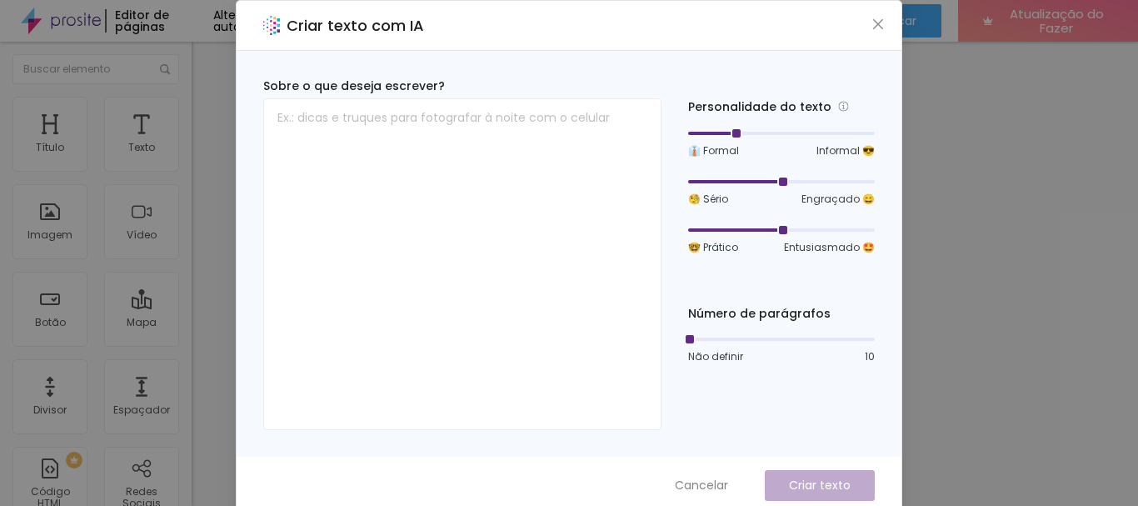
click at [726, 132] on div at bounding box center [781, 133] width 187 height 10
click at [734, 183] on div at bounding box center [781, 182] width 187 height 10
click at [721, 226] on div at bounding box center [781, 230] width 187 height 10
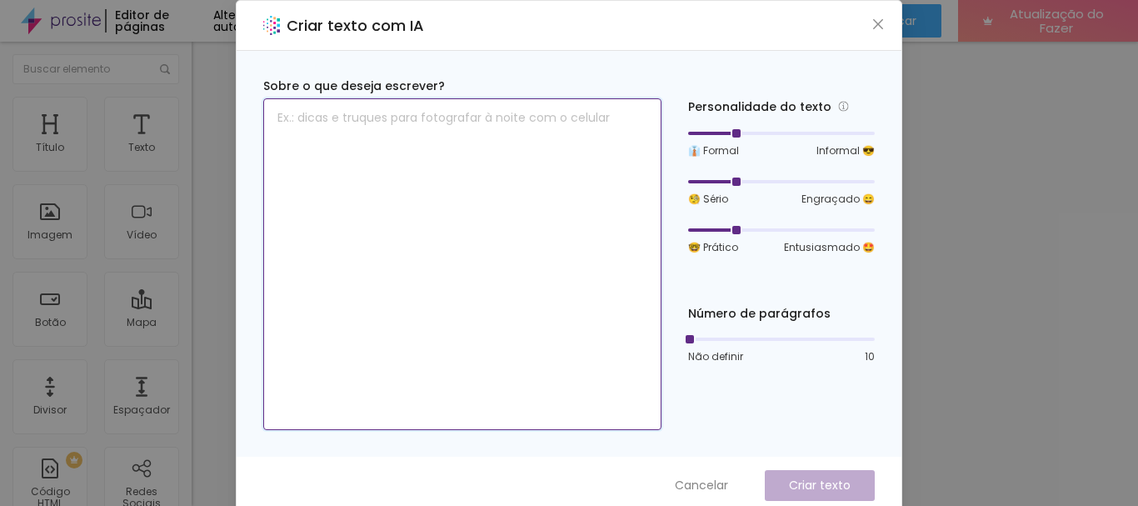
click at [487, 197] on textarea at bounding box center [462, 264] width 398 height 332
paste textarea "Produzimos, planejamos e coordenamos o seu evento, desde os trâmites financeiro…"
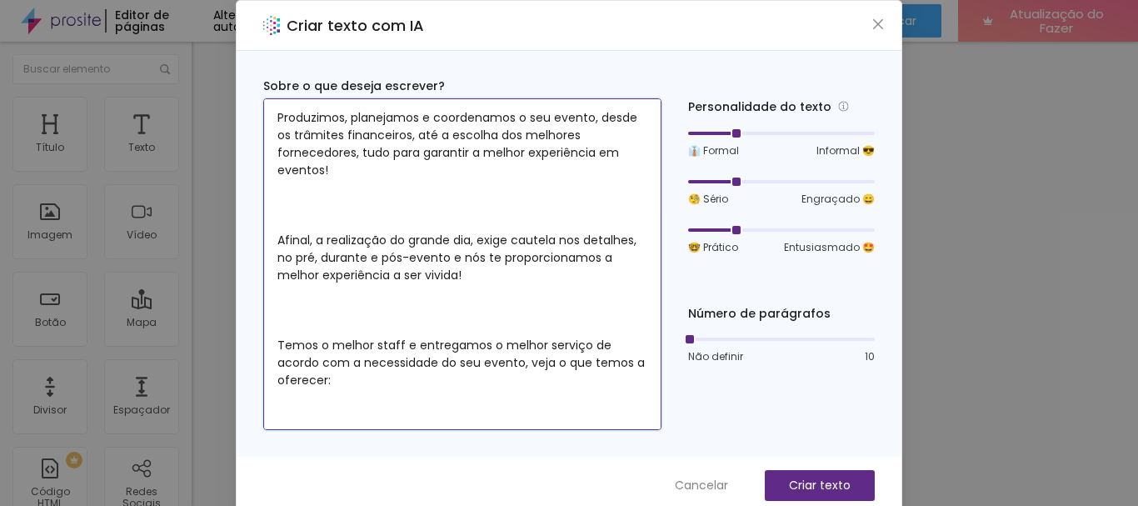
scroll to position [309, 0]
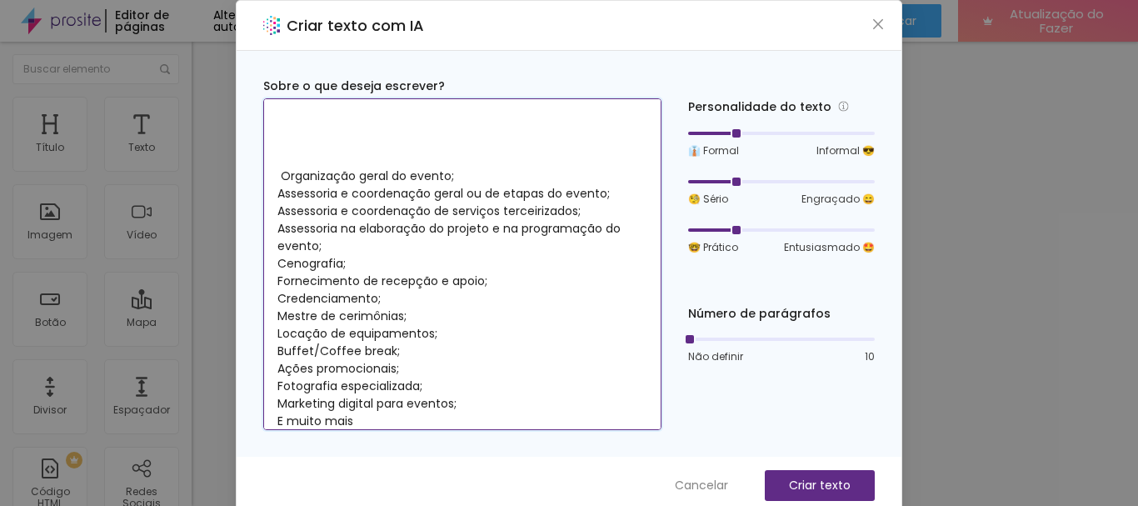
click at [355, 179] on textarea "Produzimos, planejamos e coordenamos o seu evento, desde os trâmites financeiro…" at bounding box center [462, 264] width 398 height 332
click at [278, 175] on textarea "Produzimos, planejamos e coordenamos o seu evento, desde os trâmites financeiro…" at bounding box center [462, 264] width 398 height 332
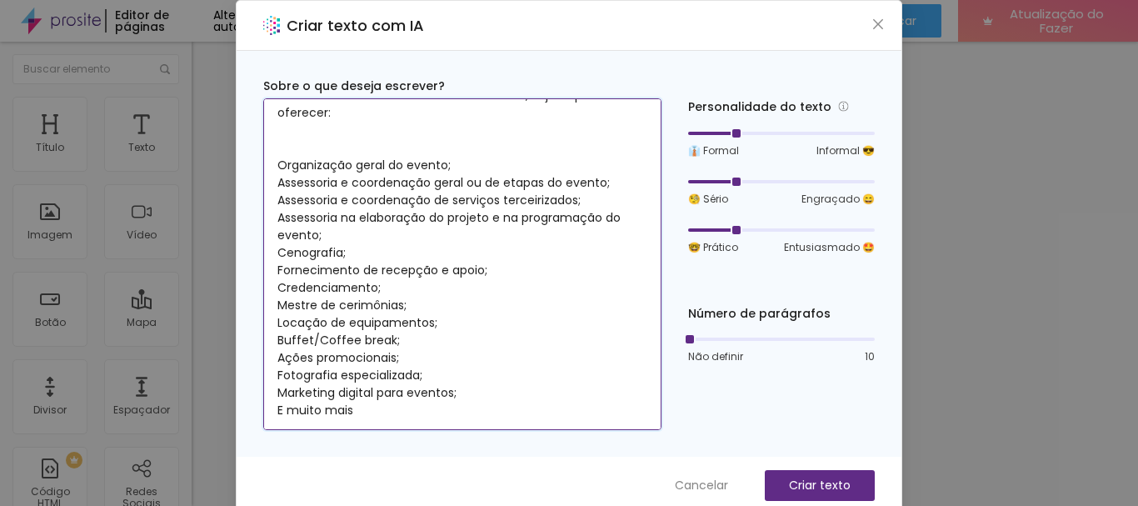
scroll to position [257, 0]
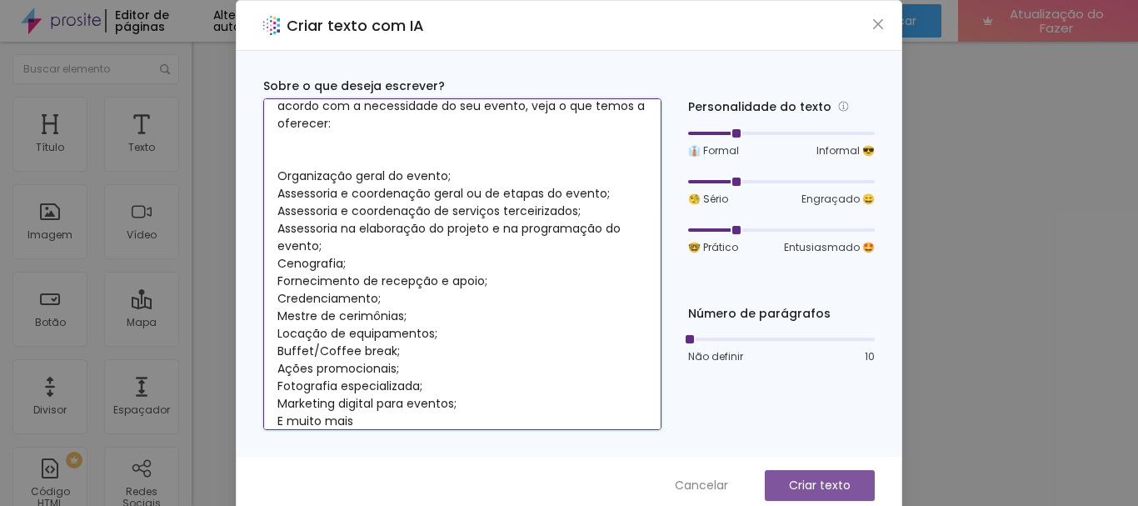
type textarea "Produzimos, planejamos e coordenamos o seu evento, desde os trâmites financeiro…"
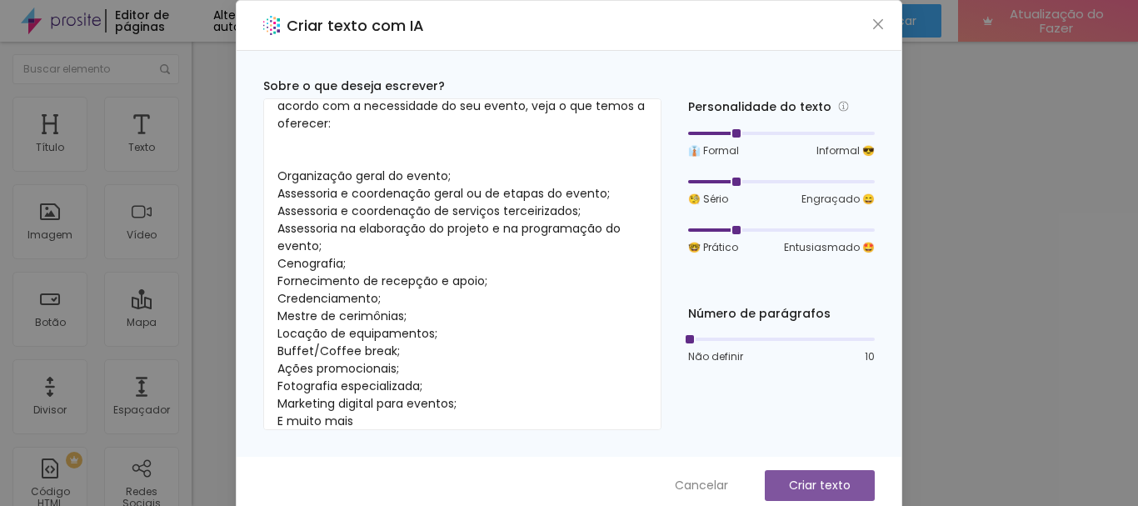
click at [843, 481] on font "Criar texto" at bounding box center [820, 484] width 62 height 17
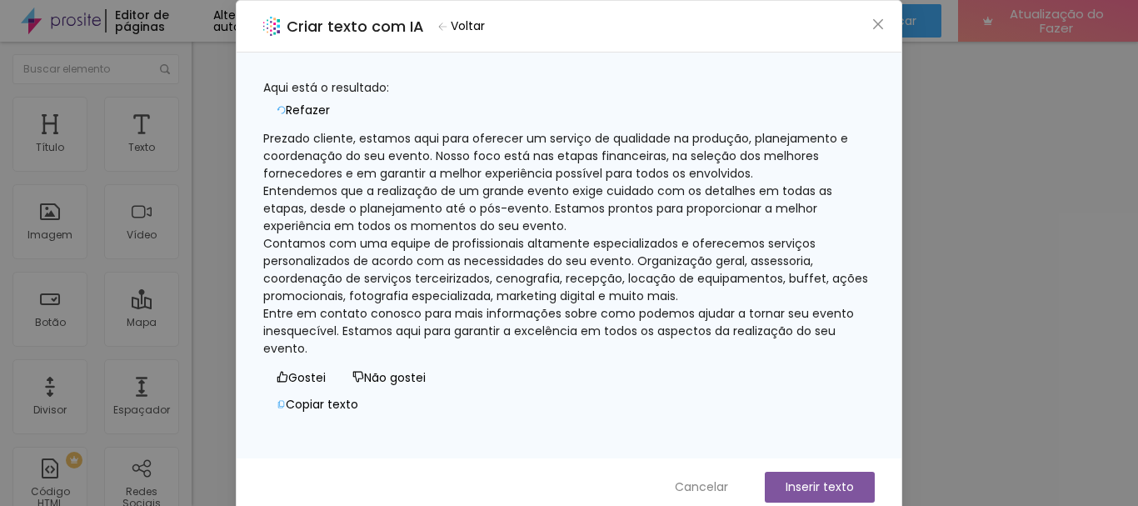
scroll to position [68, 0]
click at [330, 102] on font "Refazer" at bounding box center [308, 110] width 44 height 17
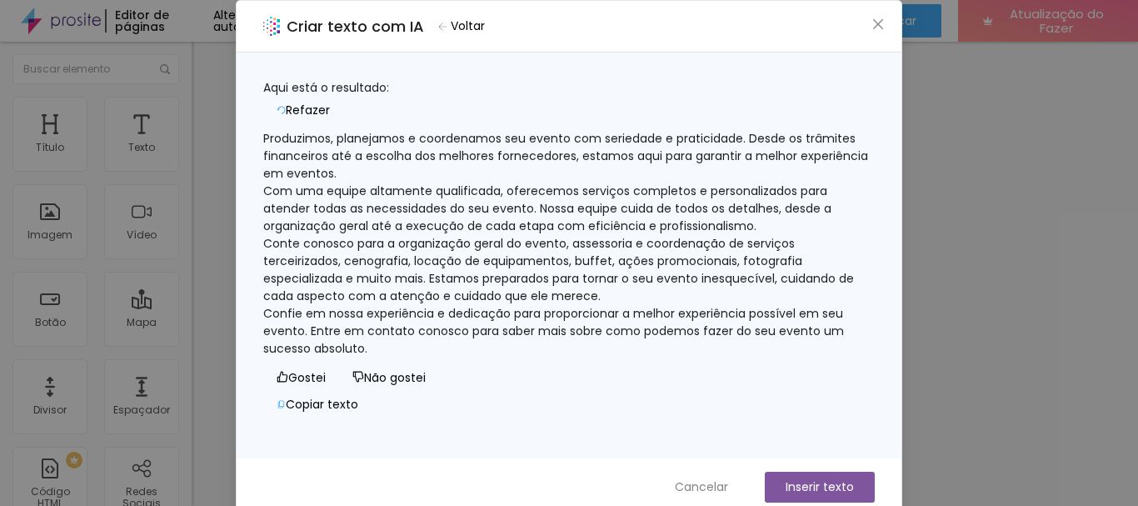
scroll to position [51, 0]
click at [330, 102] on font "Refazer" at bounding box center [308, 110] width 44 height 17
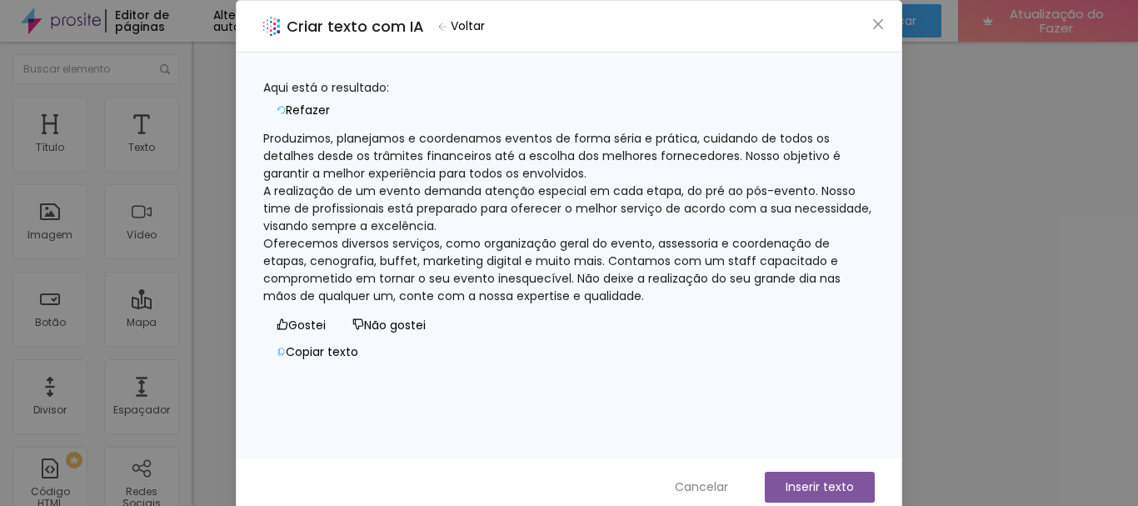
scroll to position [0, 0]
click at [507, 231] on font "A realização de um evento exige atenção especial em cada etapa, do pré ao pós-e…" at bounding box center [569, 208] width 612 height 52
drag, startPoint x: 532, startPoint y: 234, endPoint x: 396, endPoint y: 228, distance: 135.9
click at [396, 228] on font "A realização de um evento exige atenção especial em cada etapa, do pré ao pós-e…" at bounding box center [569, 208] width 612 height 52
click at [546, 234] on div "Produzimos, planejamos e coordenamos eventos de forma séria e prática, cuidando…" at bounding box center [568, 217] width 611 height 175
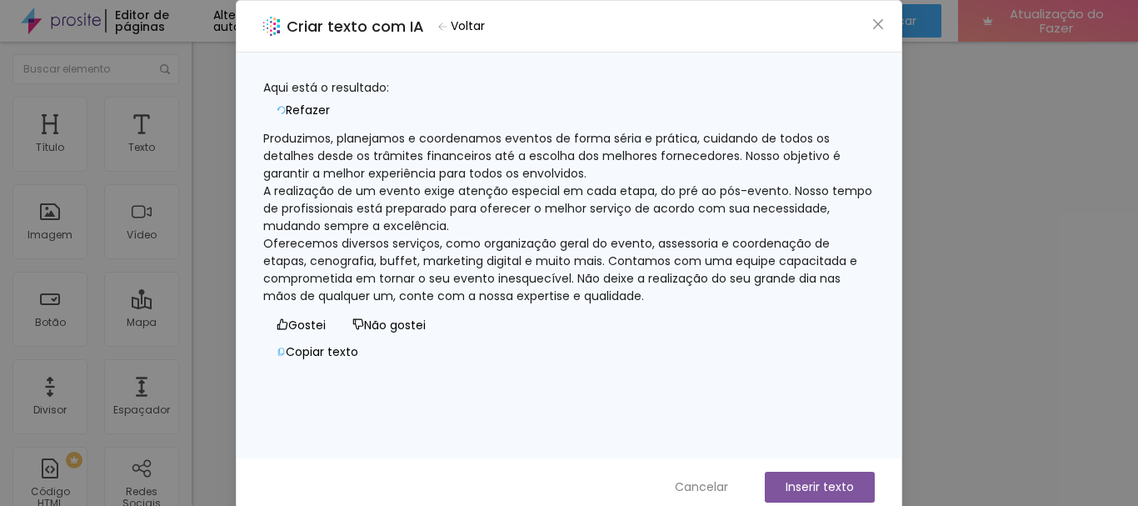
drag, startPoint x: 541, startPoint y: 232, endPoint x: 272, endPoint y: 202, distance: 270.8
click at [272, 202] on div "Produzimos, planejamos e coordenamos eventos de forma séria e prática, cuidando…" at bounding box center [568, 217] width 611 height 175
click at [712, 481] on font "Cancelar" at bounding box center [701, 486] width 53 height 17
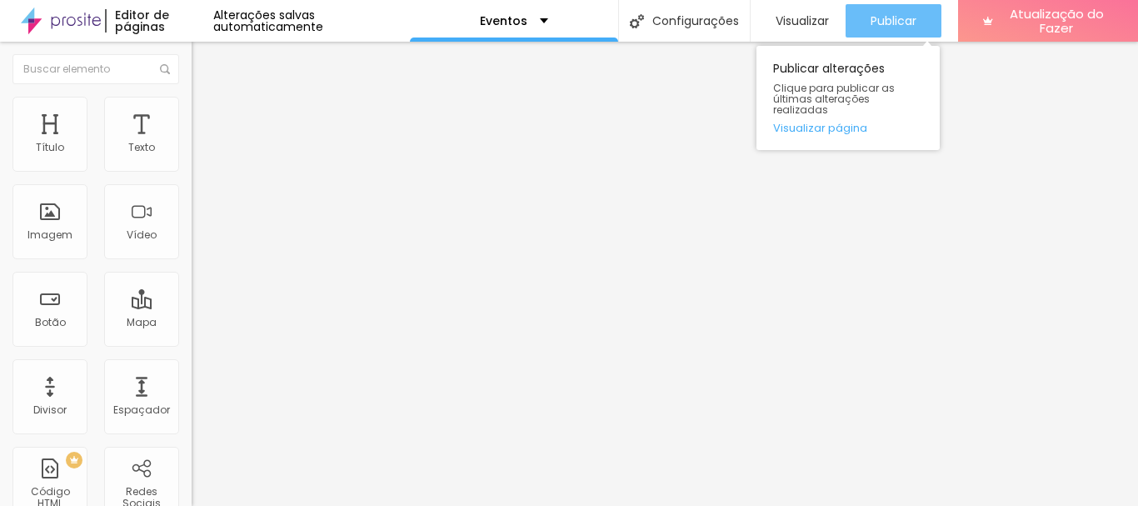
click at [904, 9] on div "Publicar" at bounding box center [893, 20] width 46 height 33
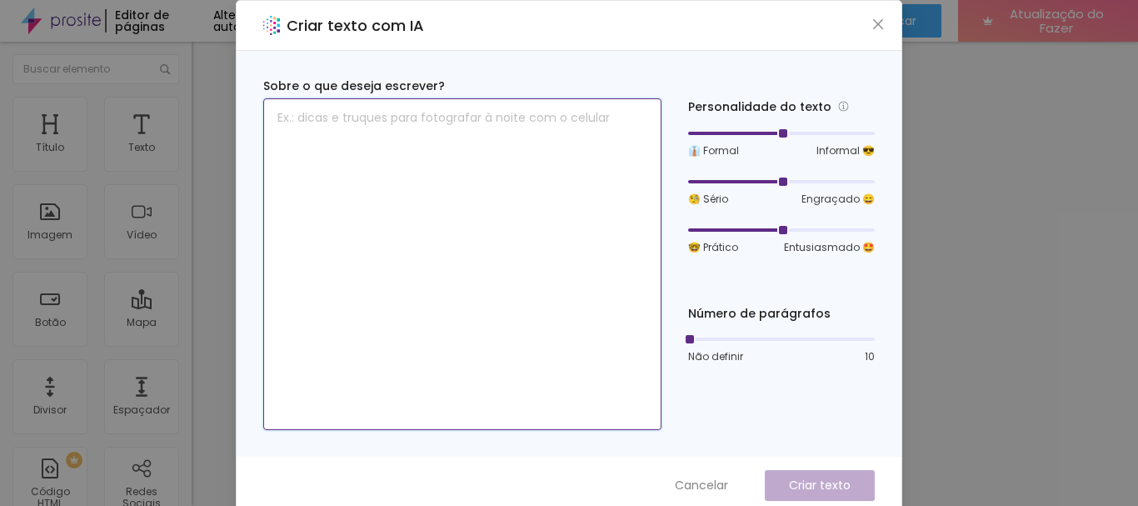
click at [465, 193] on textarea at bounding box center [462, 264] width 398 height 332
paste textarea "[PERSON_NAME] planejamos e coordenamos eventos, desde a concepção, até a escolh…"
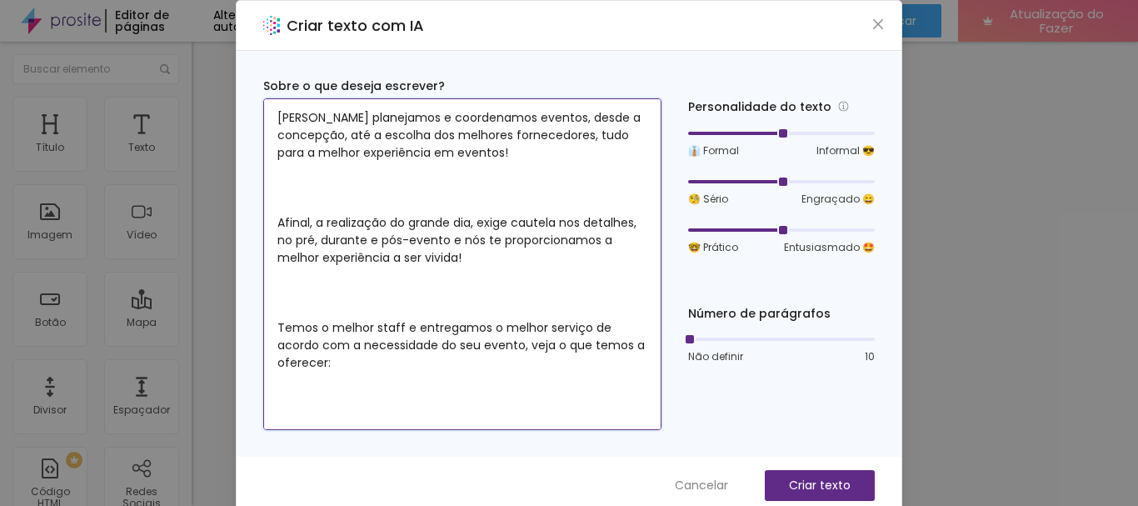
scroll to position [309, 0]
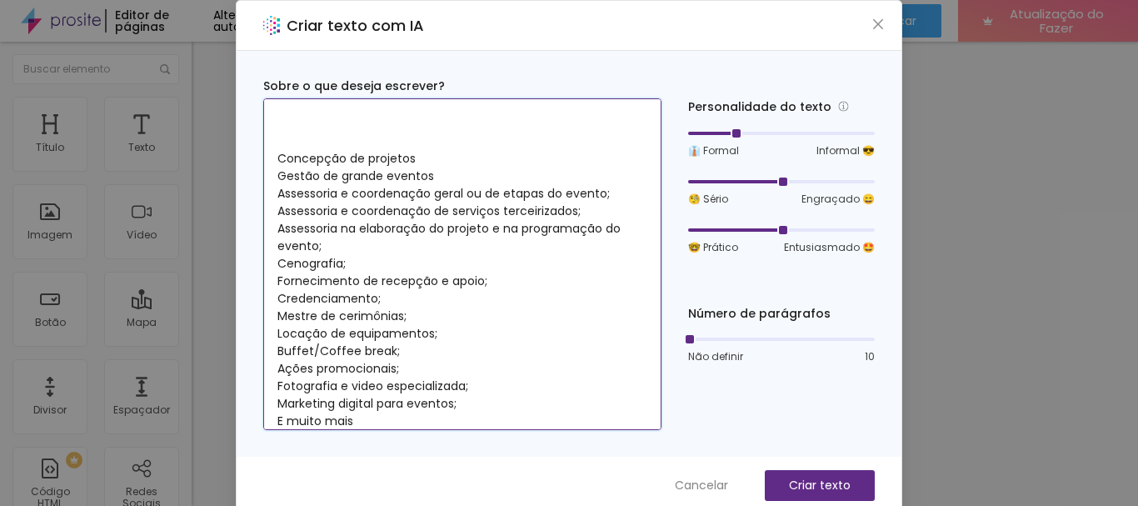
click at [708, 135] on div at bounding box center [781, 133] width 187 height 10
click at [707, 229] on div at bounding box center [734, 229] width 93 height 3
click at [709, 177] on div at bounding box center [781, 182] width 187 height 10
type textarea "[PERSON_NAME] planejamos e coordenamos eventos, desde a concepção, até a escolh…"
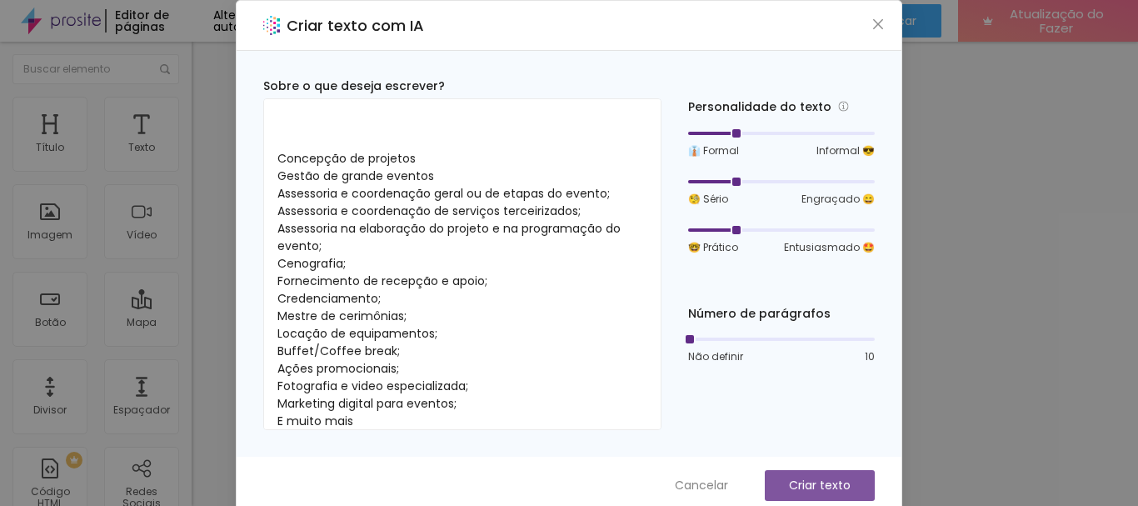
click at [807, 487] on font "Criar texto" at bounding box center [820, 484] width 62 height 17
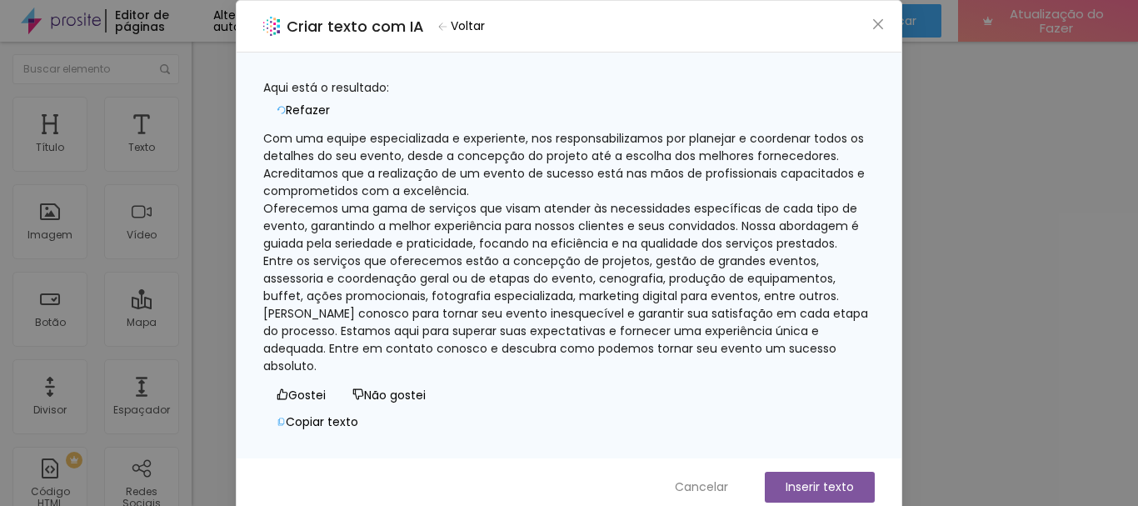
scroll to position [87, 0]
click at [330, 102] on font "Refazer" at bounding box center [308, 110] width 44 height 17
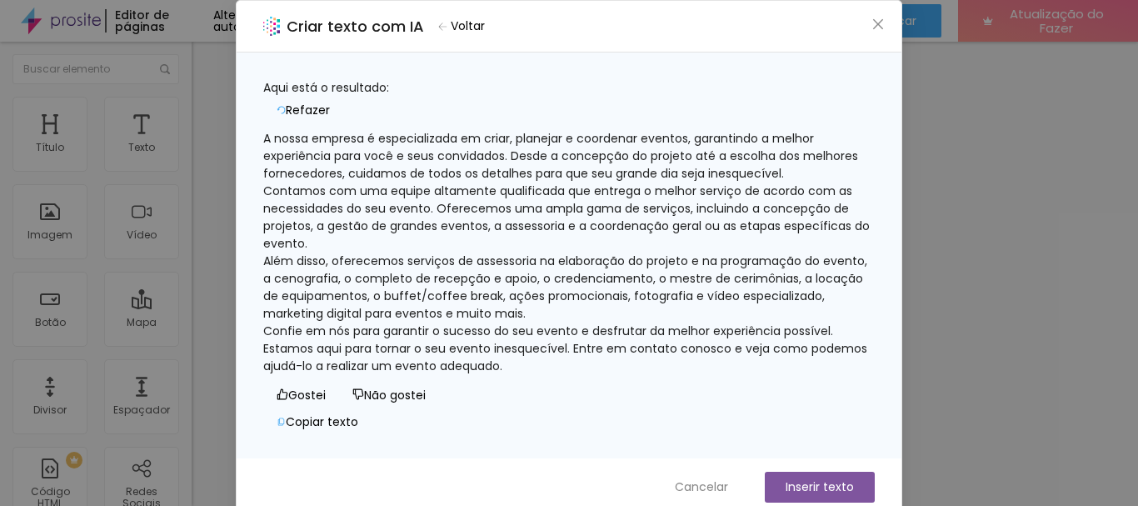
scroll to position [0, 0]
click at [330, 102] on font "Refazer" at bounding box center [308, 110] width 44 height 17
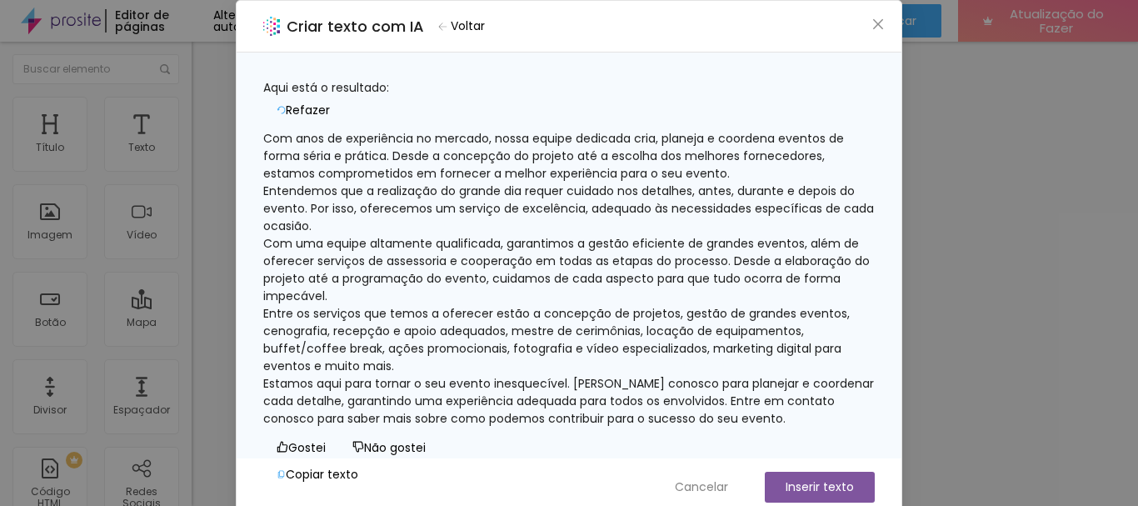
click at [330, 102] on font "Refazer" at bounding box center [308, 110] width 44 height 17
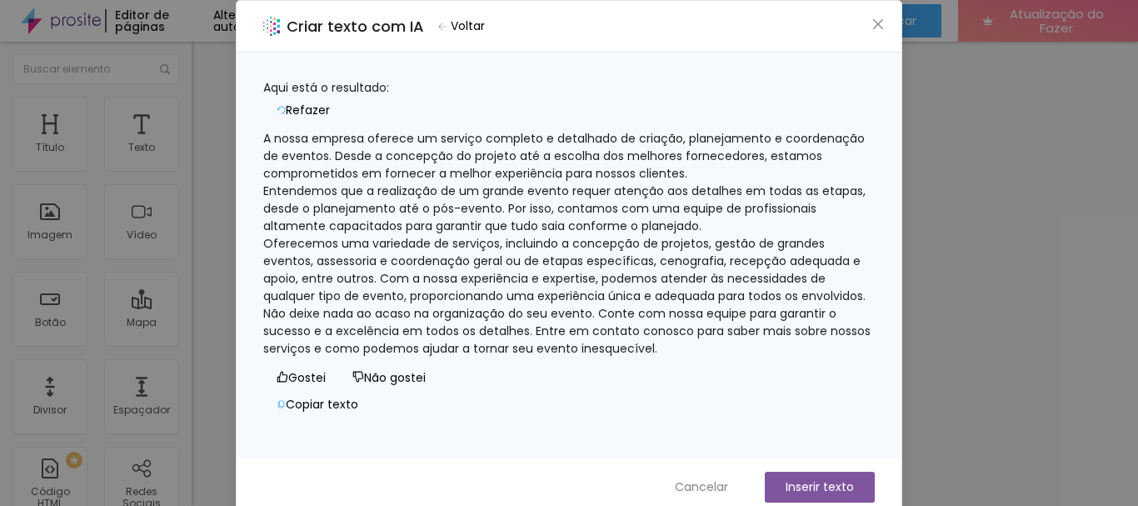
click at [330, 102] on font "Refazer" at bounding box center [308, 110] width 44 height 17
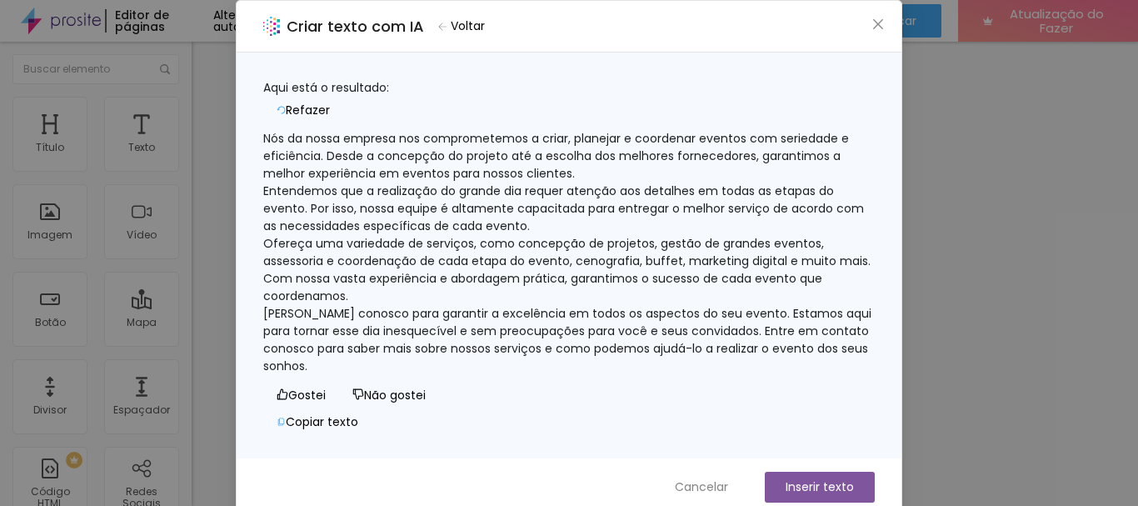
click at [364, 388] on font "Não gostei" at bounding box center [395, 394] width 62 height 17
click at [471, 25] on font "Voltar" at bounding box center [468, 25] width 34 height 17
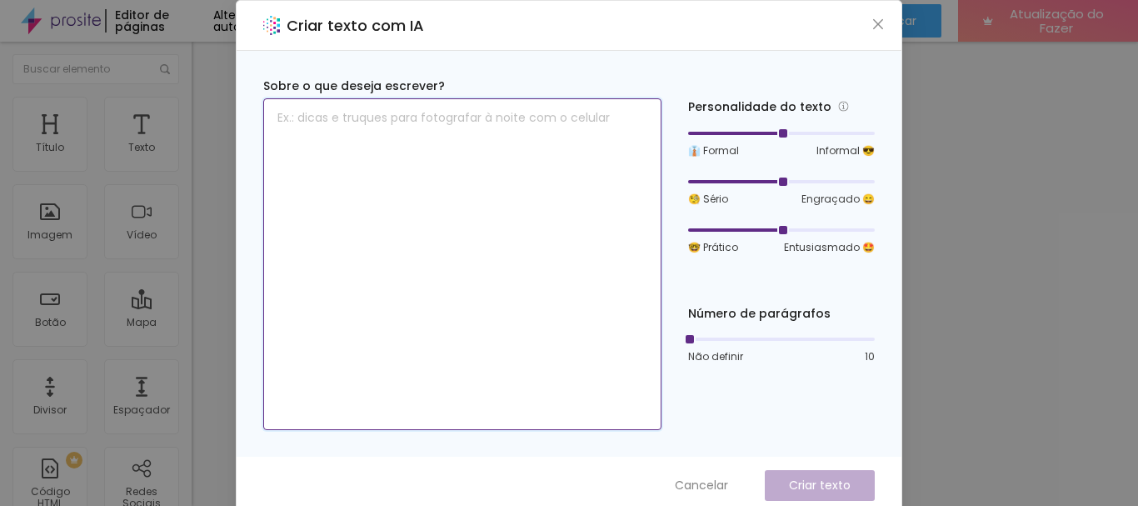
click at [455, 183] on textarea at bounding box center [462, 264] width 398 height 332
paste textarea "[PERSON_NAME] planejamos e coordenamos eventos, desde a concepção, até a escolh…"
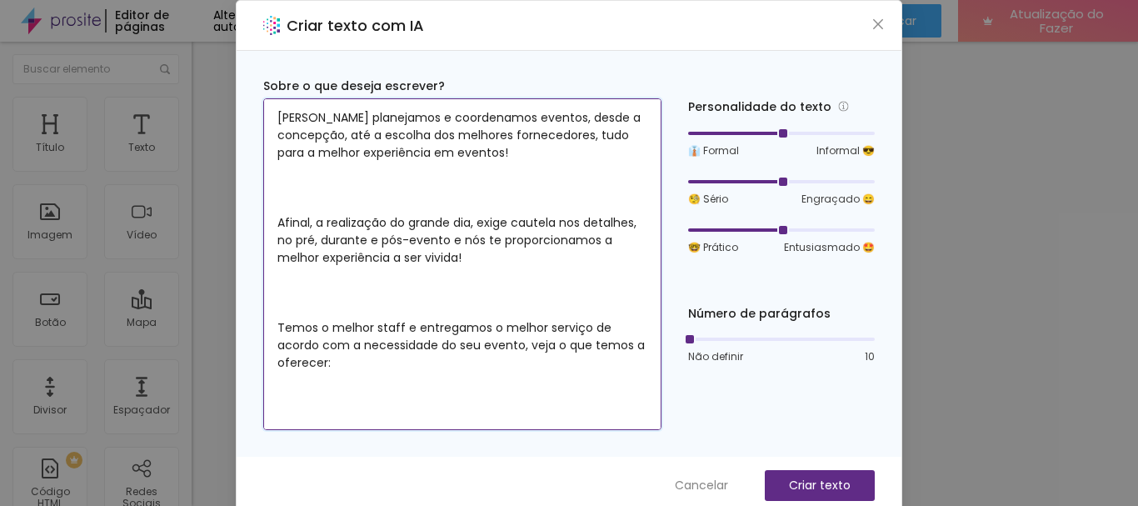
drag, startPoint x: 366, startPoint y: 370, endPoint x: 262, endPoint y: 319, distance: 115.9
click at [263, 319] on textarea "[PERSON_NAME] planejamos e coordenamos eventos, desde a concepção, até a escolh…" at bounding box center [462, 264] width 398 height 332
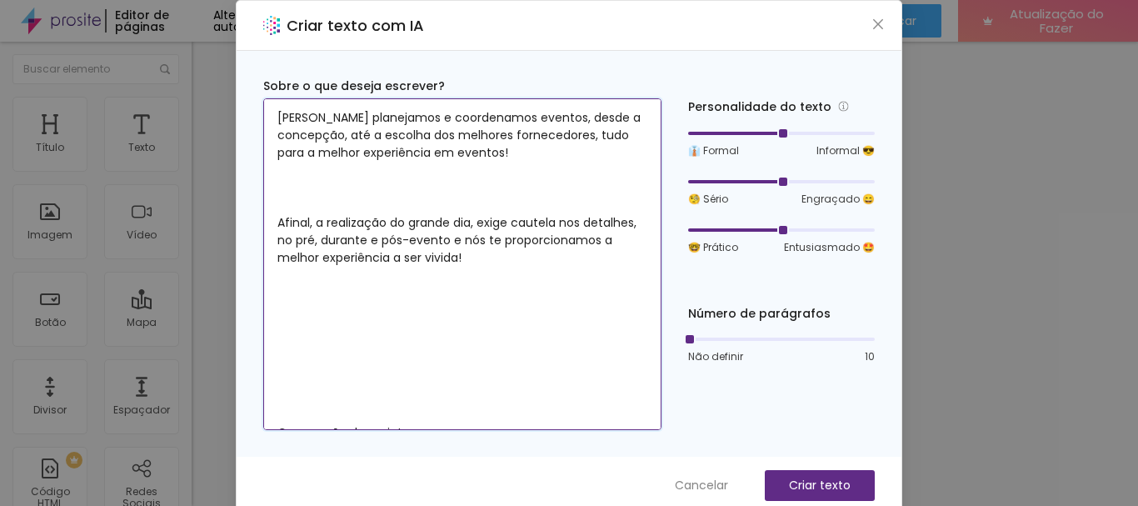
drag, startPoint x: 614, startPoint y: 321, endPoint x: 228, endPoint y: 243, distance: 393.4
click at [228, 243] on div "Criar texto com IA Sobre o que deseja escrever? [PERSON_NAME] planejamos e coor…" at bounding box center [569, 253] width 1138 height 506
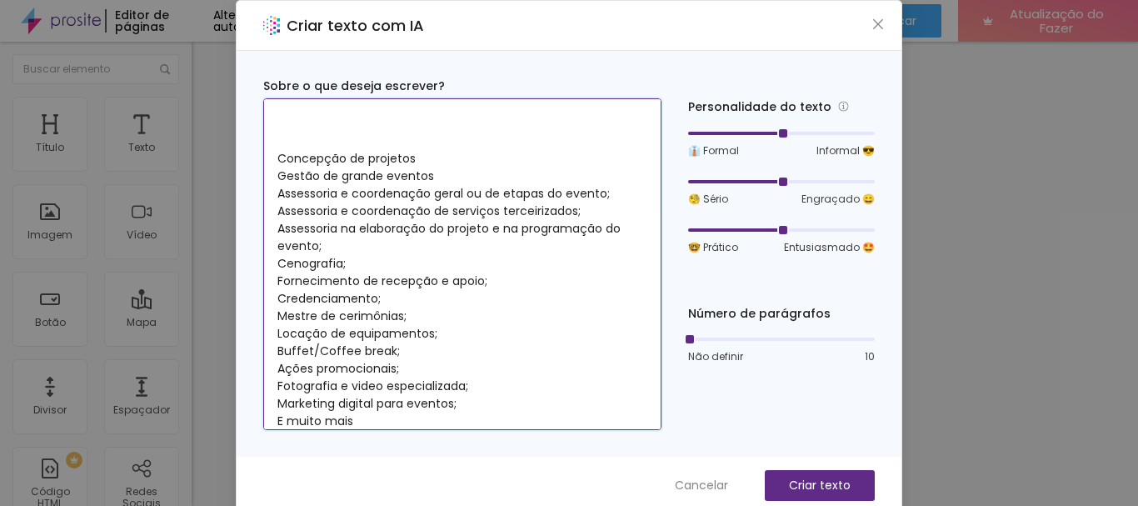
scroll to position [75, 0]
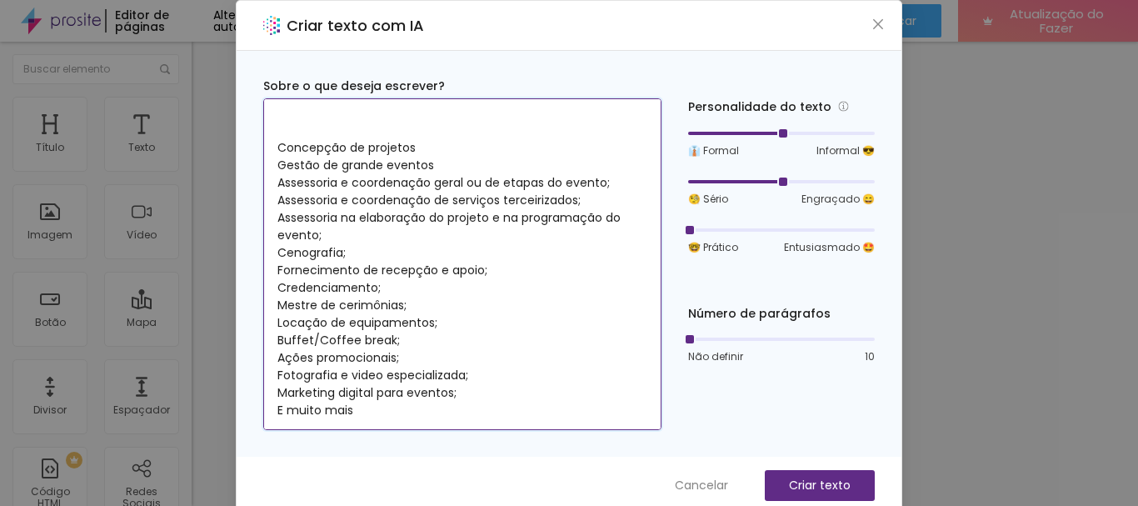
click at [702, 227] on div at bounding box center [781, 230] width 187 height 10
type textarea "Criamos planejamos e coordenamos eventos, desde a concepção, até a escolha dos …"
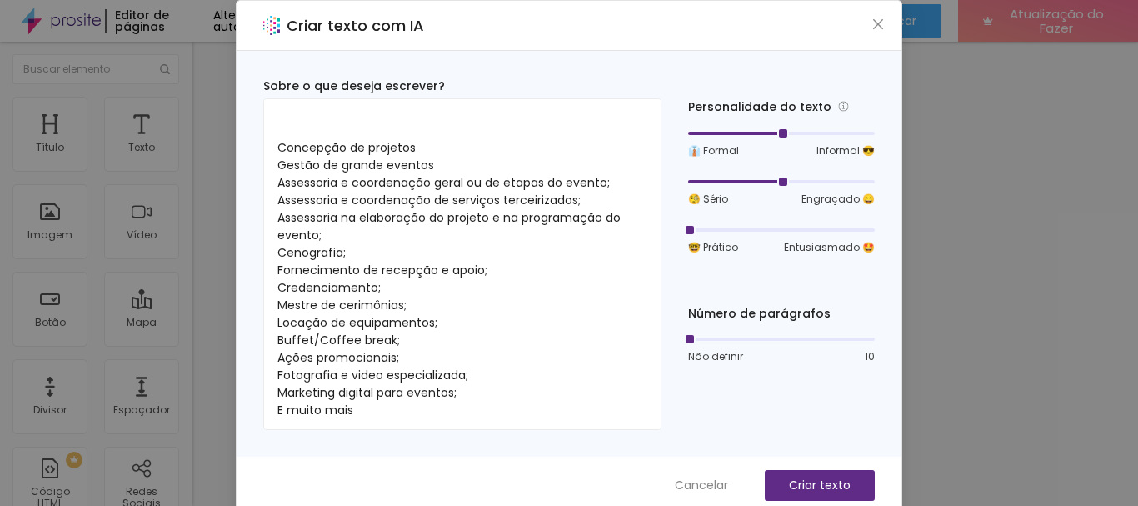
click at [718, 217] on div "👔 Formal Informal 😎 🧐 Sério Engraçado 😄 🤓 Prático Entusiasmado 🤩" at bounding box center [781, 191] width 187 height 128
click at [723, 228] on div at bounding box center [781, 230] width 187 height 10
click at [705, 182] on div at bounding box center [781, 182] width 187 height 10
click at [725, 134] on div at bounding box center [781, 133] width 187 height 10
drag, startPoint x: 725, startPoint y: 134, endPoint x: 711, endPoint y: 135, distance: 13.4
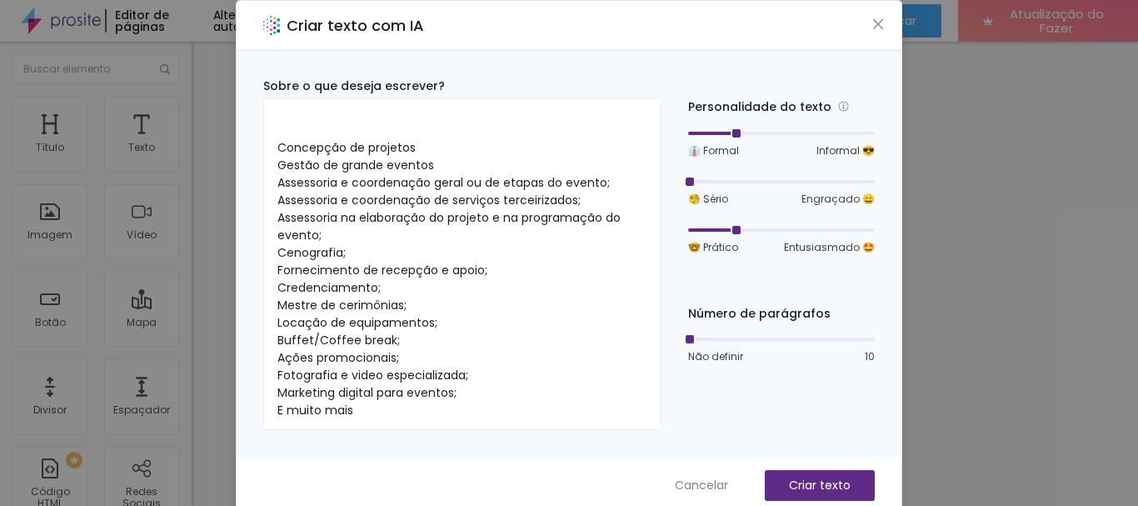
click at [711, 135] on div at bounding box center [781, 133] width 187 height 10
click at [710, 137] on div at bounding box center [781, 133] width 187 height 10
click at [809, 486] on font "Criar texto" at bounding box center [820, 484] width 62 height 17
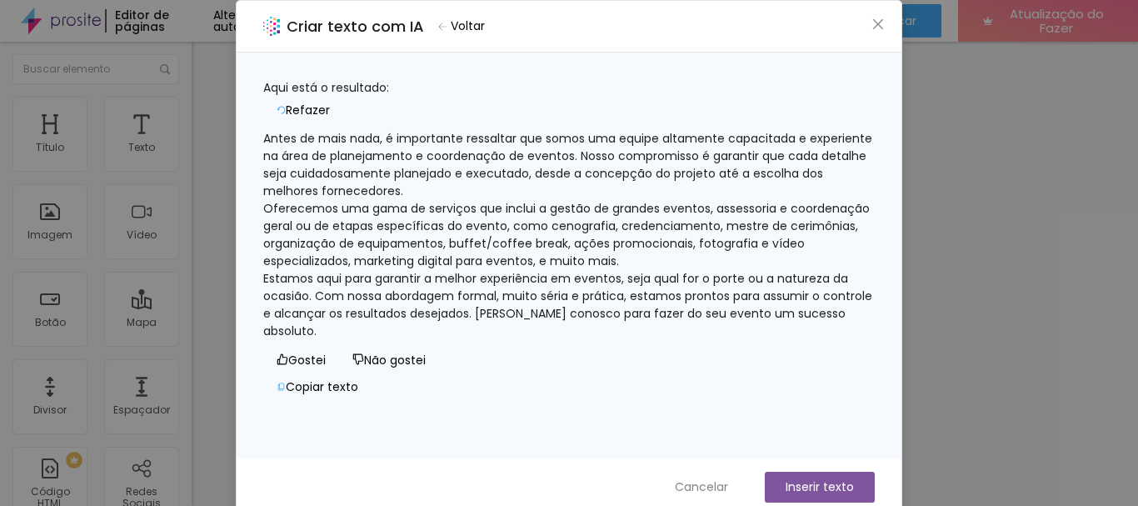
click at [330, 102] on font "Refazer" at bounding box center [308, 110] width 44 height 17
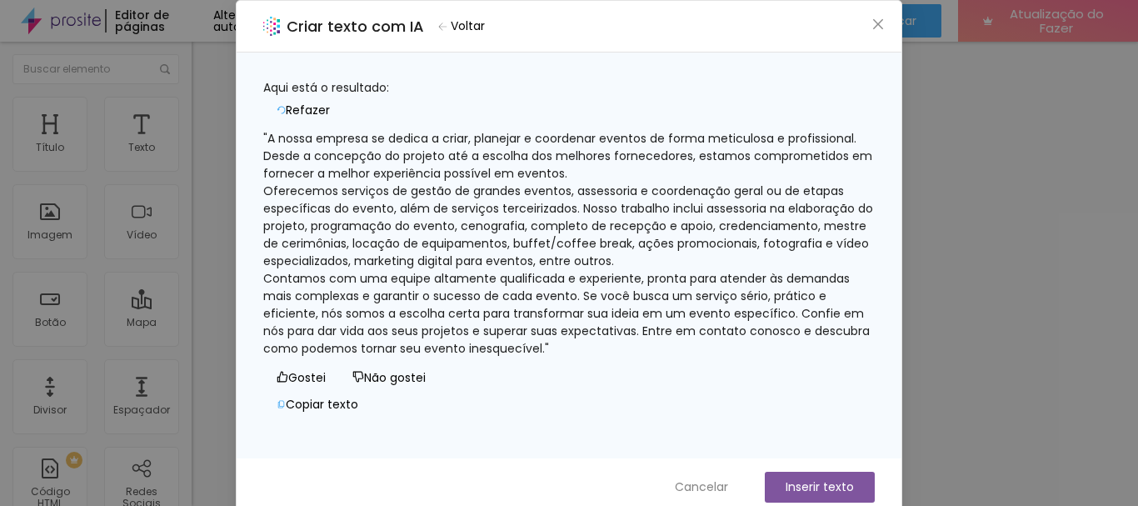
click at [330, 102] on font "Refazer" at bounding box center [308, 110] width 44 height 17
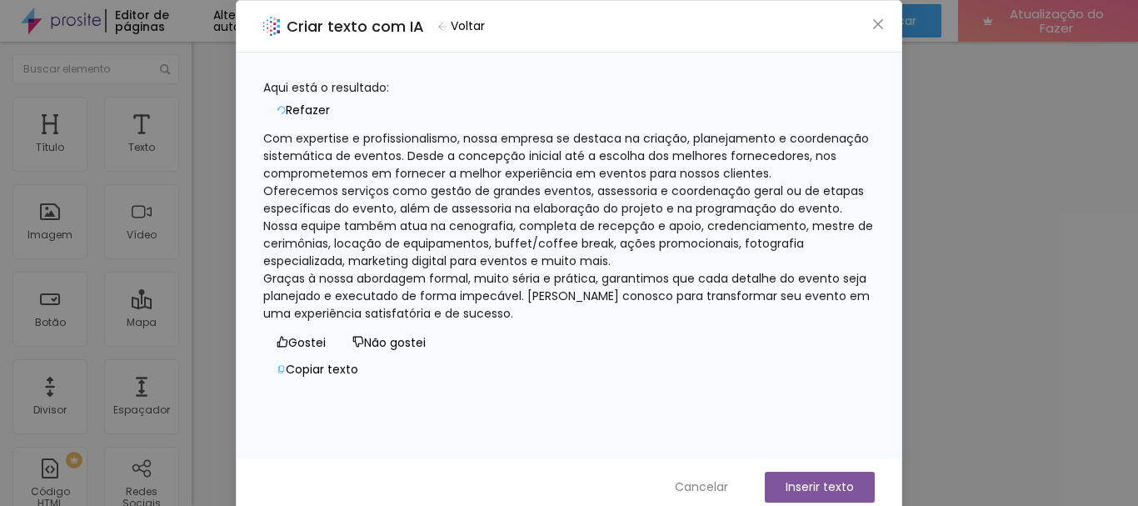
scroll to position [16, 0]
click at [485, 17] on font "Voltar" at bounding box center [468, 25] width 34 height 17
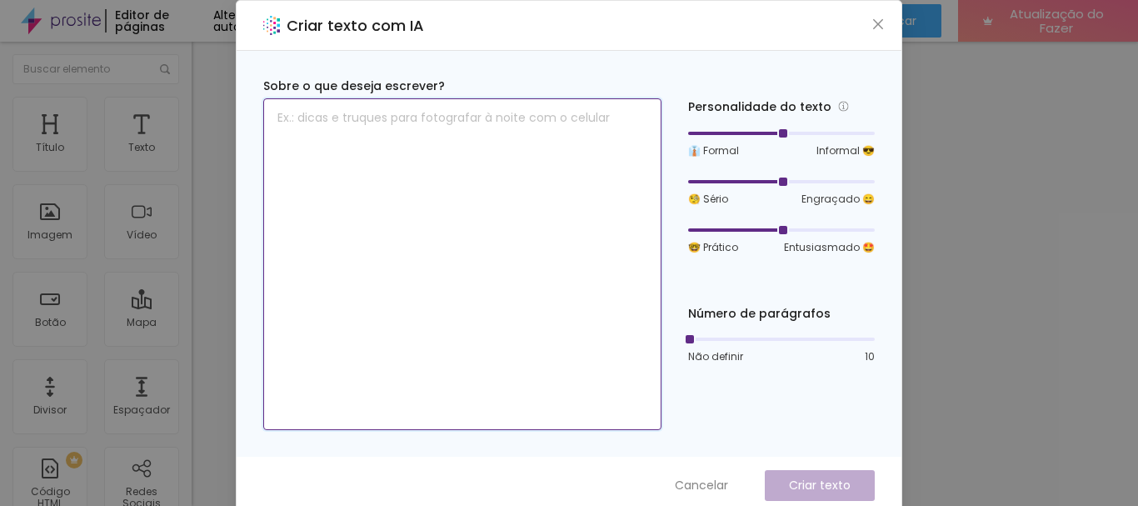
click at [484, 163] on textarea at bounding box center [462, 264] width 398 height 332
paste textarea "com gestão 360 somos uma agencia que esta desde a concepção com serviços de: Co…"
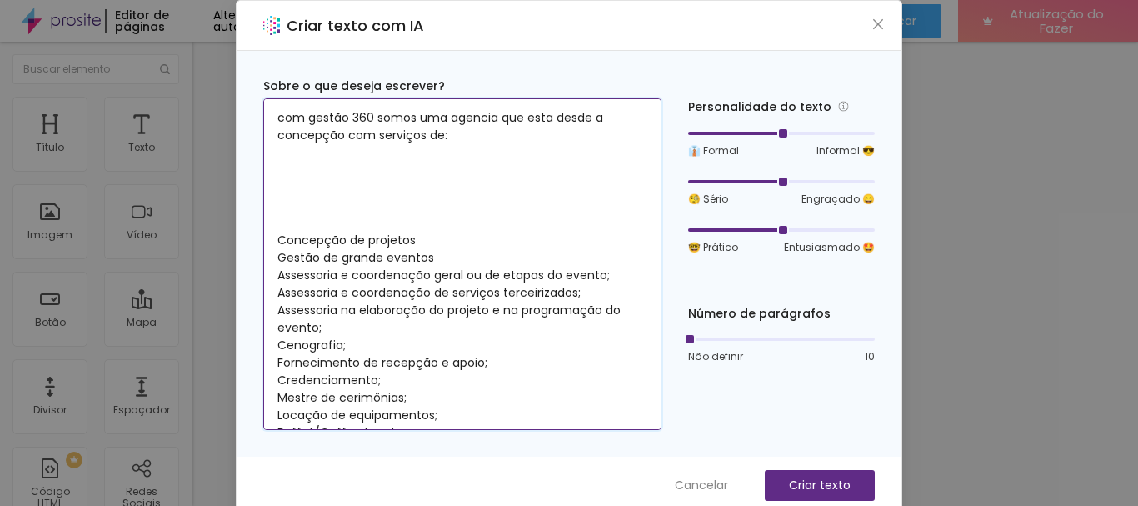
scroll to position [82, 0]
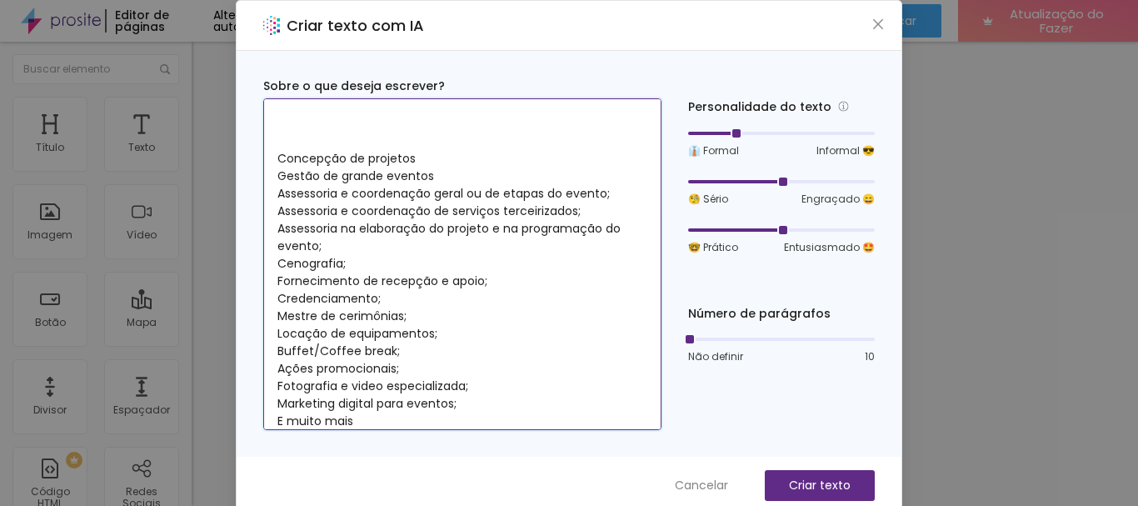
click at [706, 135] on div at bounding box center [781, 133] width 187 height 10
click at [705, 177] on div at bounding box center [781, 182] width 187 height 10
click at [836, 229] on div at bounding box center [781, 229] width 187 height 3
type textarea "com gestão 360 somos uma agencia que esta desde a concepção com serviços de: Co…"
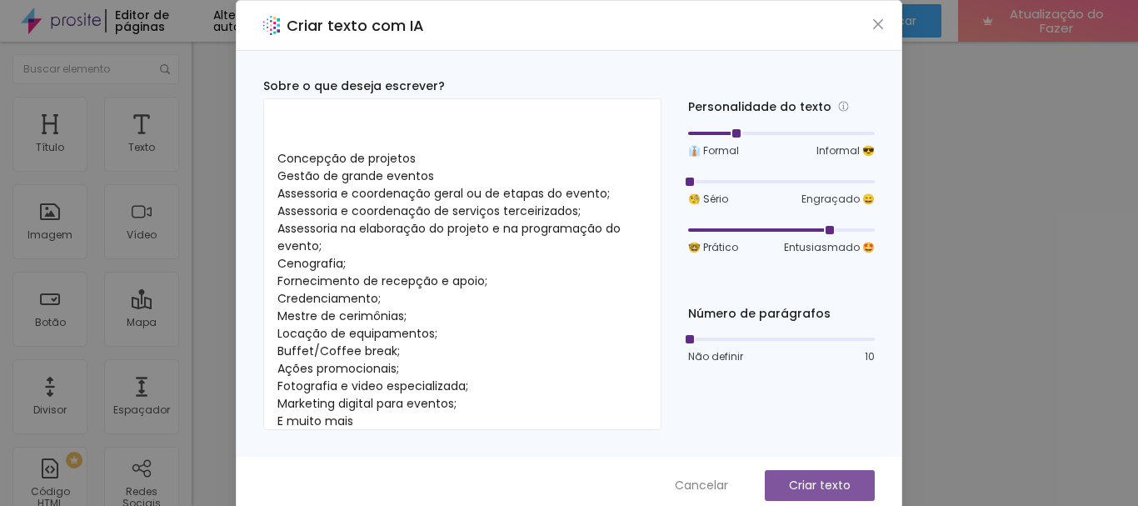
click at [801, 485] on font "Criar texto" at bounding box center [820, 484] width 62 height 17
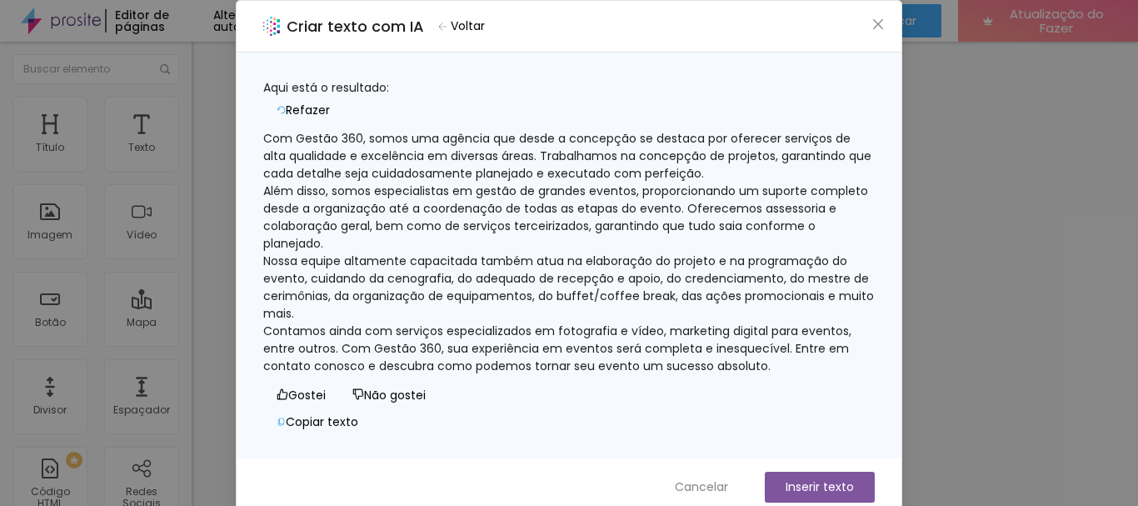
scroll to position [103, 0]
click at [482, 32] on font "Voltar" at bounding box center [468, 25] width 34 height 17
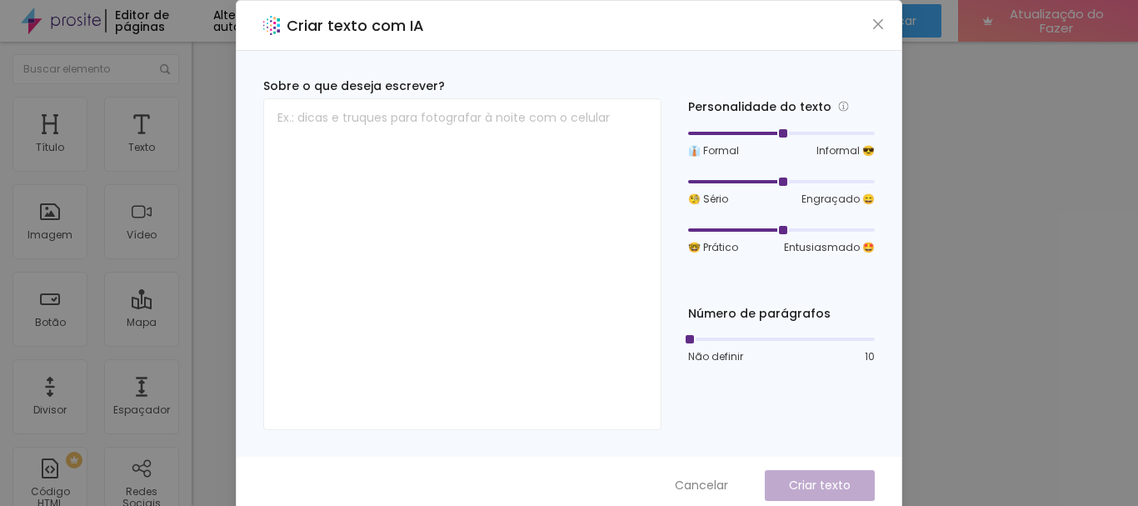
click at [691, 228] on div at bounding box center [781, 230] width 187 height 10
click at [691, 182] on div at bounding box center [781, 182] width 187 height 10
click at [693, 134] on div at bounding box center [781, 133] width 187 height 10
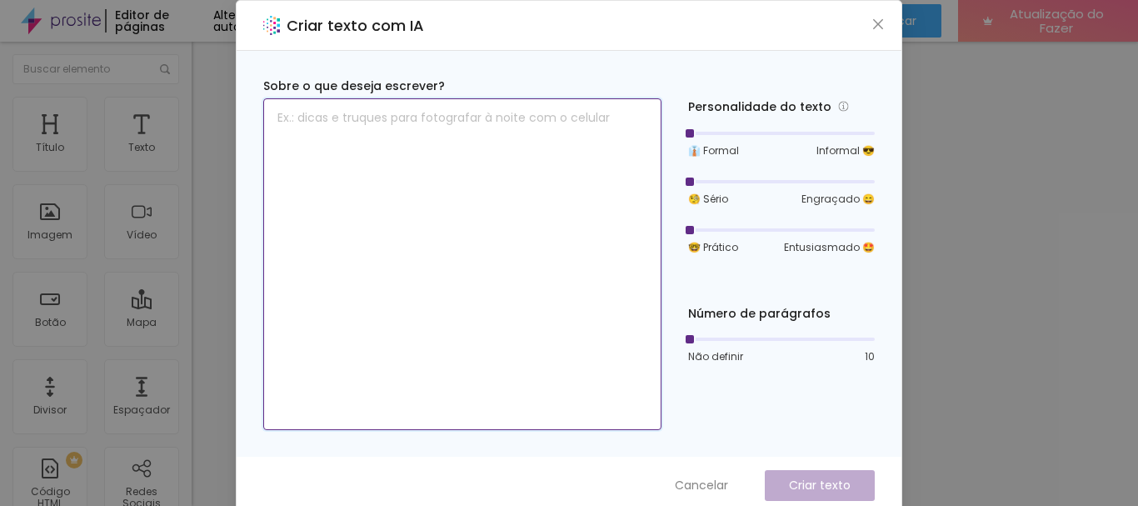
click at [502, 188] on textarea at bounding box center [462, 264] width 398 height 332
paste textarea "com gestão 360 somos uma agencia que esta desde a concepção com serviços de: Co…"
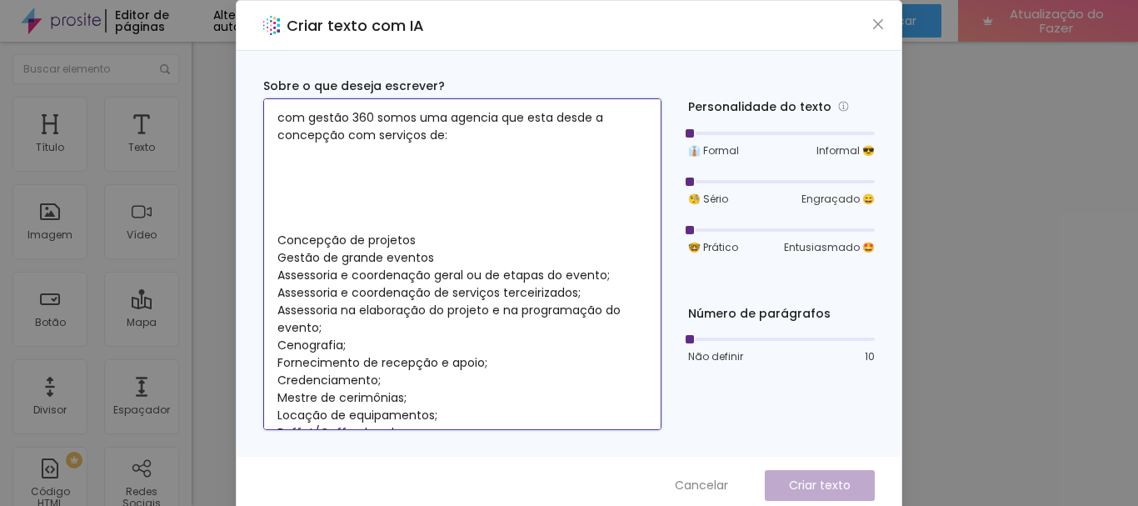
scroll to position [82, 0]
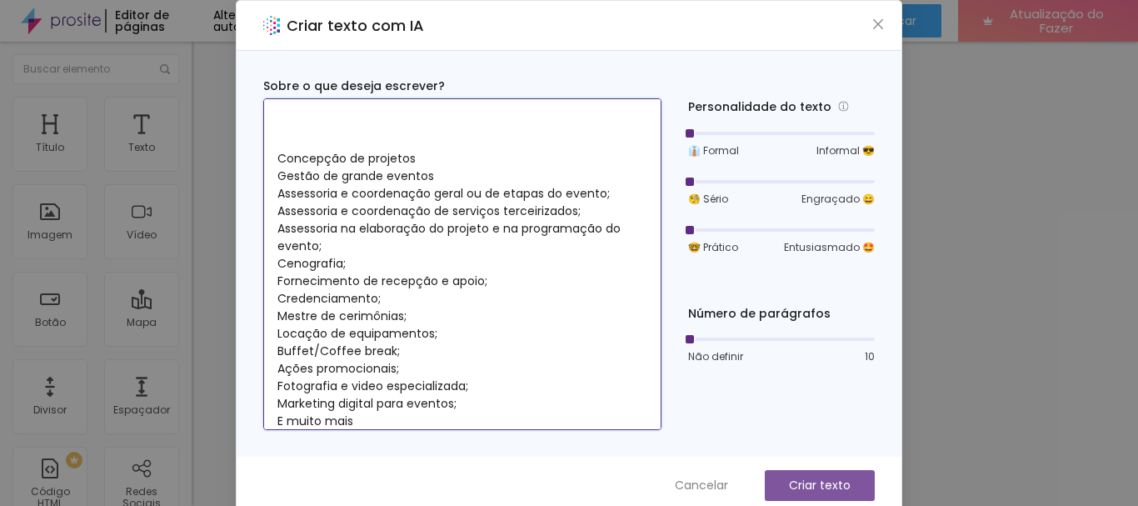
type textarea "com gestão 360 somos uma agencia que esta desde a concepção com serviços de: Co…"
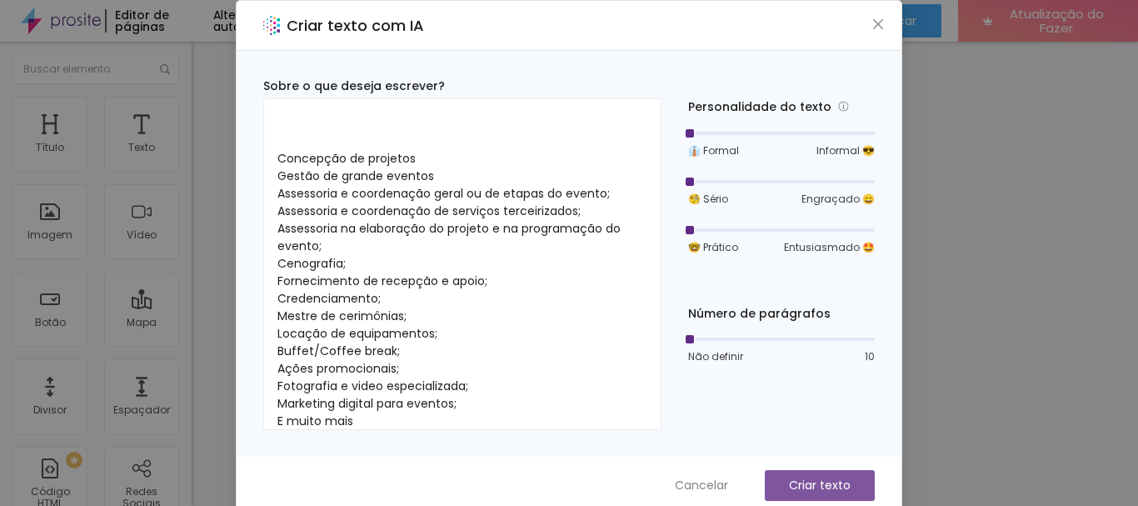
click at [804, 486] on font "Criar texto" at bounding box center [820, 484] width 62 height 17
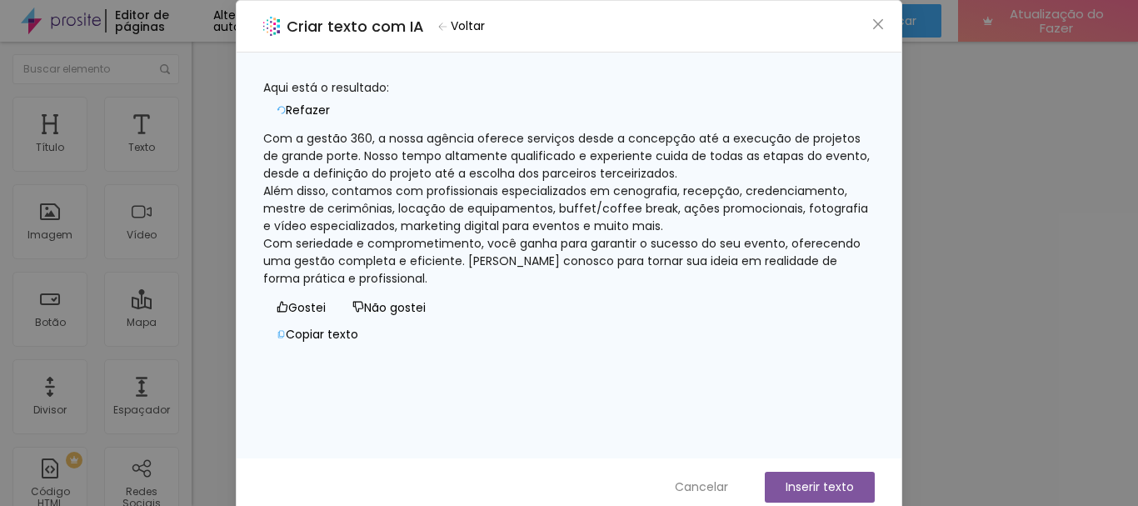
click at [330, 102] on font "Refazer" at bounding box center [308, 110] width 44 height 17
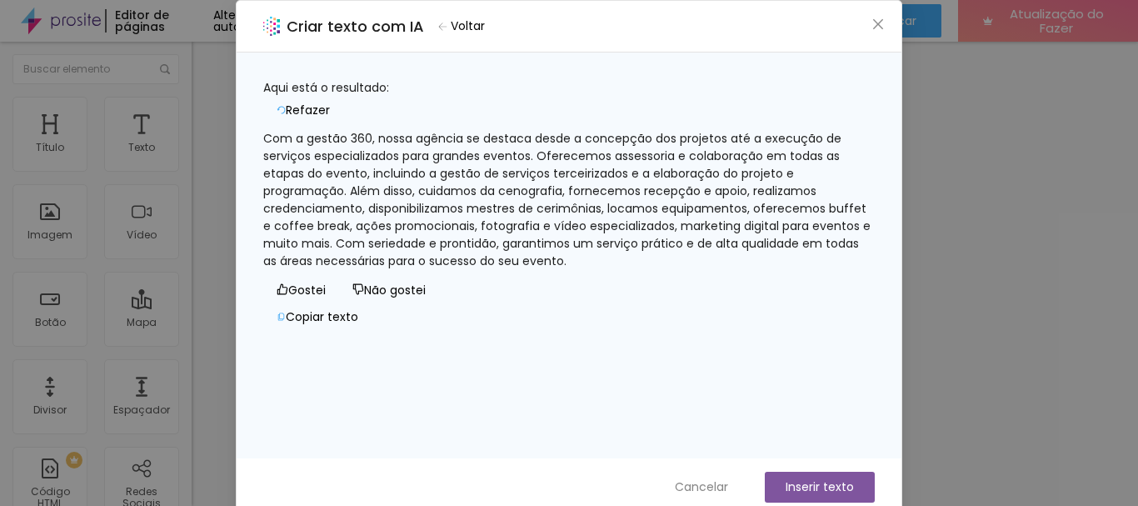
click at [330, 102] on font "Refazer" at bounding box center [308, 110] width 44 height 17
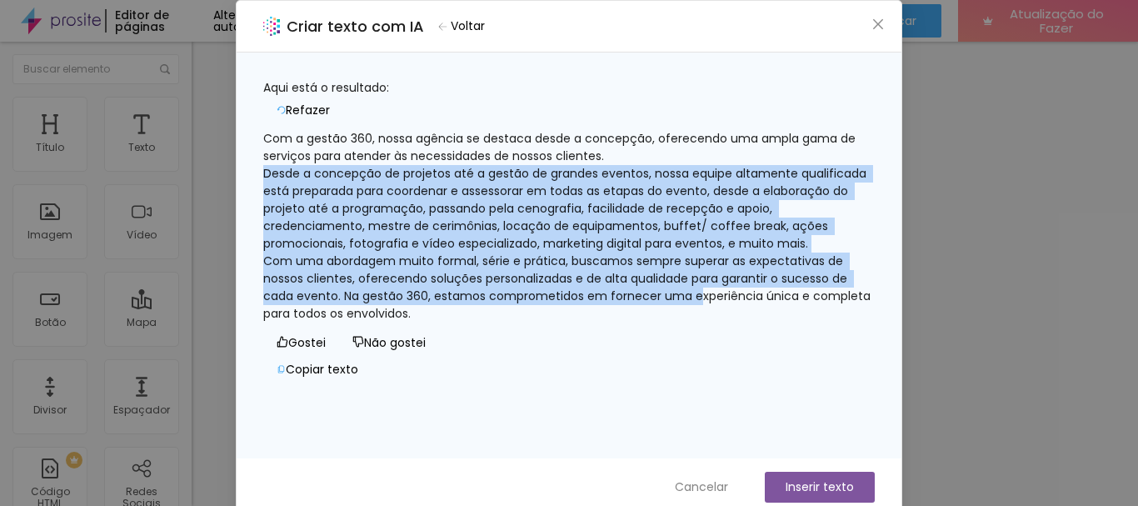
drag, startPoint x: 851, startPoint y: 164, endPoint x: 808, endPoint y: 367, distance: 207.0
click at [808, 367] on div "Aqui está o resultado: Refazer Com a gestão 360, nossa agência se destaca desde…" at bounding box center [568, 230] width 611 height 303
click at [693, 492] on font "Cancelar" at bounding box center [701, 486] width 53 height 17
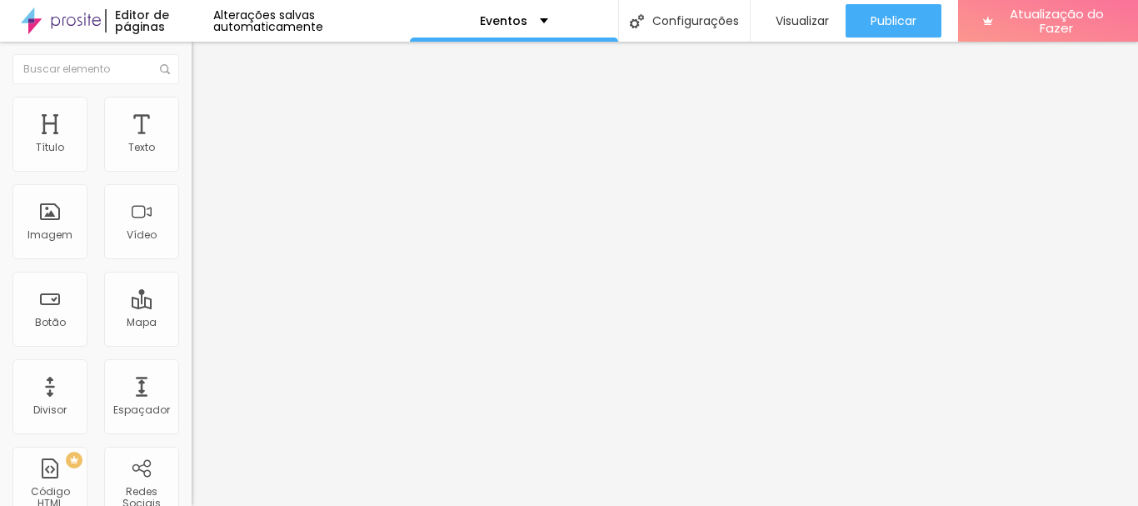
click at [207, 114] on font "Estilo" at bounding box center [220, 108] width 26 height 14
type input "15"
type input "94"
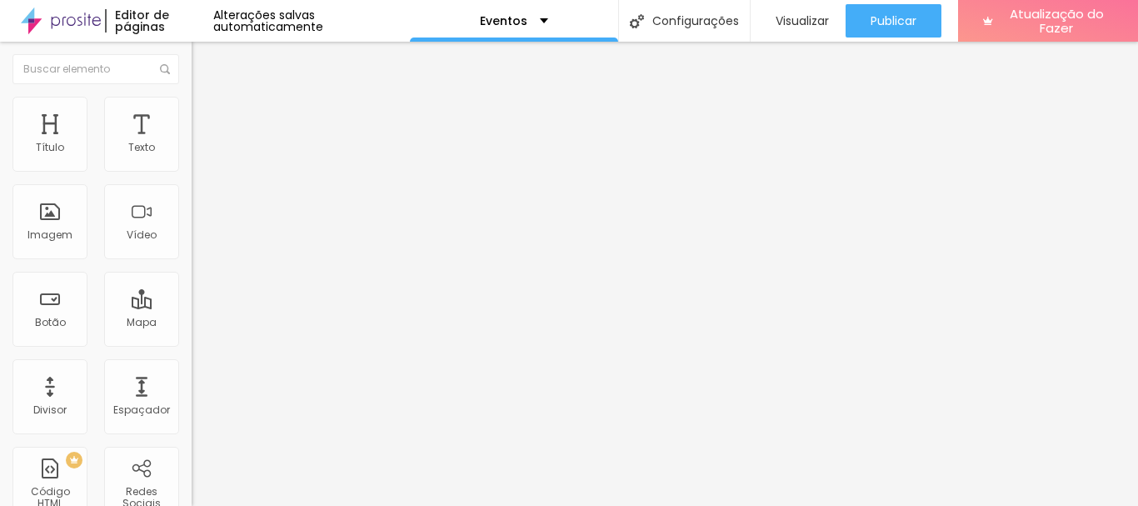
type input "94"
type input "105"
type input "107"
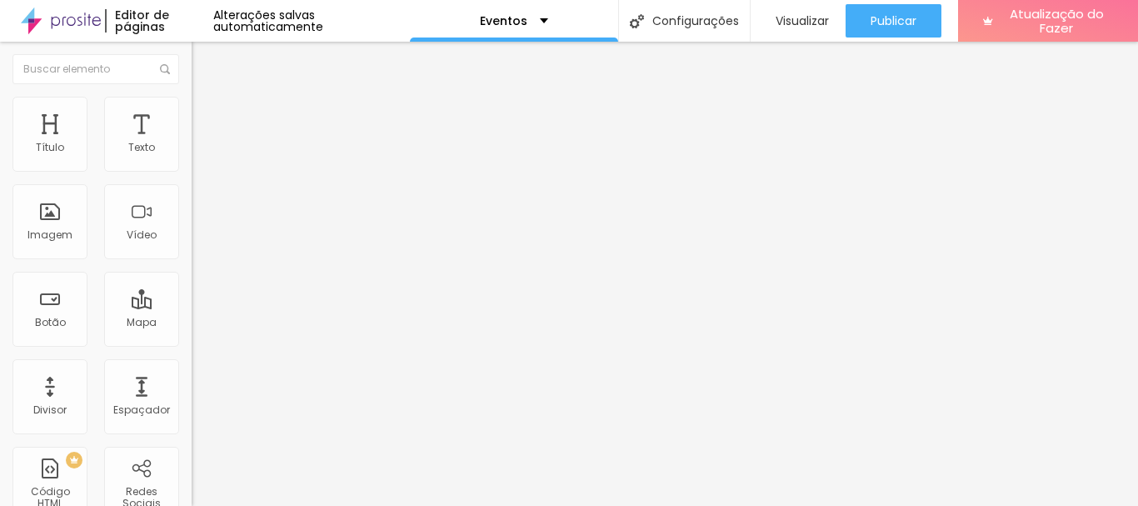
type input "109"
type input "107"
type input "105"
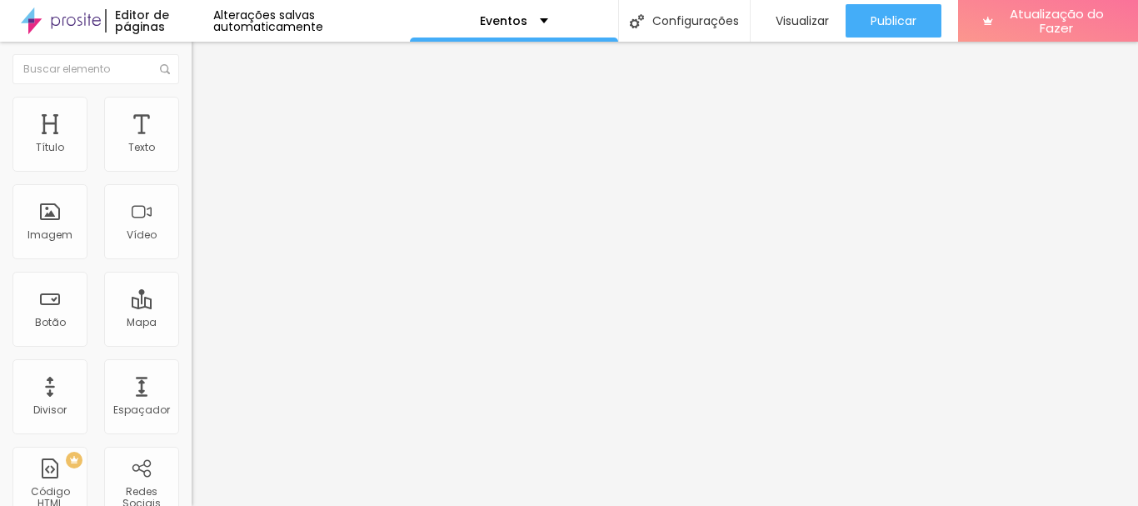
type input "105"
drag, startPoint x: 46, startPoint y: 212, endPoint x: 92, endPoint y: 224, distance: 48.3
type input "105"
click at [192, 366] on input "range" at bounding box center [245, 372] width 107 height 13
type input "95"
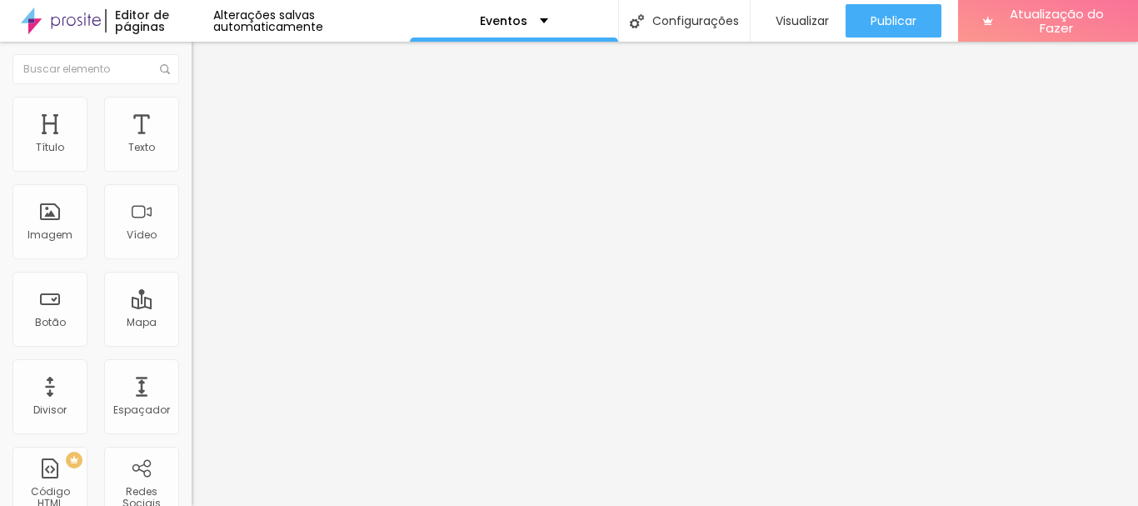
type input "95"
type input "80"
type input "95"
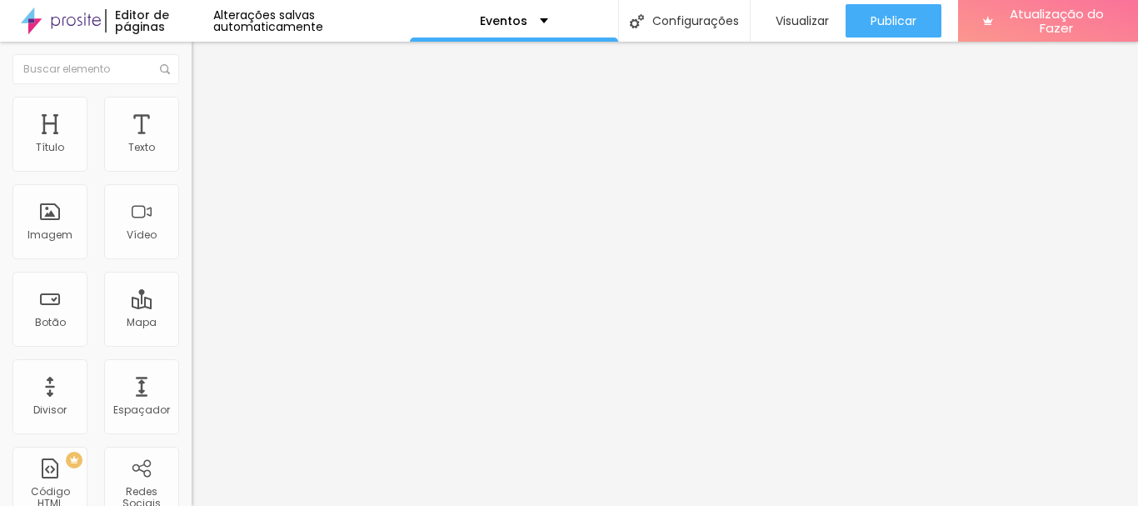
type input "100"
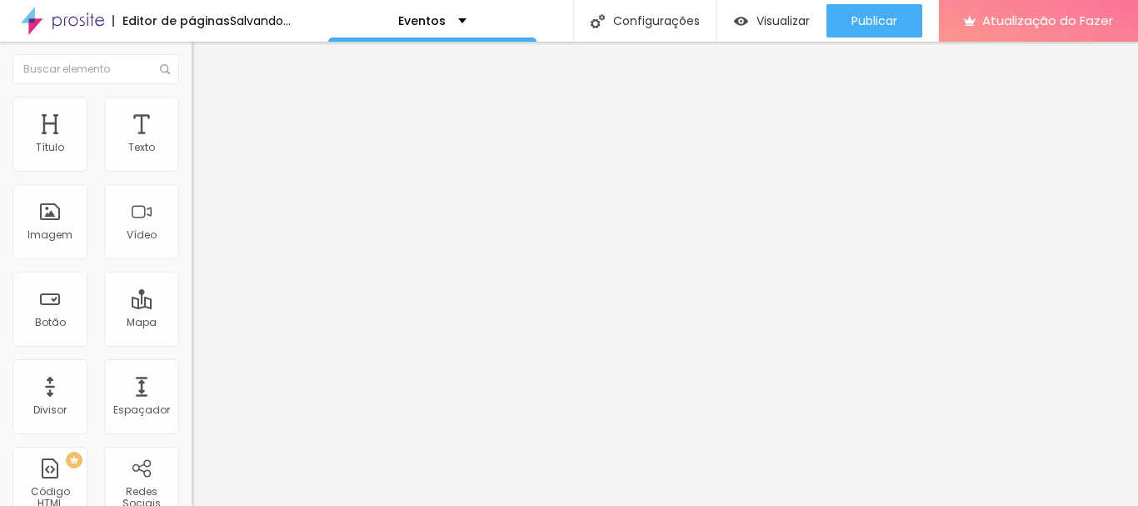
drag, startPoint x: 174, startPoint y: 181, endPoint x: 201, endPoint y: 181, distance: 26.7
click at [201, 171] on input "range" at bounding box center [245, 163] width 107 height 13
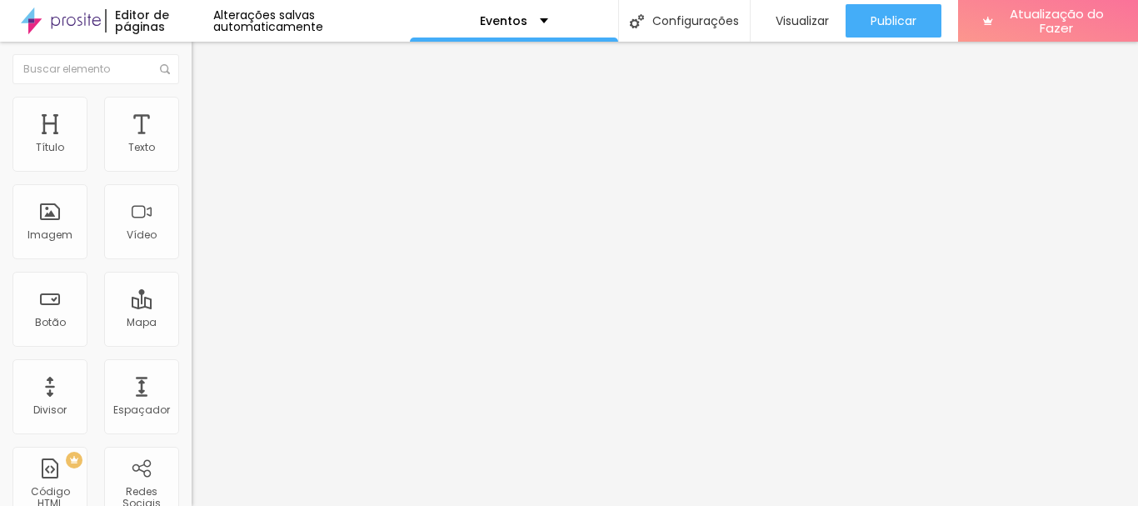
click at [192, 113] on li "Avançado" at bounding box center [288, 121] width 192 height 17
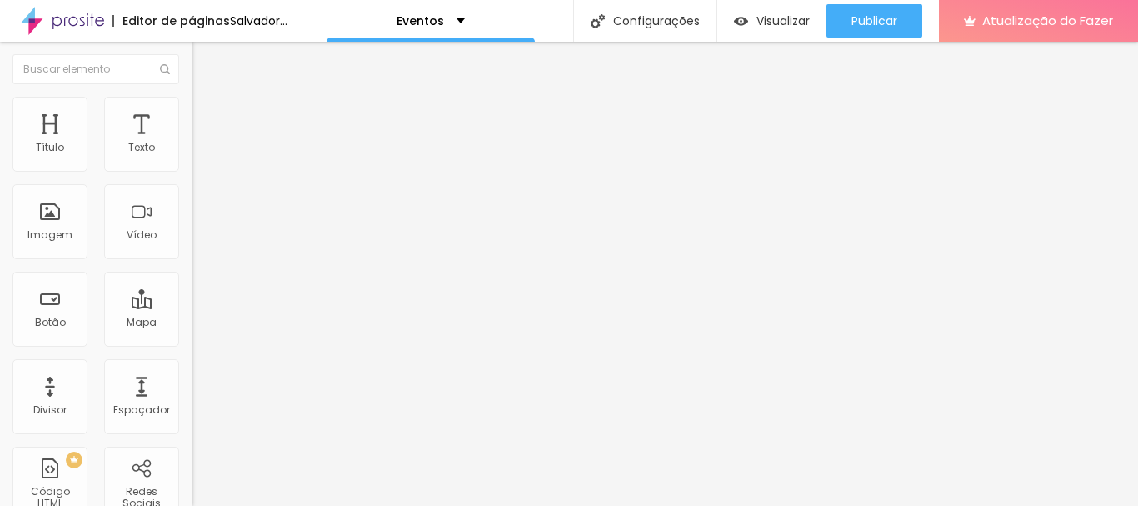
type input "14"
type input "27"
type input "28"
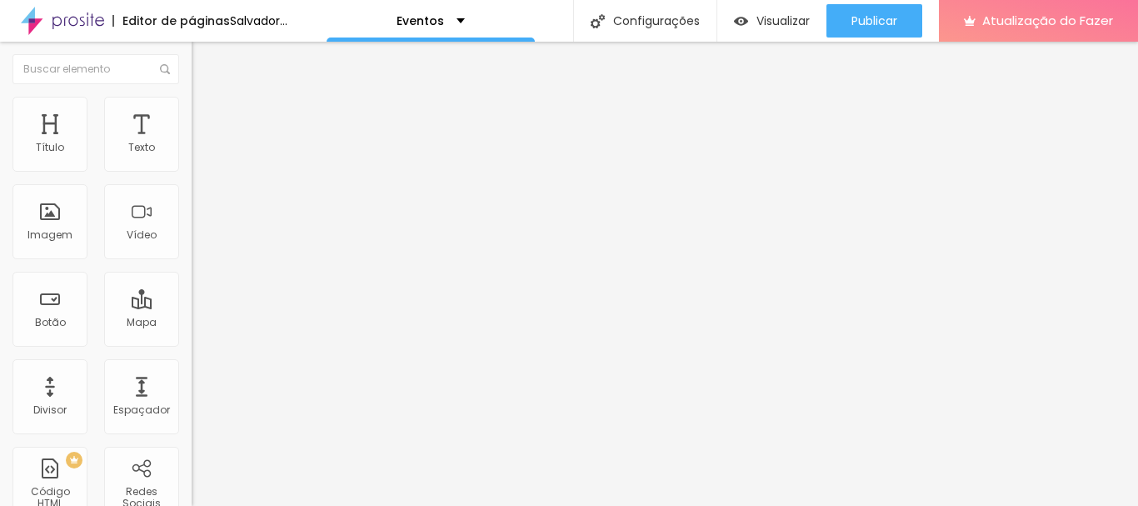
type input "28"
type input "29"
type input "32"
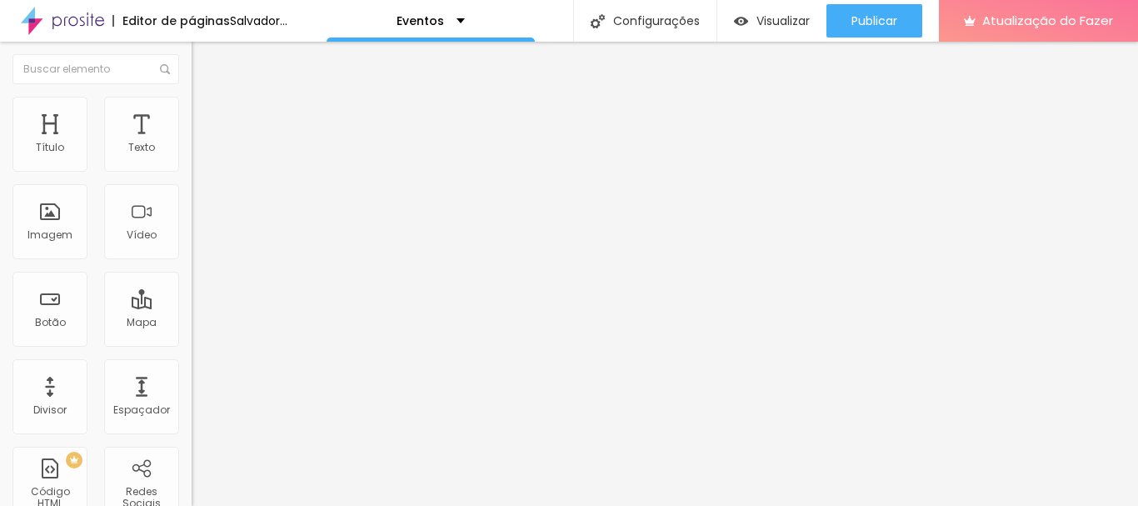
type input "35"
type input "38"
type input "39"
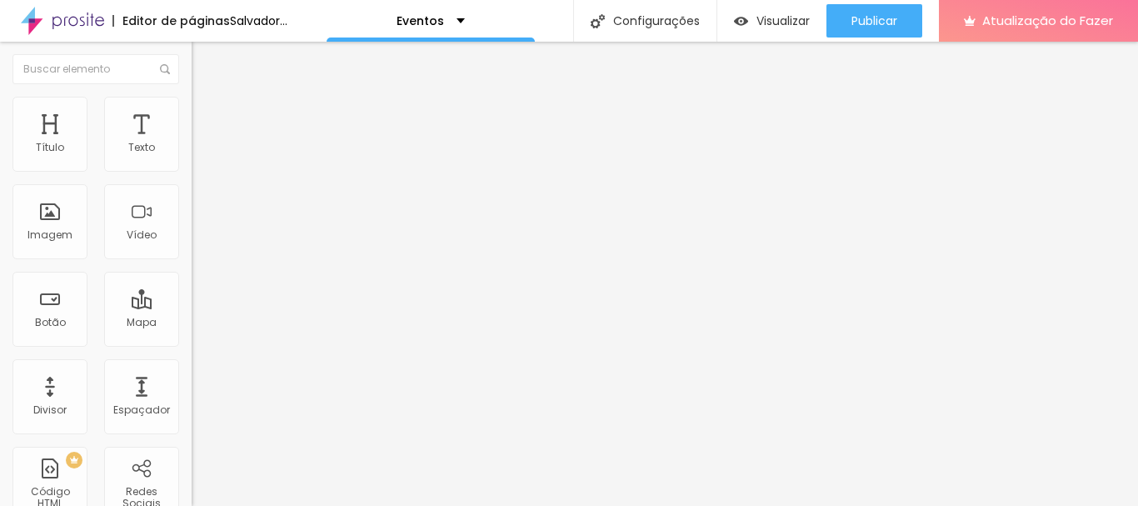
type input "39"
type input "40"
type input "42"
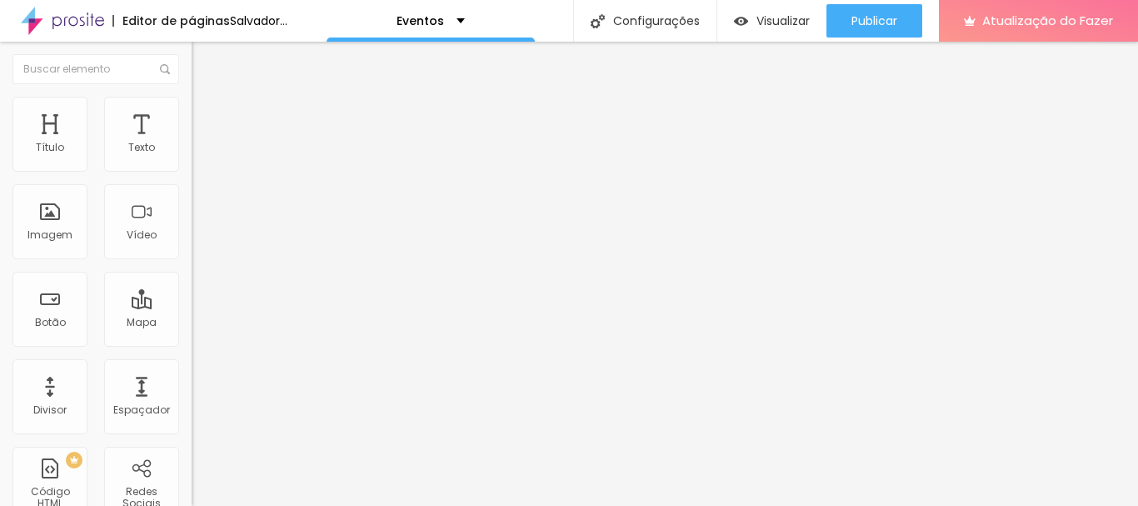
type input "43"
type input "44"
type input "36"
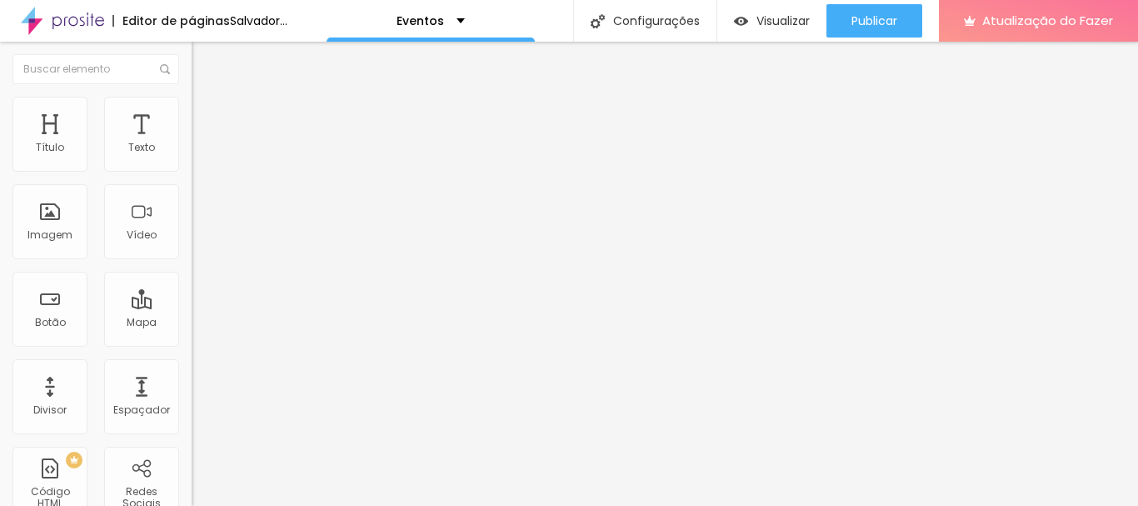
type input "36"
type input "35"
type input "34"
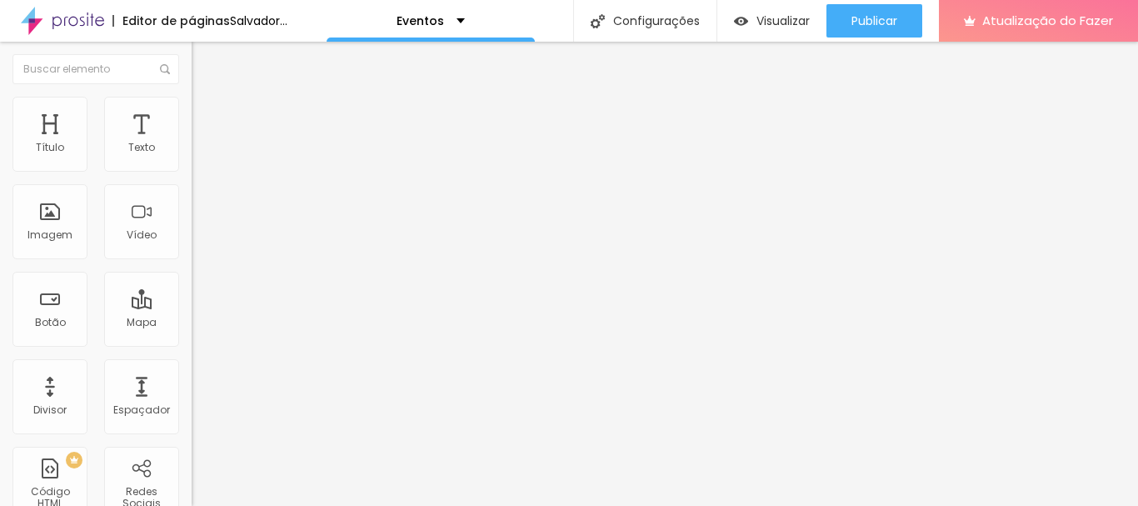
type input "33"
drag, startPoint x: 51, startPoint y: 160, endPoint x: 69, endPoint y: 167, distance: 19.5
type input "34"
click at [192, 323] on input "range" at bounding box center [245, 329] width 107 height 13
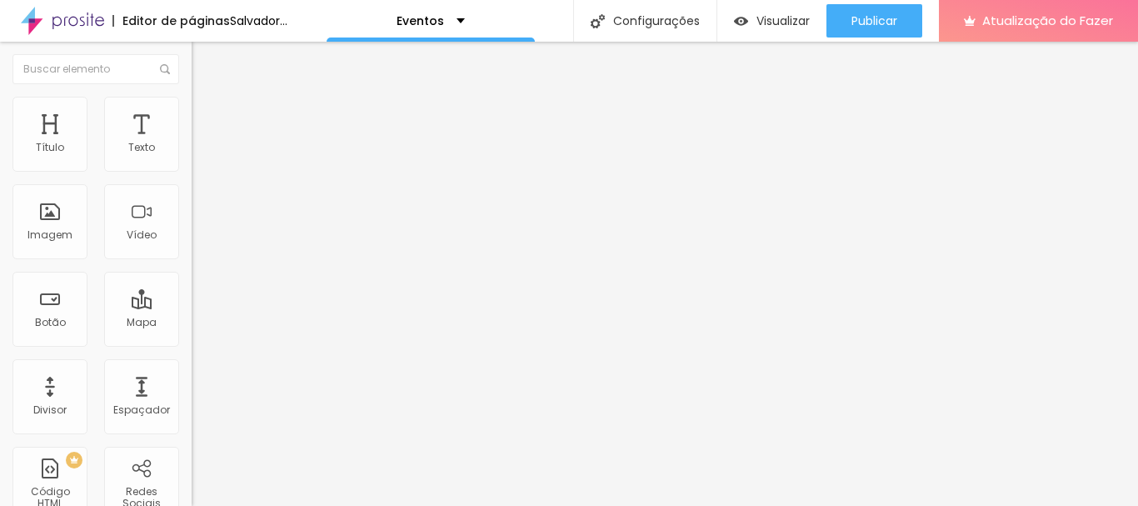
type input "34"
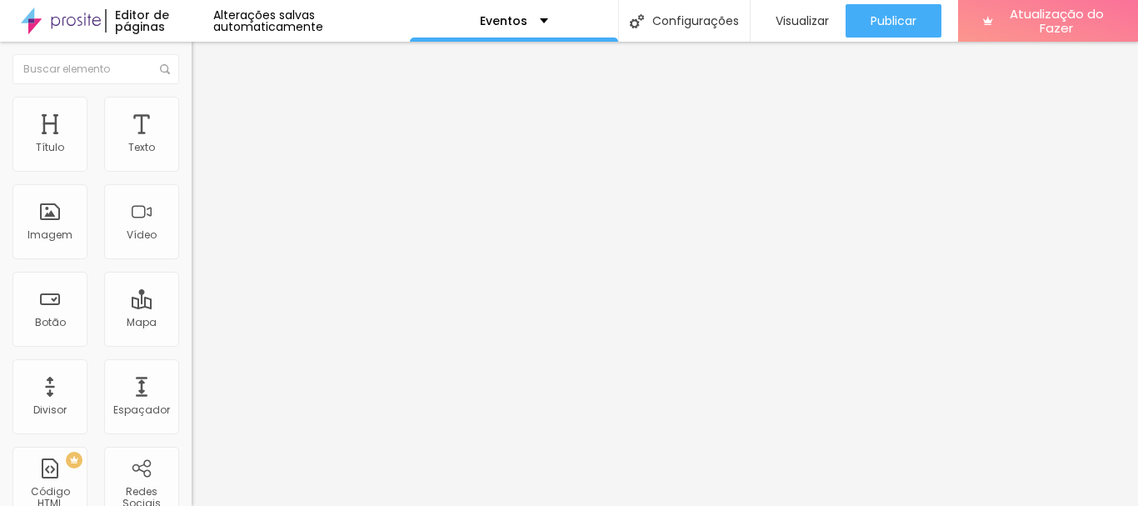
click at [207, 115] on font "Estilo" at bounding box center [220, 108] width 26 height 14
type input "60"
type input "55"
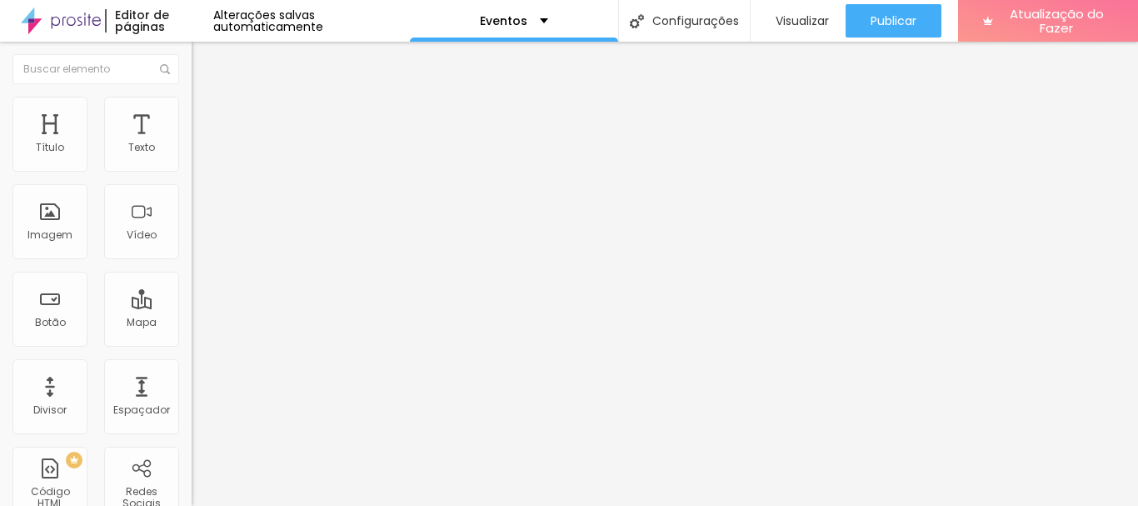
type input "55"
type input "60"
type input "65"
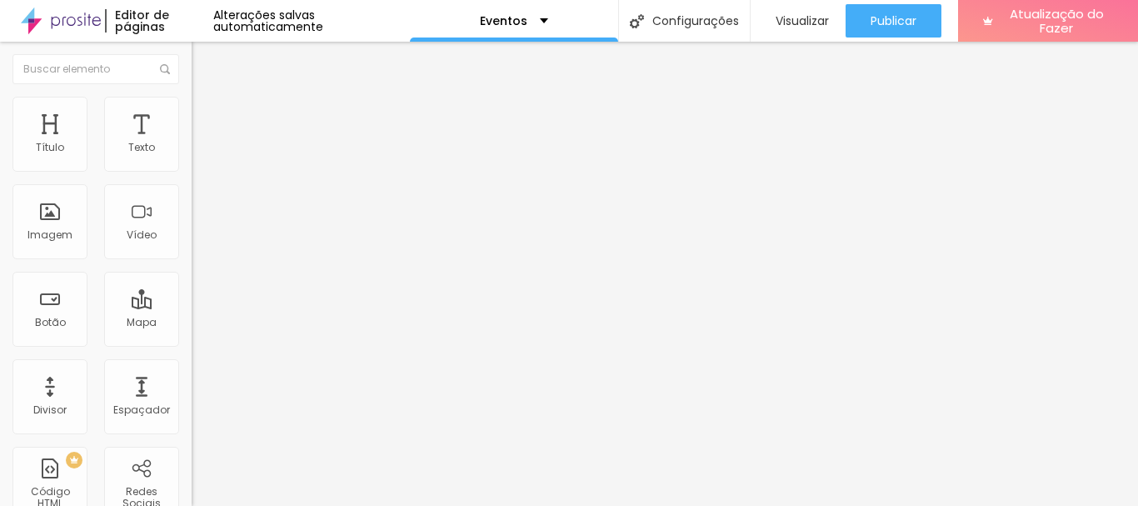
click at [192, 171] on input "range" at bounding box center [245, 163] width 107 height 13
type input "67"
type input "74"
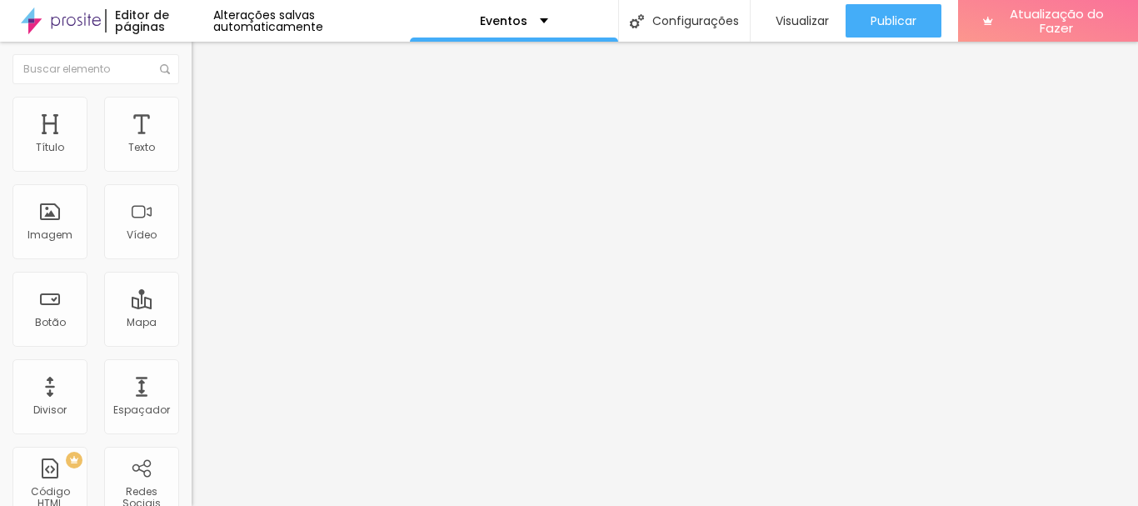
type input "79"
type input "84"
type input "89"
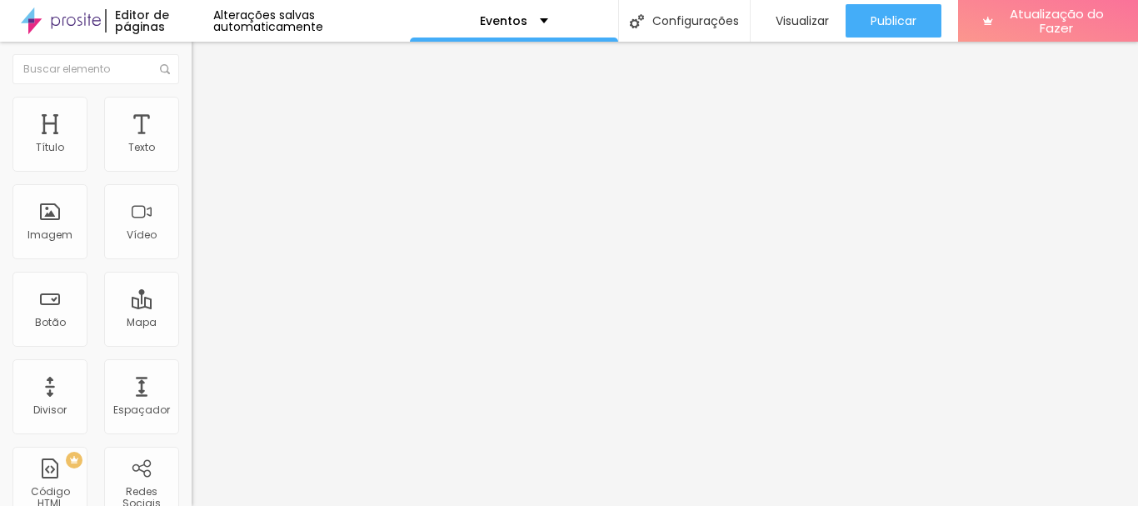
type input "89"
type input "91"
type input "92"
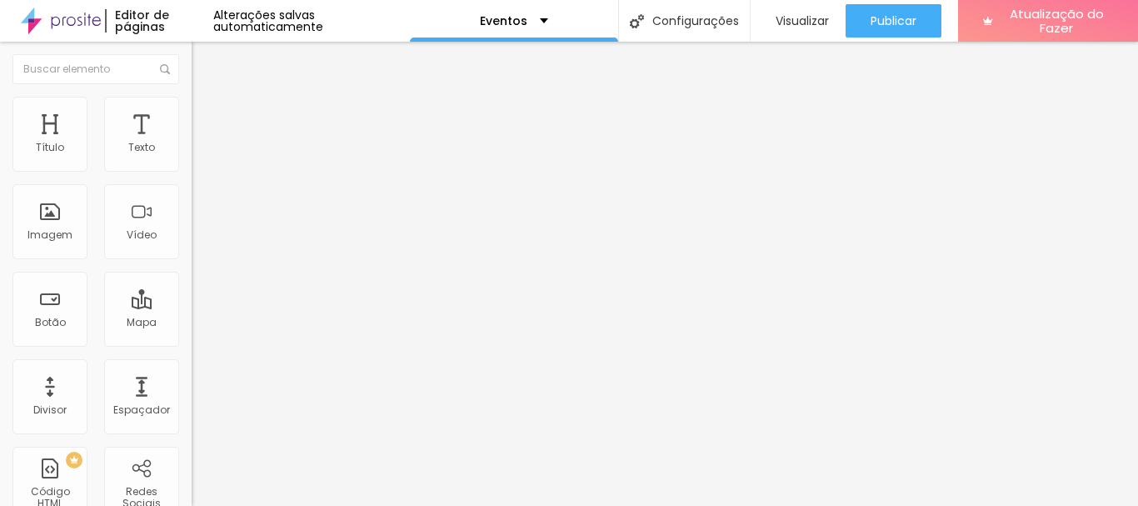
type input "94"
type input "97"
type input "99"
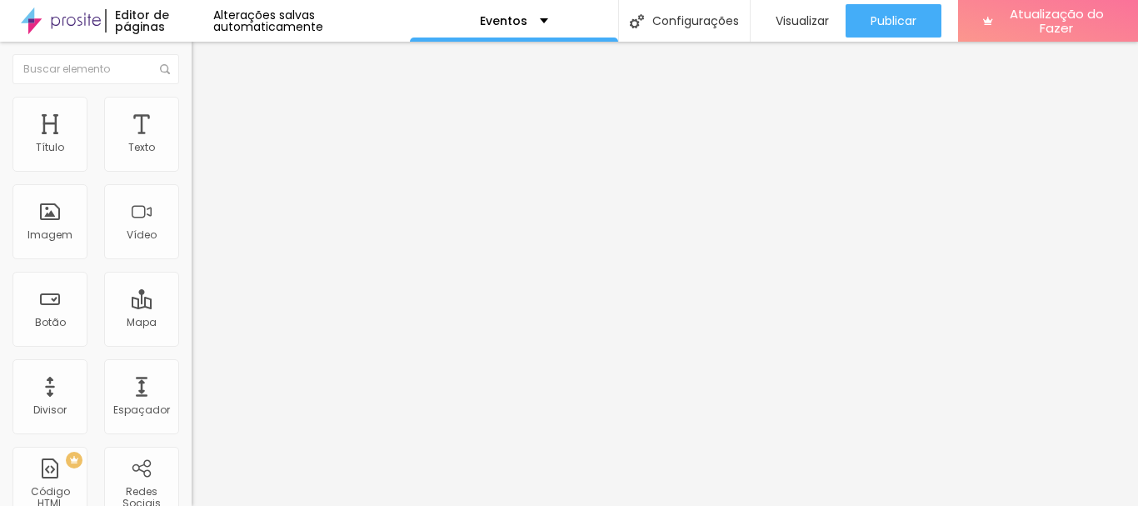
type input "99"
type input "102"
type input "105"
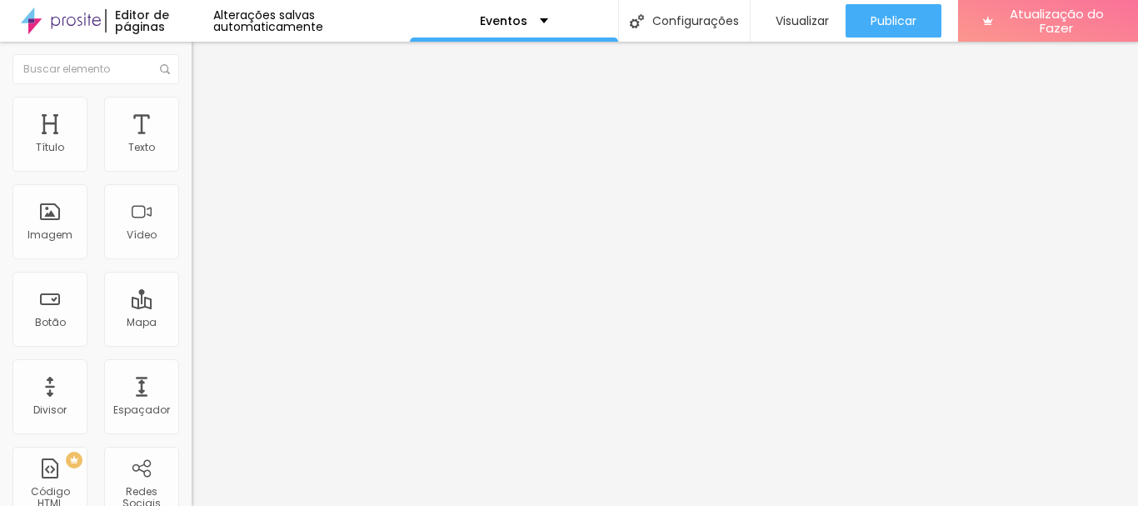
type input "109"
type input "110"
type input "112"
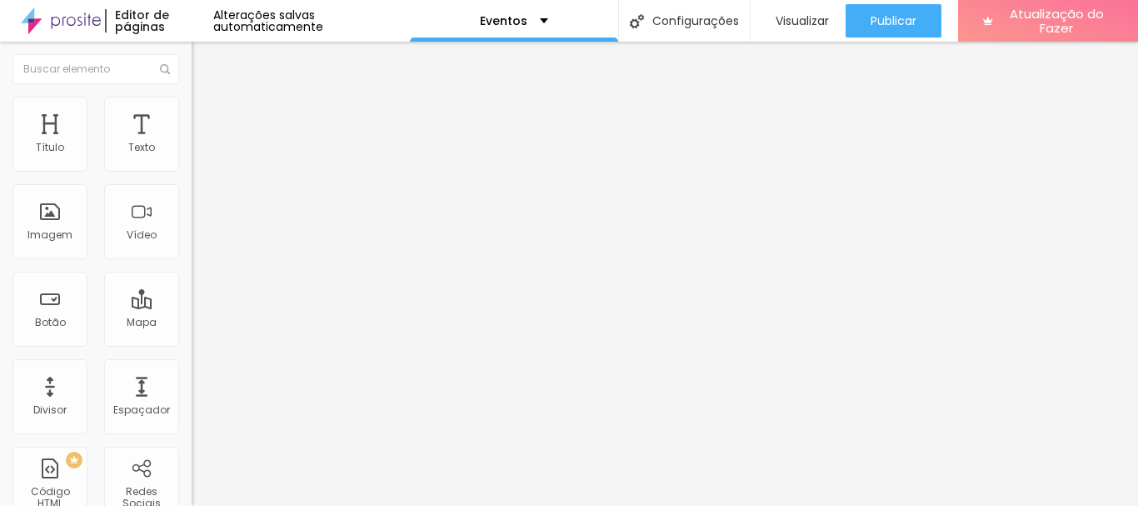
type input "112"
type input "114"
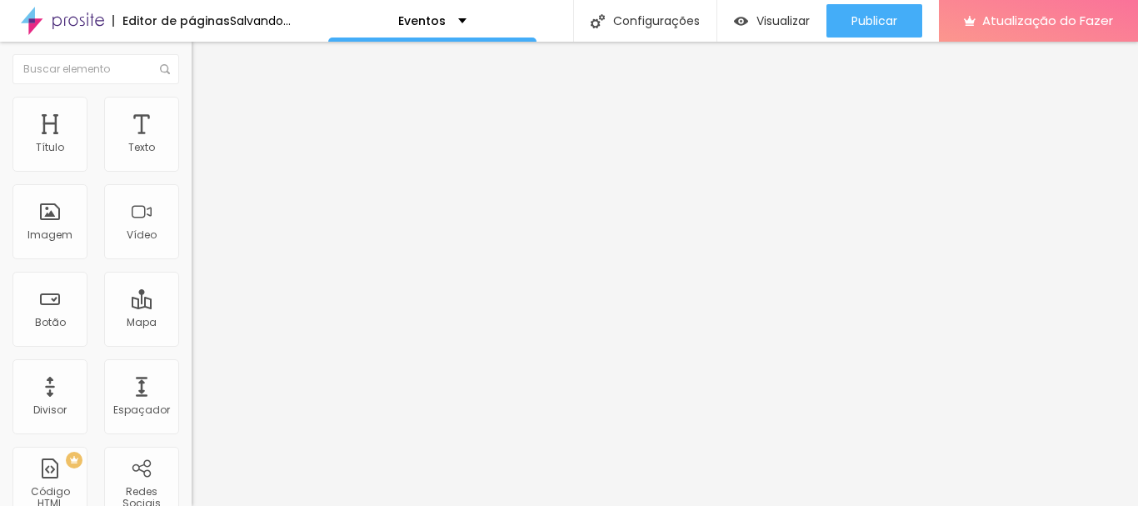
drag, startPoint x: 42, startPoint y: 210, endPoint x: 97, endPoint y: 221, distance: 56.0
type input "114"
click at [192, 366] on input "range" at bounding box center [245, 372] width 107 height 13
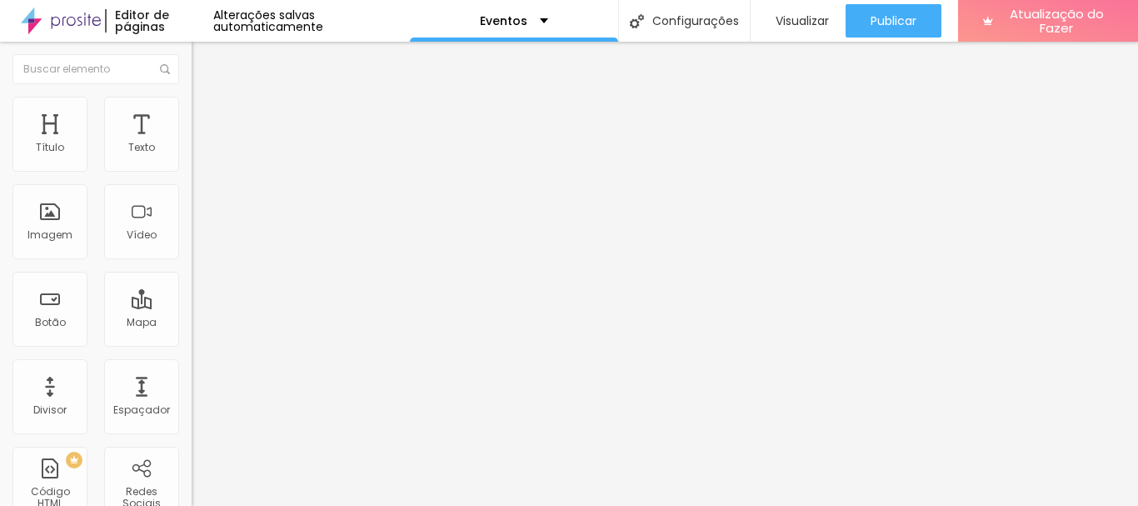
click at [192, 113] on img at bounding box center [199, 120] width 15 height 15
type input "13"
type input "31"
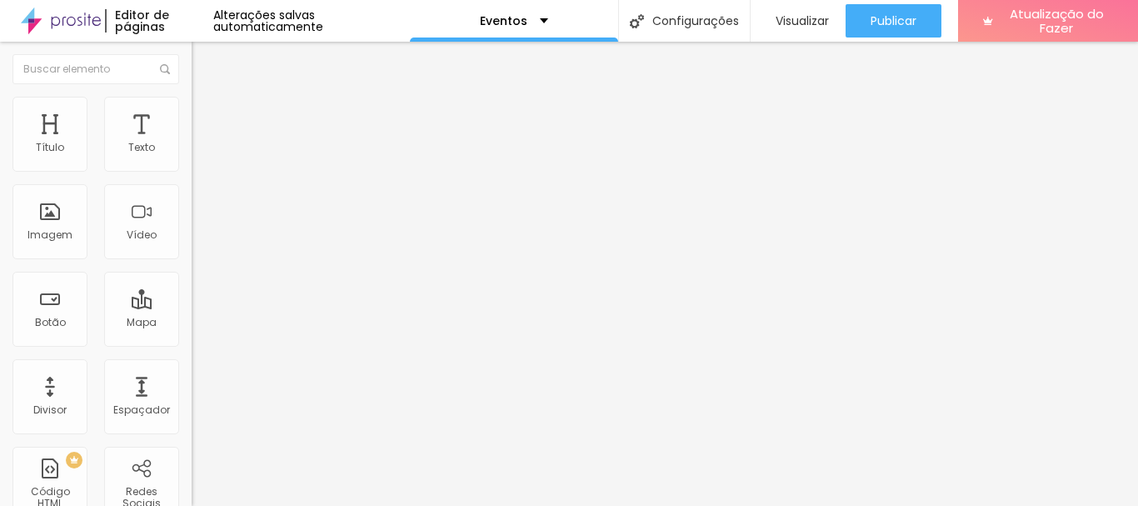
type input "32"
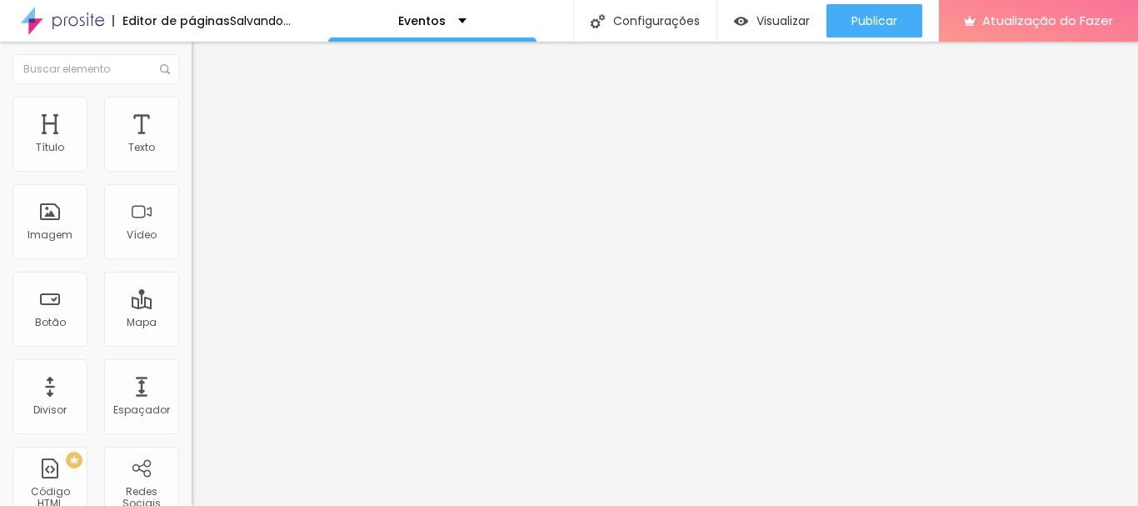
type input "33"
type input "36"
type input "37"
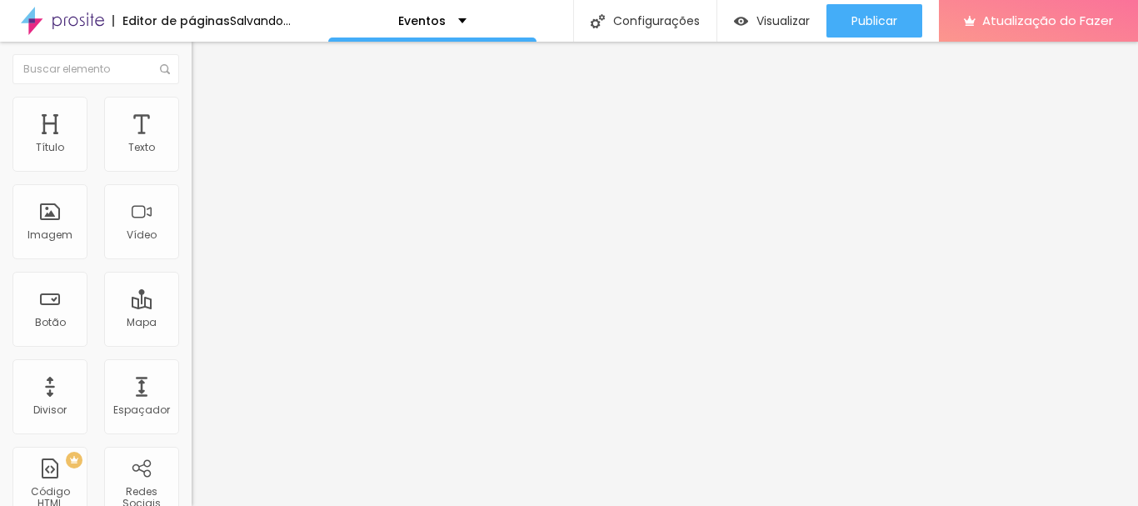
type input "37"
type input "39"
type input "40"
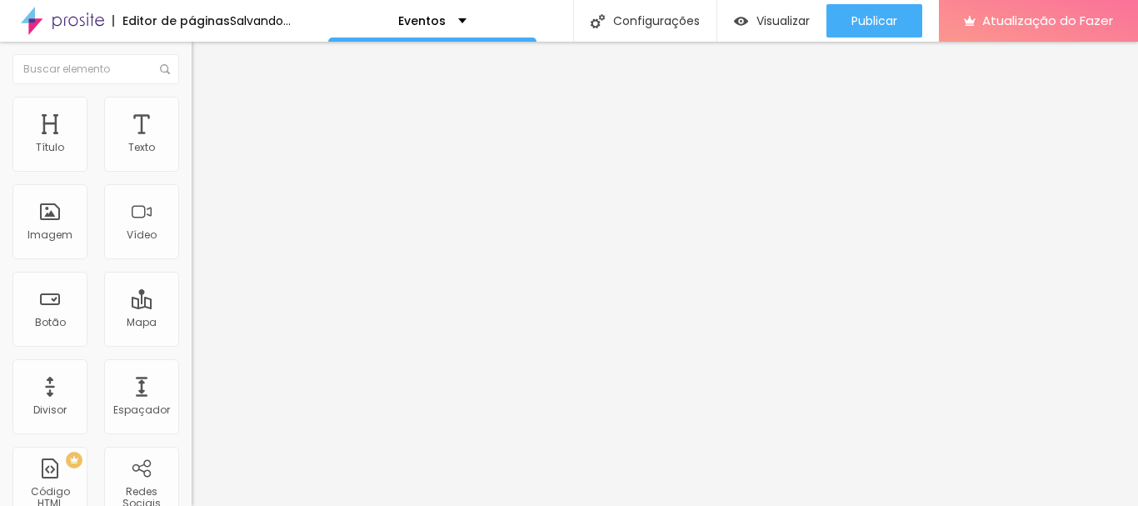
type input "35"
type input "32"
type input "29"
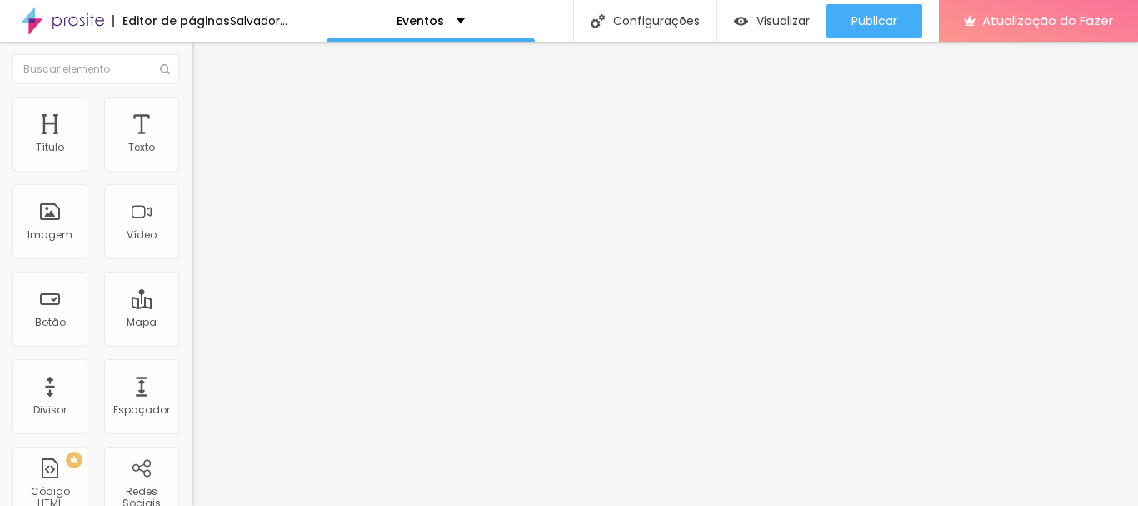
type input "29"
type input "25"
type input "19"
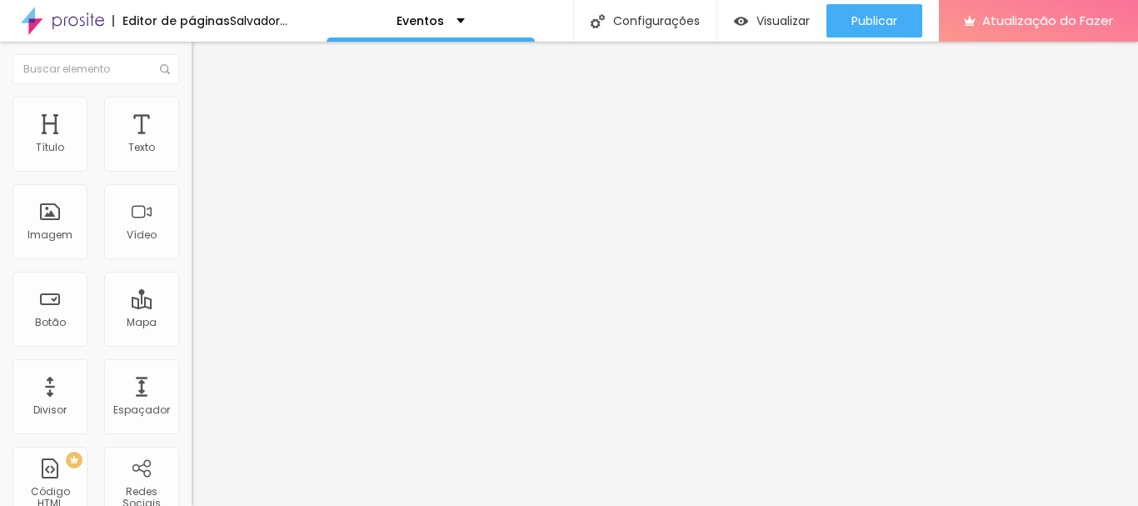
type input "14"
type input "13"
type input "10"
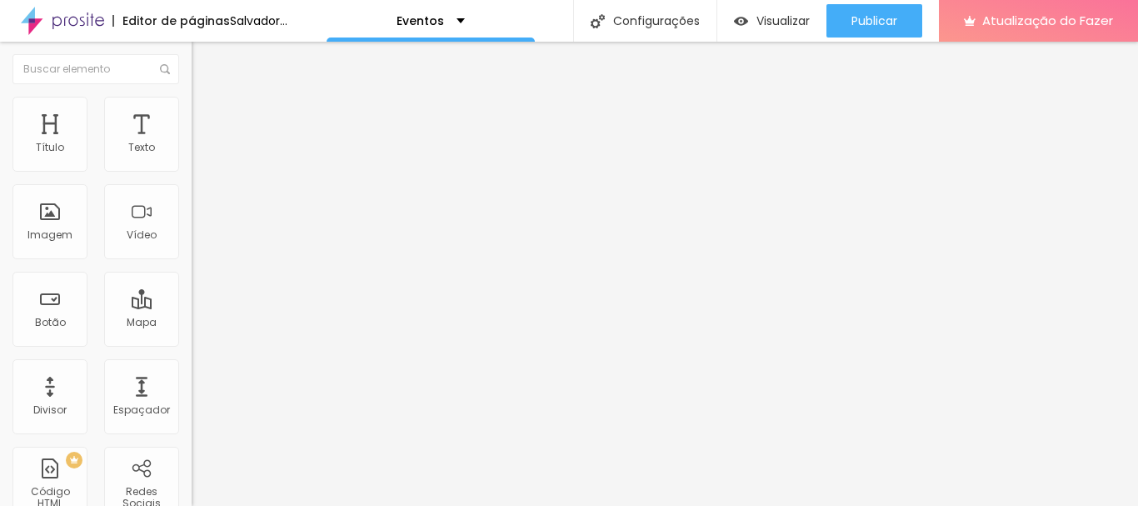
type input "10"
type input "7"
type input "5"
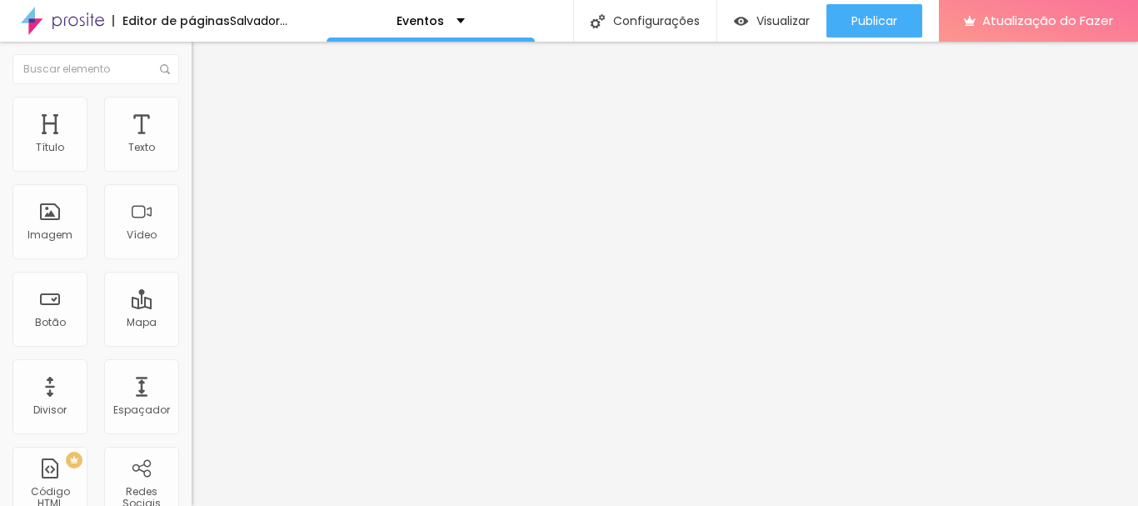
type input "4"
type input "0"
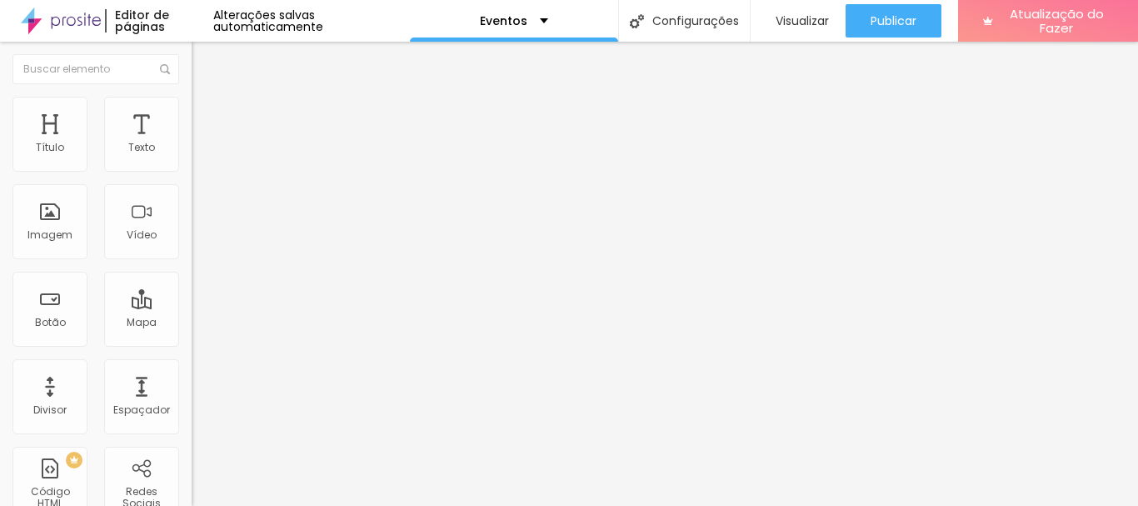
type input "1"
type input "12"
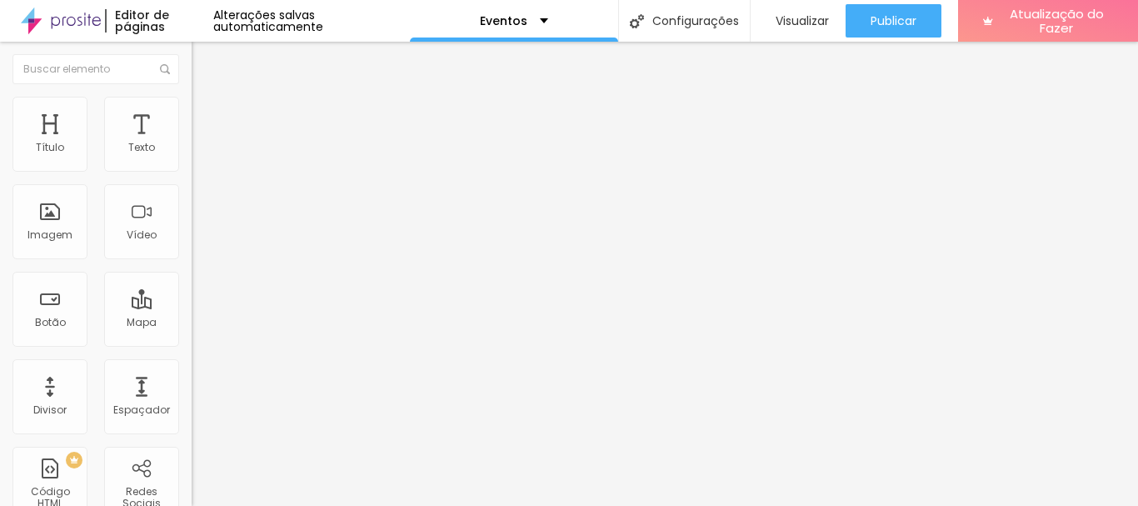
type input "21"
type input "25"
type input "26"
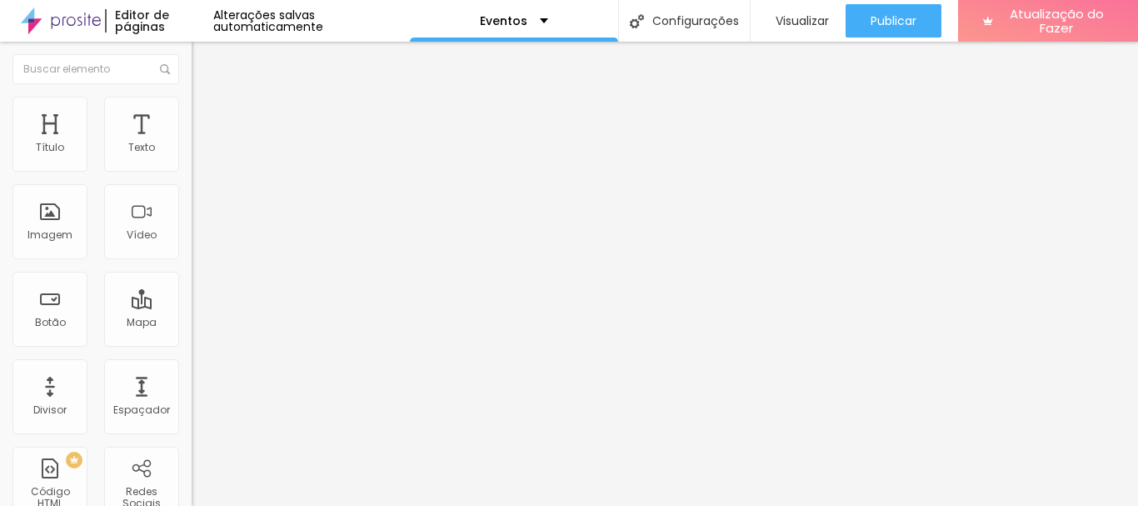
type input "26"
type input "27"
type input "28"
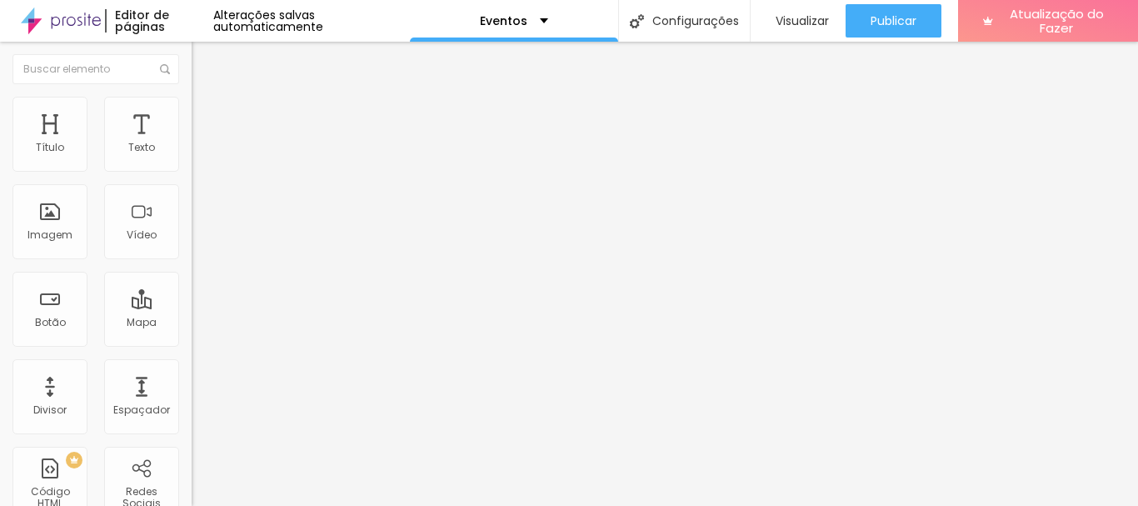
type input "45"
type input "50"
type input "52"
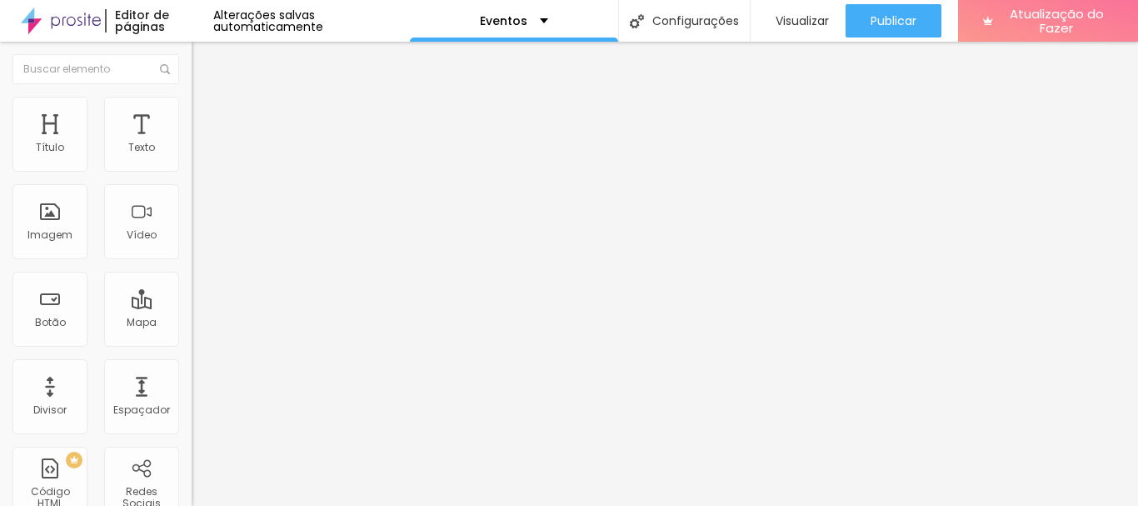
type input "52"
type input "53"
type input "54"
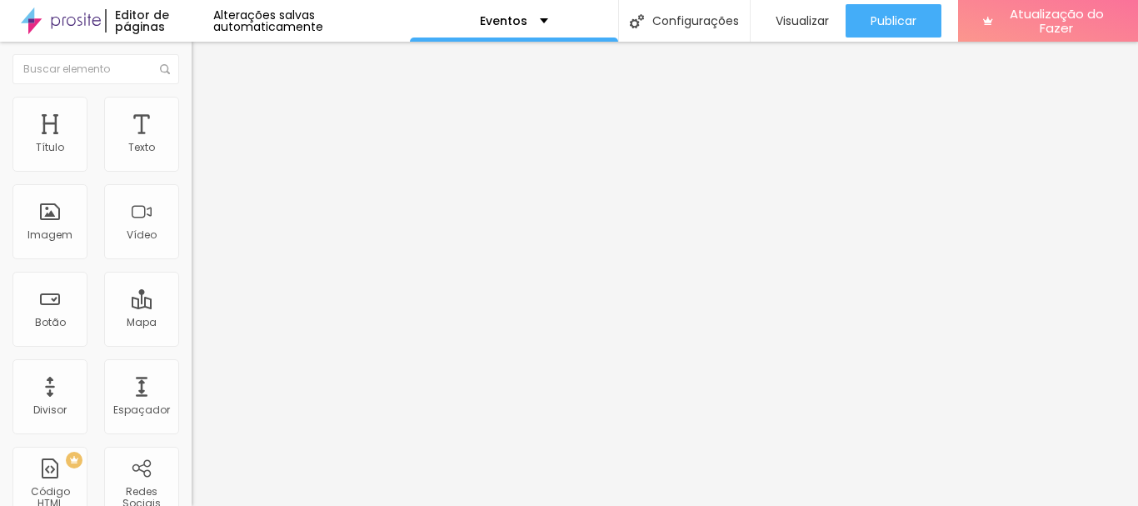
type input "56"
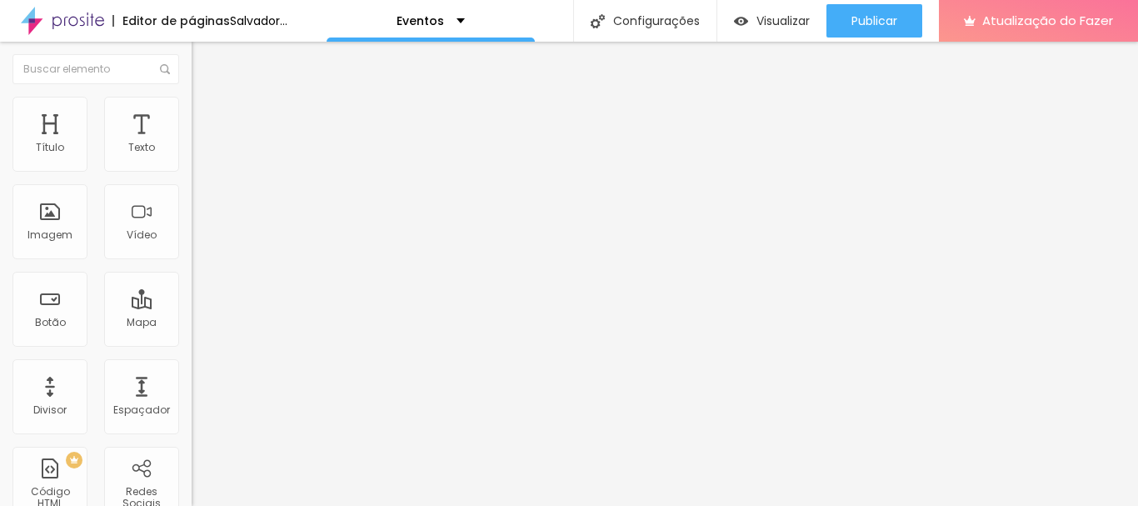
drag, startPoint x: 40, startPoint y: 167, endPoint x: 88, endPoint y: 188, distance: 52.9
click at [192, 323] on input "range" at bounding box center [245, 329] width 107 height 13
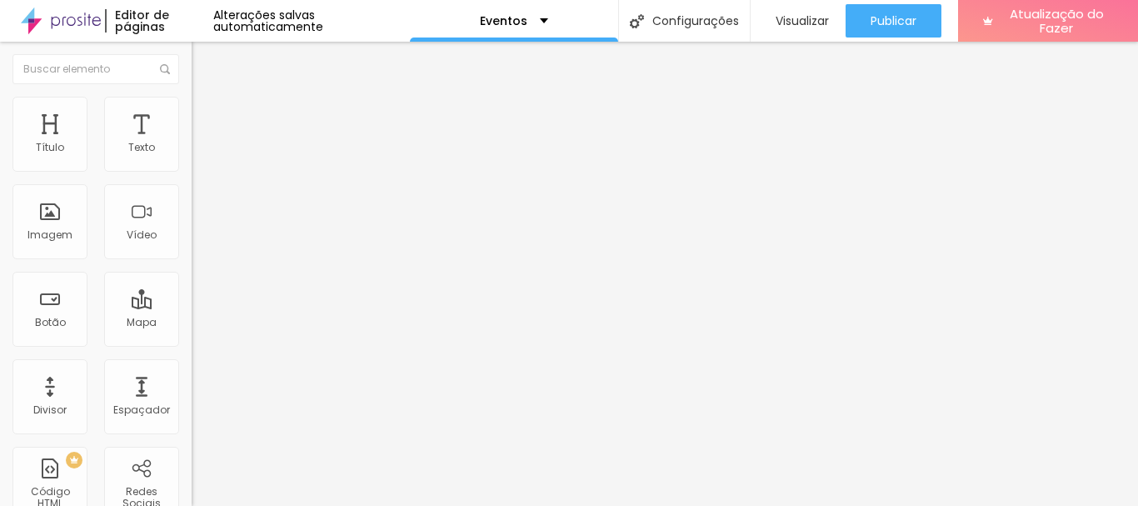
type input "62"
type input "66"
type input "67"
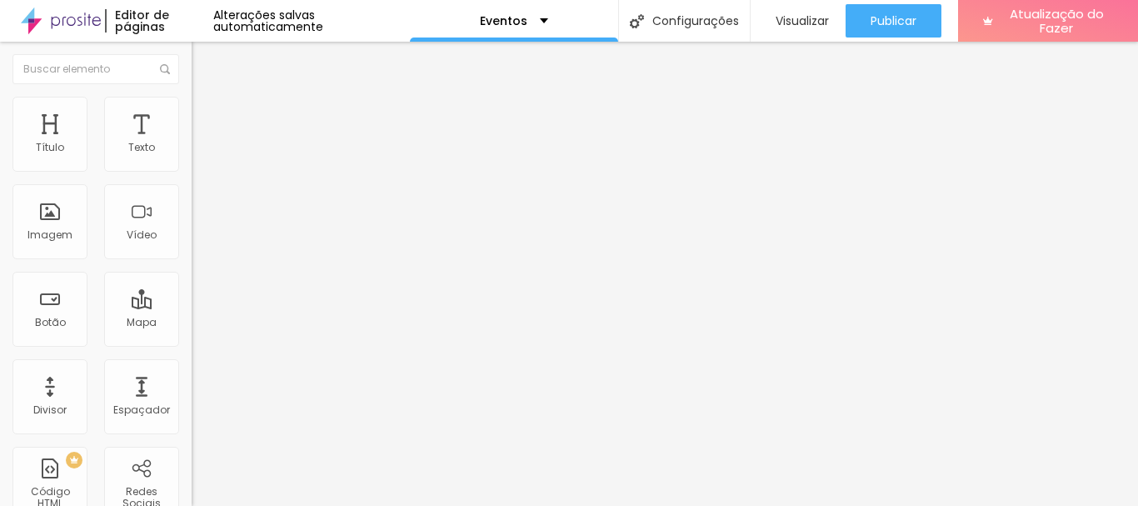
type input "67"
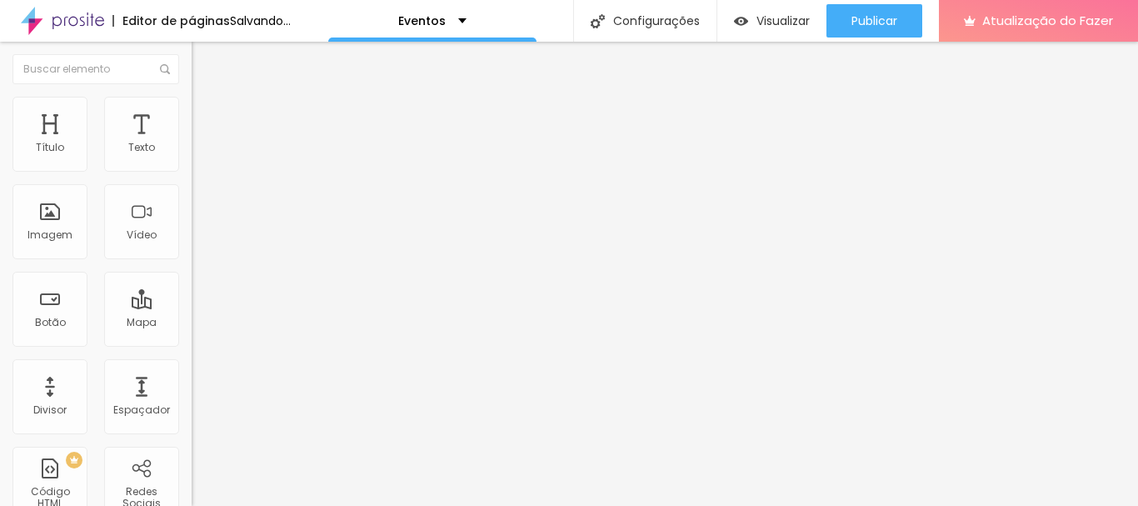
type input "66"
type input "60"
type input "59"
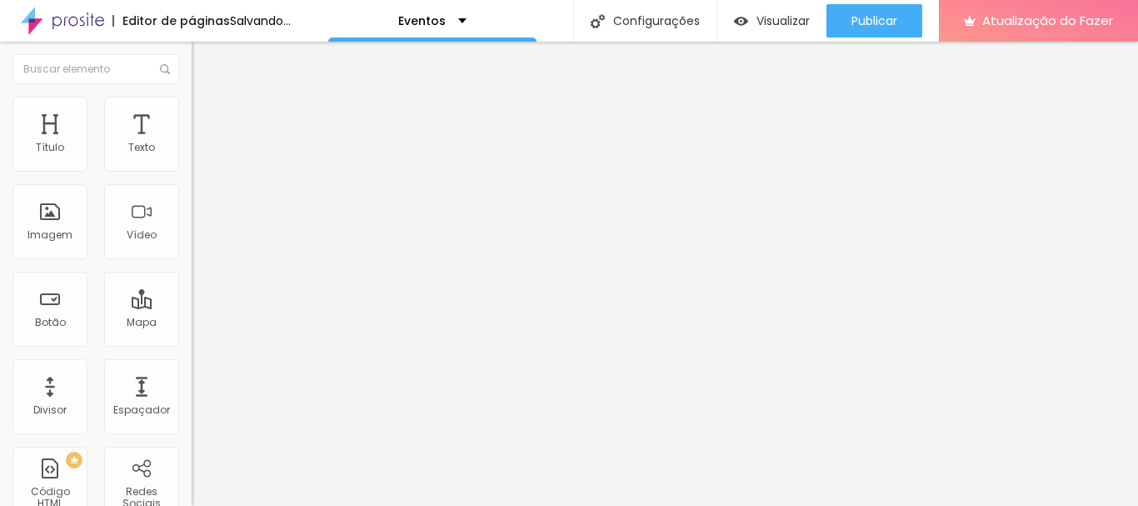
type input "59"
type input "58"
type input "59"
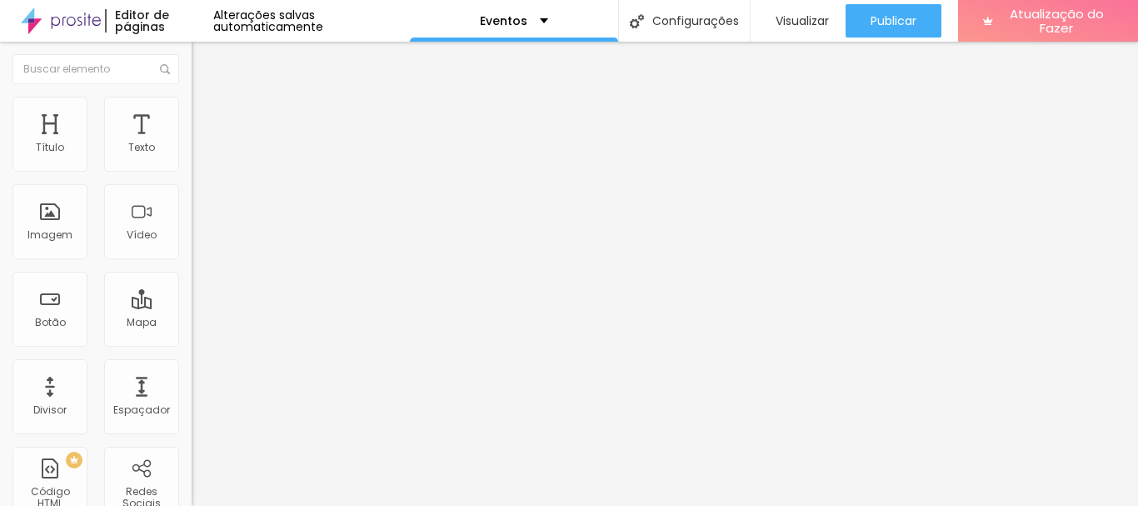
type input "61"
click at [192, 323] on input "range" at bounding box center [245, 329] width 107 height 13
type input "61"
type input "29"
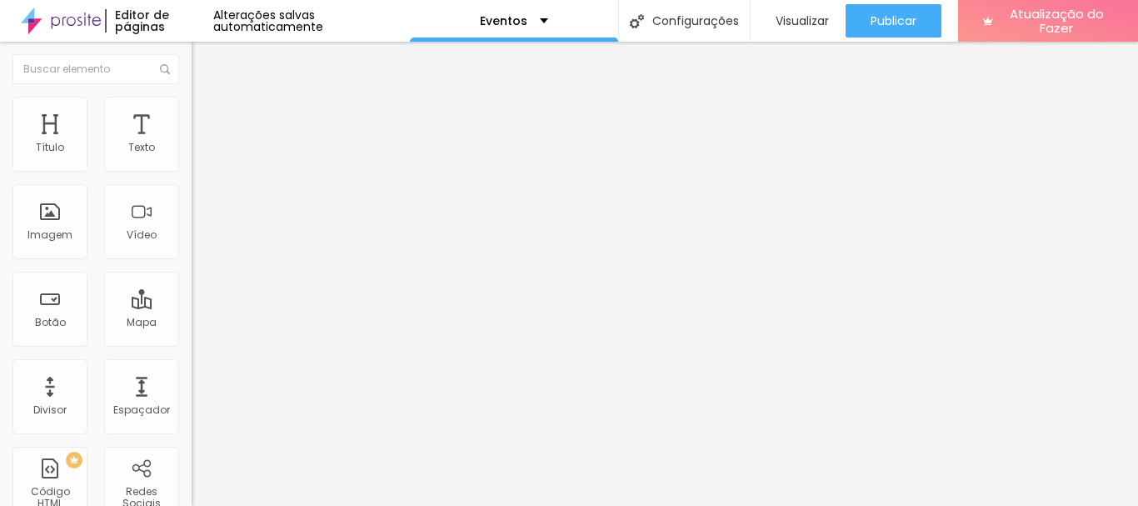
type input "28"
type input "27"
type input "26"
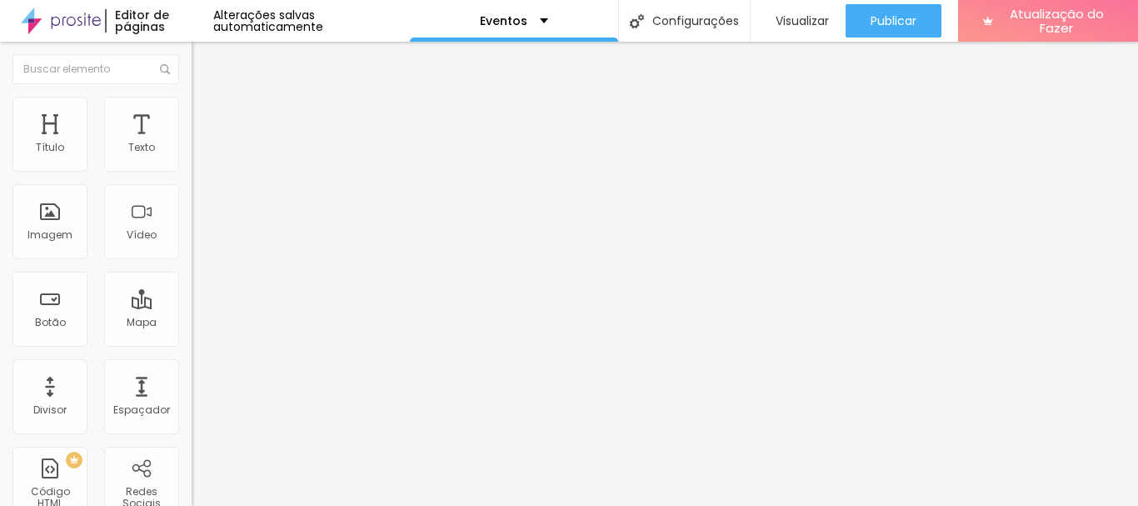
type input "26"
type input "27"
type input "26"
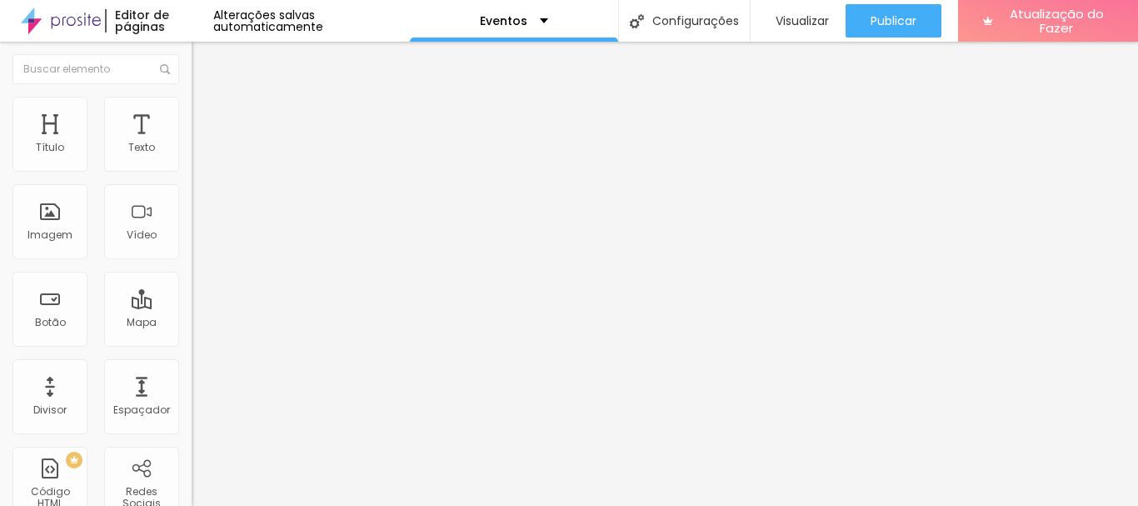
type input "25"
type input "24"
type input "23"
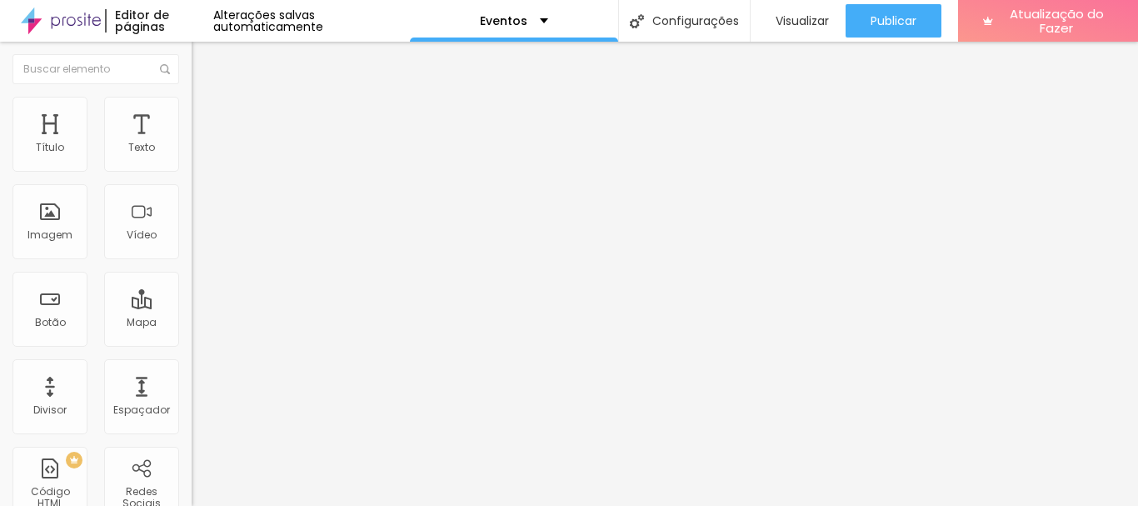
drag, startPoint x: 142, startPoint y: 162, endPoint x: 96, endPoint y: 148, distance: 48.5
click at [192, 307] on input "range" at bounding box center [245, 313] width 107 height 13
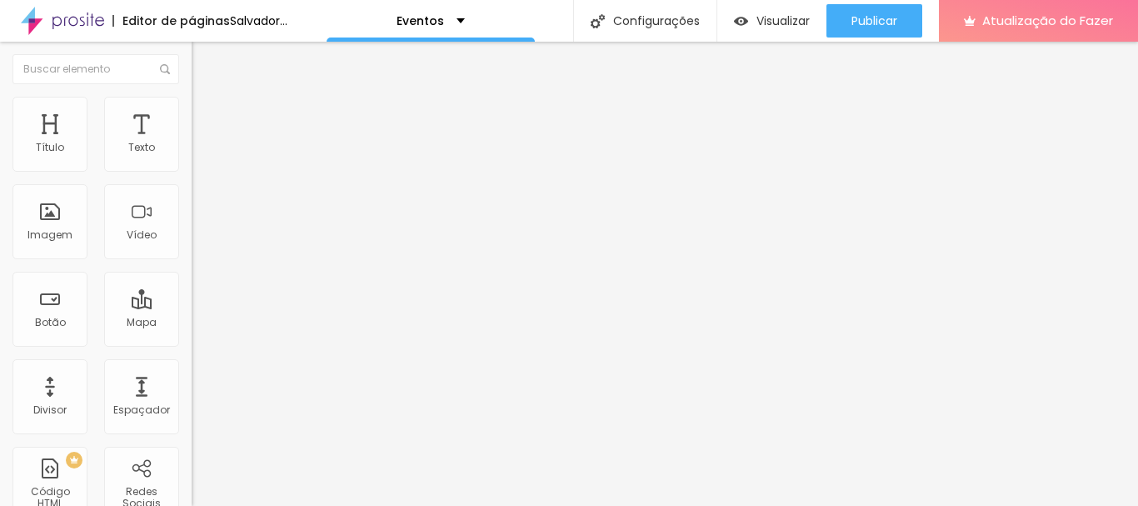
drag, startPoint x: 91, startPoint y: 162, endPoint x: 149, endPoint y: 171, distance: 58.9
click at [192, 307] on input "range" at bounding box center [245, 313] width 107 height 13
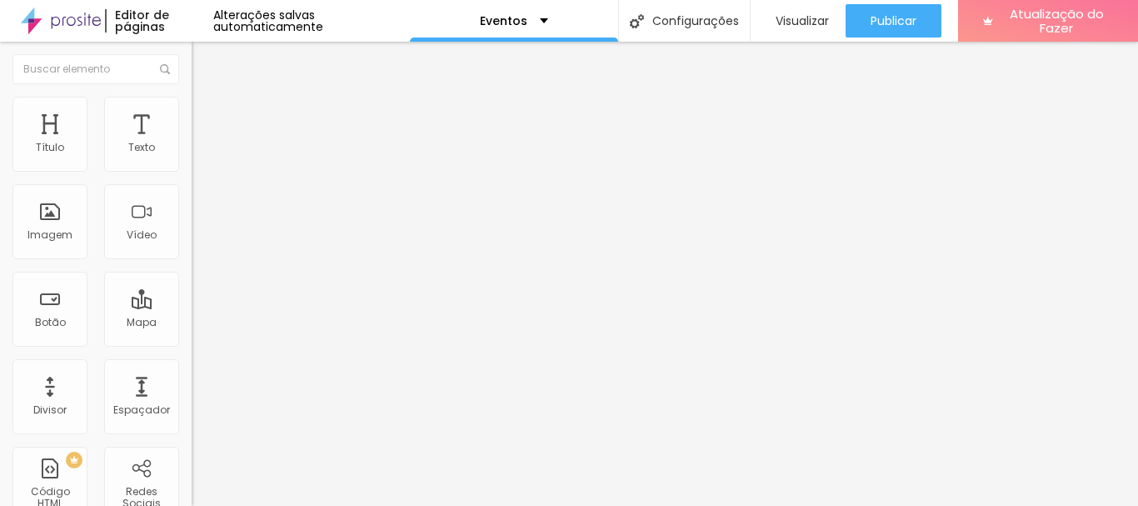
click at [207, 115] on font "Avançado" at bounding box center [234, 108] width 55 height 14
click at [192, 95] on img at bounding box center [199, 87] width 15 height 15
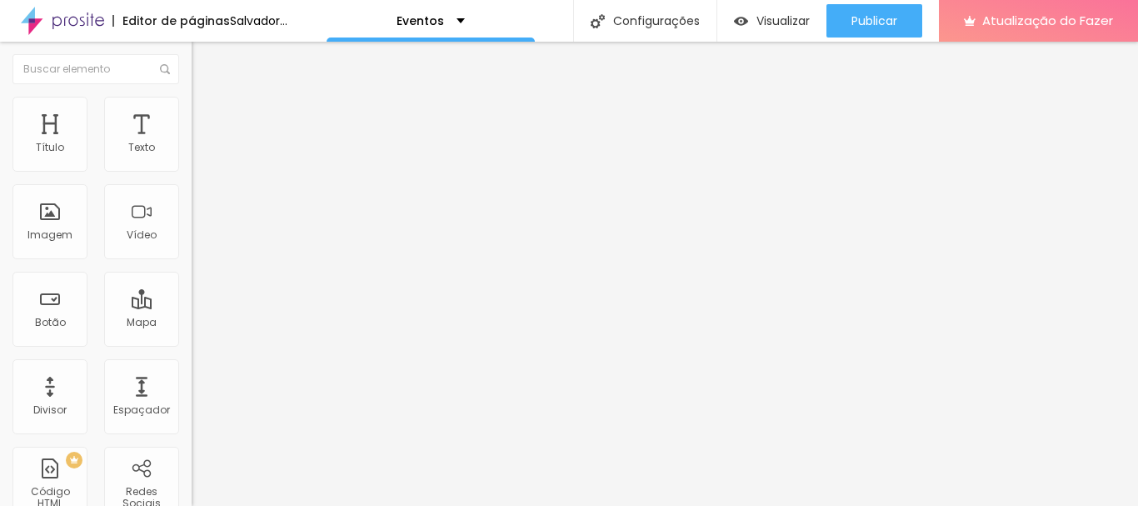
drag, startPoint x: 79, startPoint y: 229, endPoint x: 22, endPoint y: 225, distance: 56.8
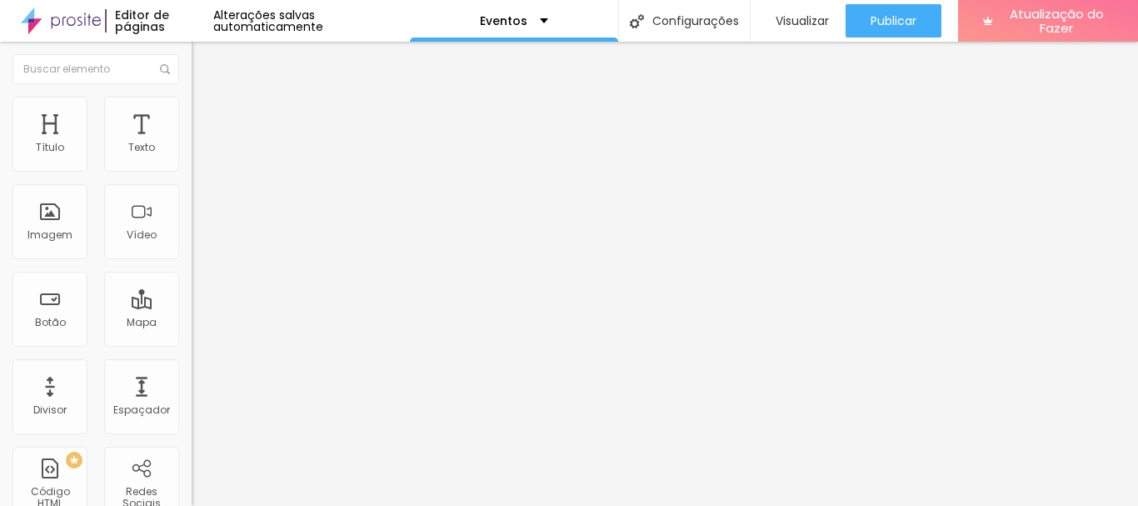
click at [192, 111] on li "Avançado" at bounding box center [288, 105] width 192 height 17
click at [207, 117] on font "Avançado" at bounding box center [234, 124] width 55 height 14
click at [204, 60] on img "button" at bounding box center [210, 60] width 13 height 13
click at [144, 154] on div "Texto" at bounding box center [141, 134] width 75 height 75
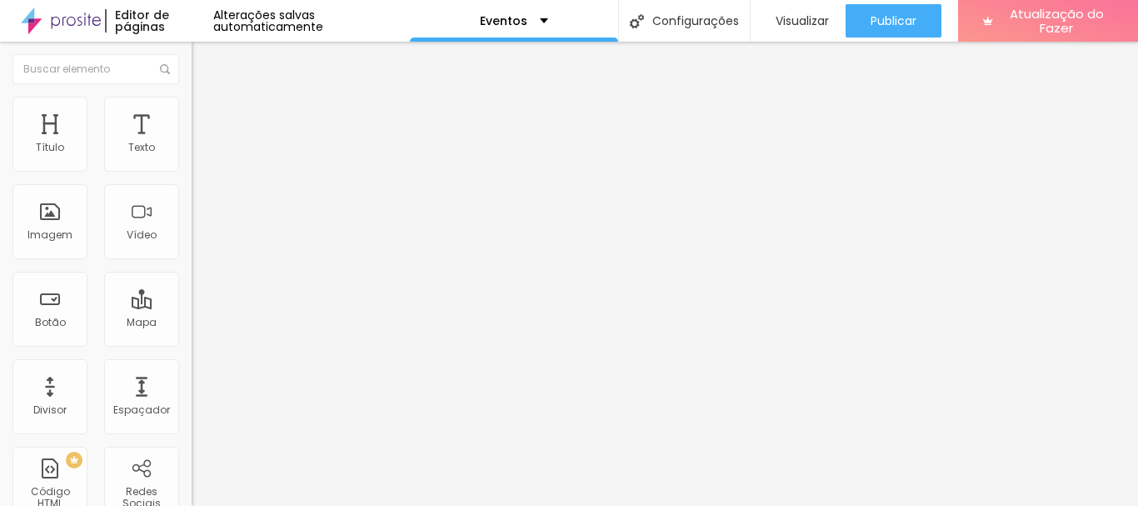
click at [204, 61] on img "button" at bounding box center [210, 60] width 13 height 13
click at [204, 58] on img "button" at bounding box center [210, 60] width 13 height 13
click at [144, 129] on div "Texto" at bounding box center [141, 134] width 75 height 75
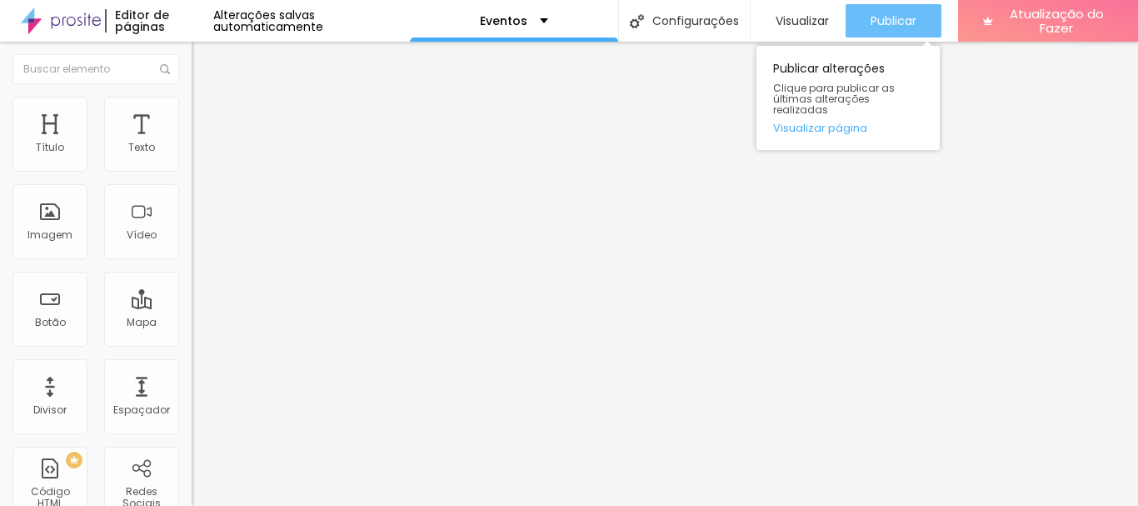
click at [898, 31] on div "Publicar" at bounding box center [893, 20] width 46 height 33
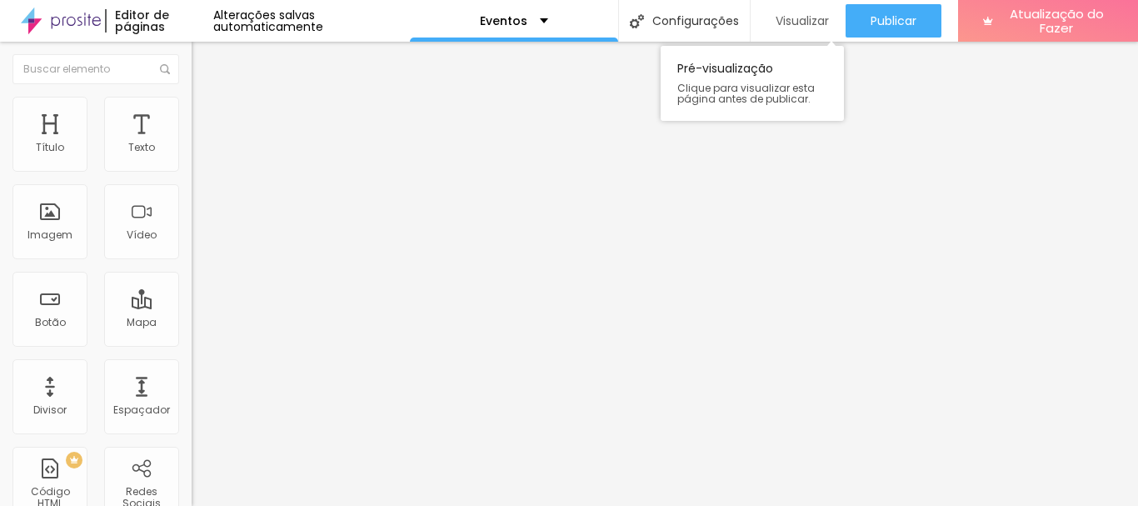
click at [810, 16] on font "Visualizar" at bounding box center [801, 20] width 53 height 17
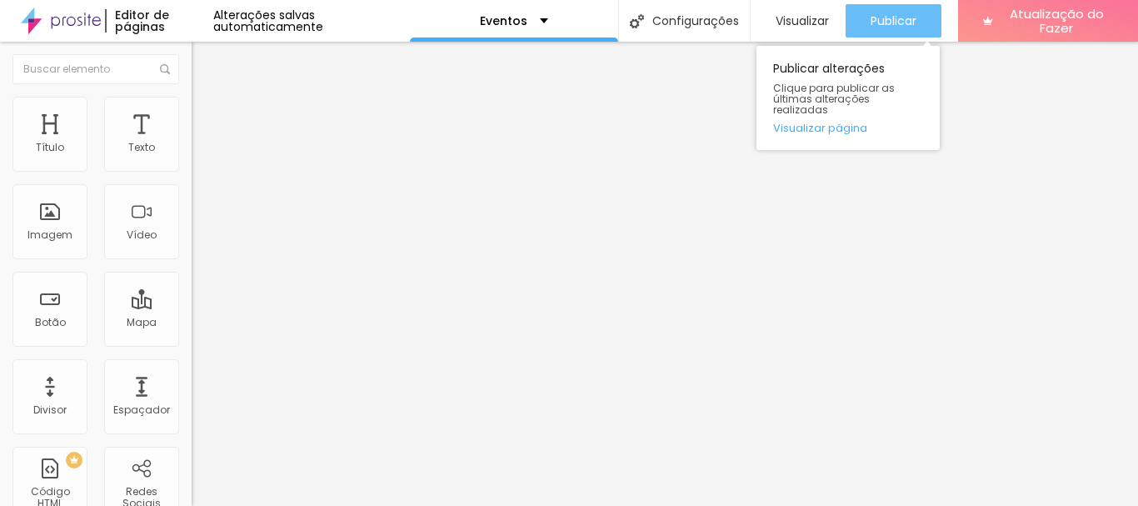
click at [900, 9] on div "Publicar" at bounding box center [893, 20] width 46 height 33
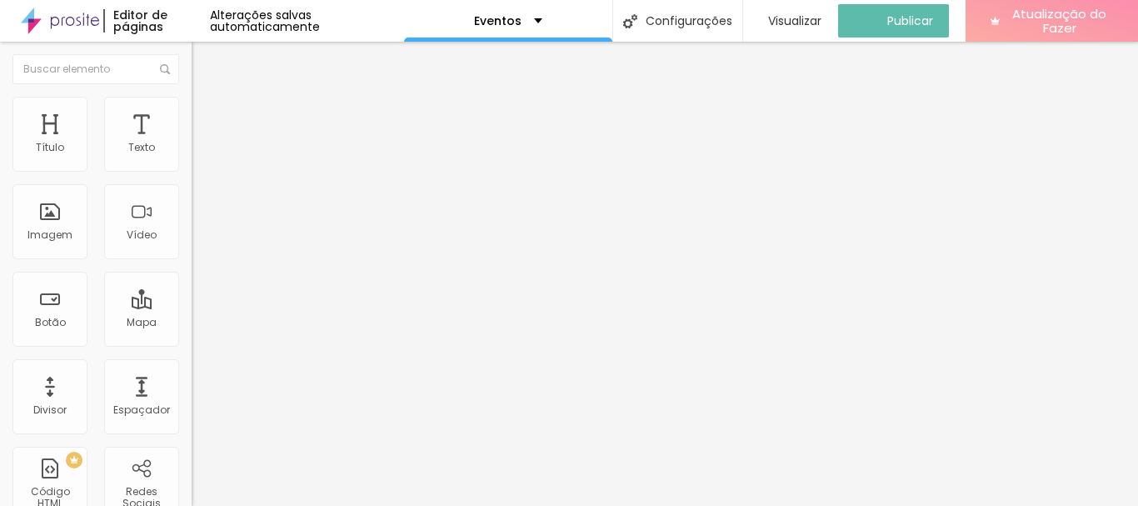
click at [1033, 15] on font "Atualização do Fazer" at bounding box center [1059, 21] width 94 height 32
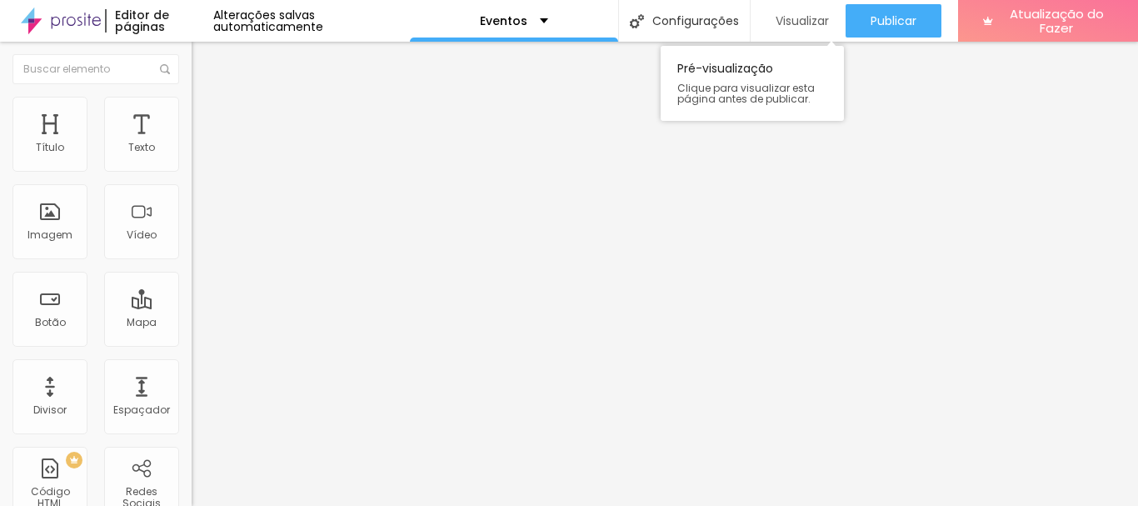
click at [800, 4] on div "Visualizar" at bounding box center [798, 20] width 62 height 33
click at [192, 157] on font "Título 2" at bounding box center [219, 147] width 55 height 21
click at [192, 143] on font "Título 1" at bounding box center [220, 131] width 56 height 23
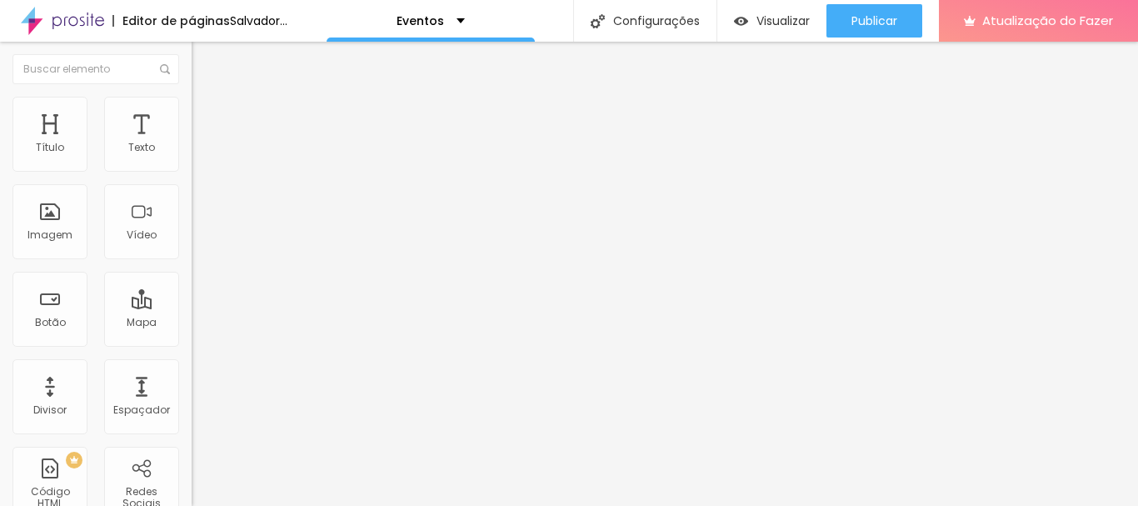
click at [207, 115] on font "Avançado" at bounding box center [234, 108] width 55 height 14
drag, startPoint x: 51, startPoint y: 166, endPoint x: 29, endPoint y: 167, distance: 21.7
click at [192, 307] on input "range" at bounding box center [245, 313] width 107 height 13
drag, startPoint x: 47, startPoint y: 195, endPoint x: 17, endPoint y: 181, distance: 33.9
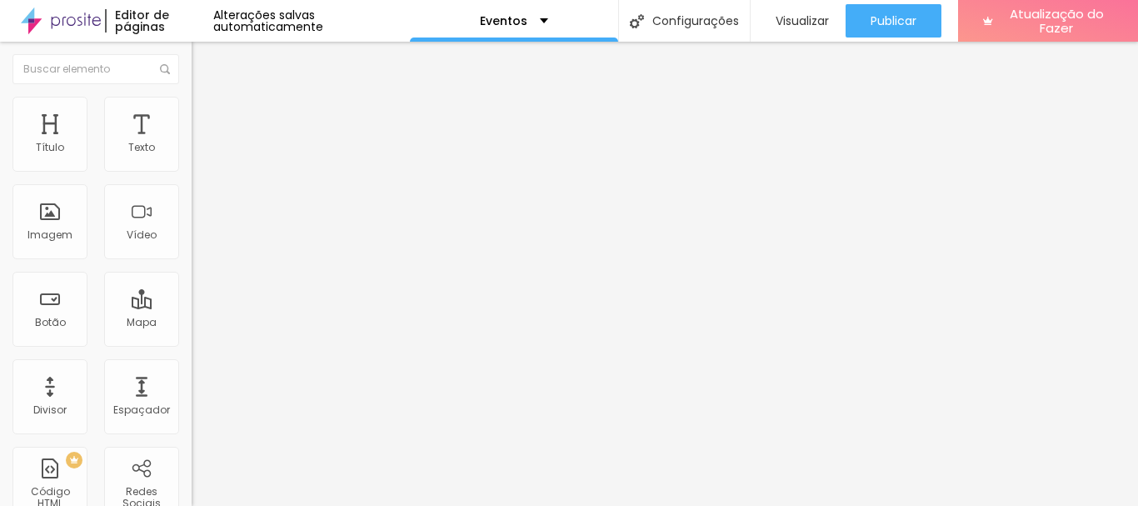
click at [192, 97] on li "Estilo" at bounding box center [288, 88] width 192 height 17
click at [192, 157] on font "Título 2" at bounding box center [219, 147] width 55 height 21
click at [207, 115] on font "Avançado" at bounding box center [234, 108] width 55 height 14
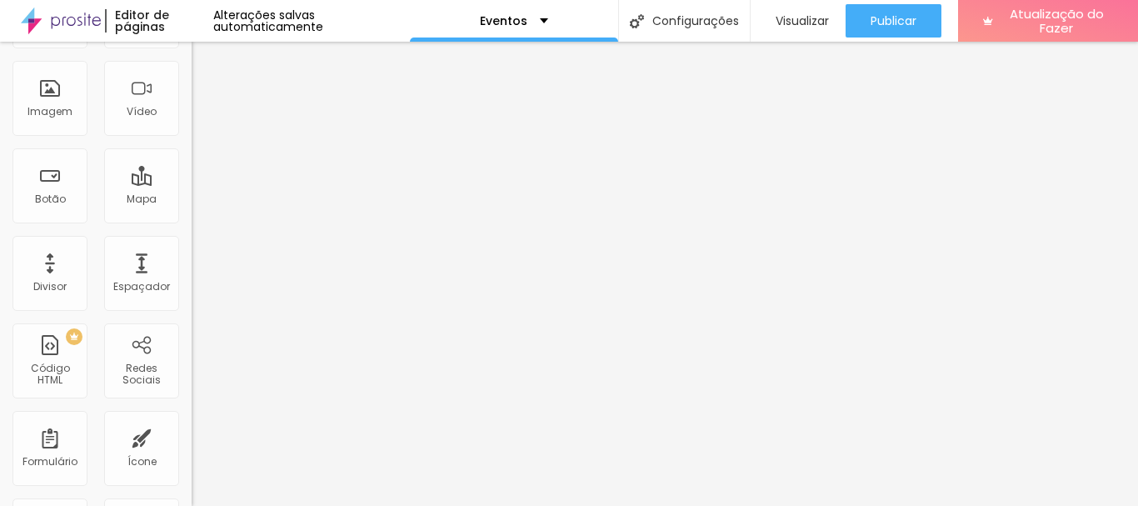
scroll to position [0, 0]
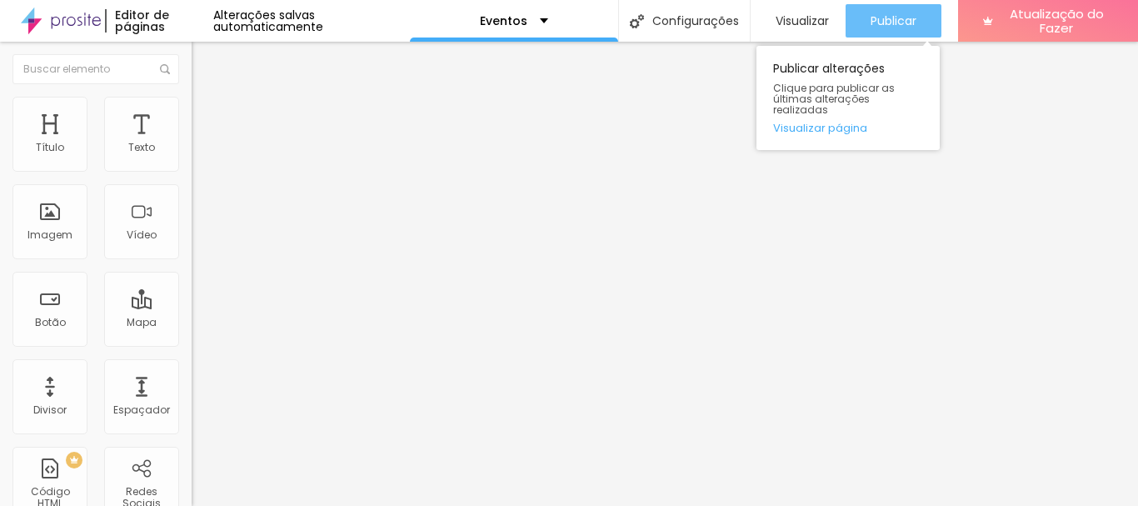
click at [885, 32] on div "Publicar" at bounding box center [893, 20] width 46 height 33
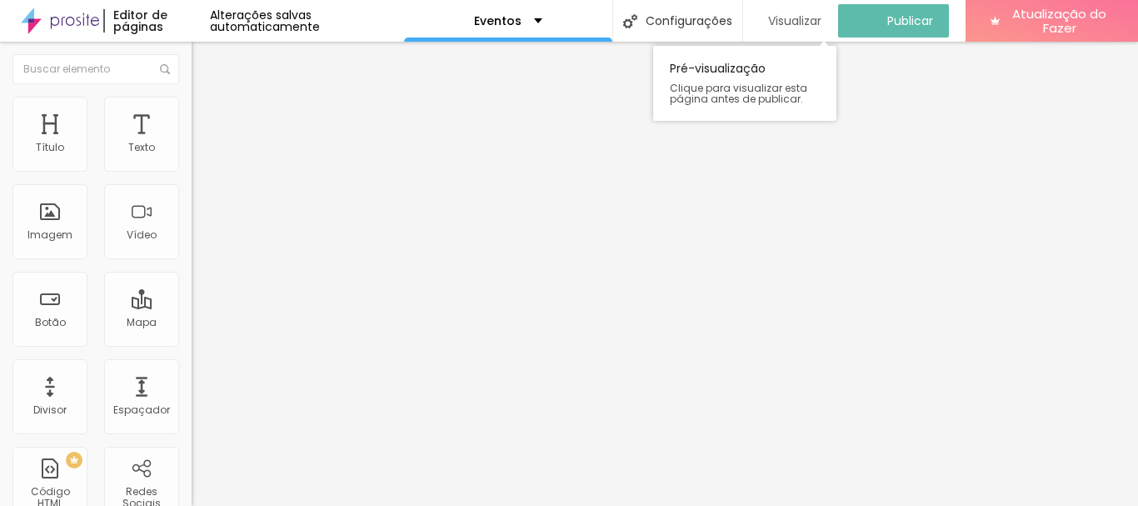
click at [811, 25] on font "Visualizar" at bounding box center [794, 20] width 53 height 17
